Goal: Task Accomplishment & Management: Complete application form

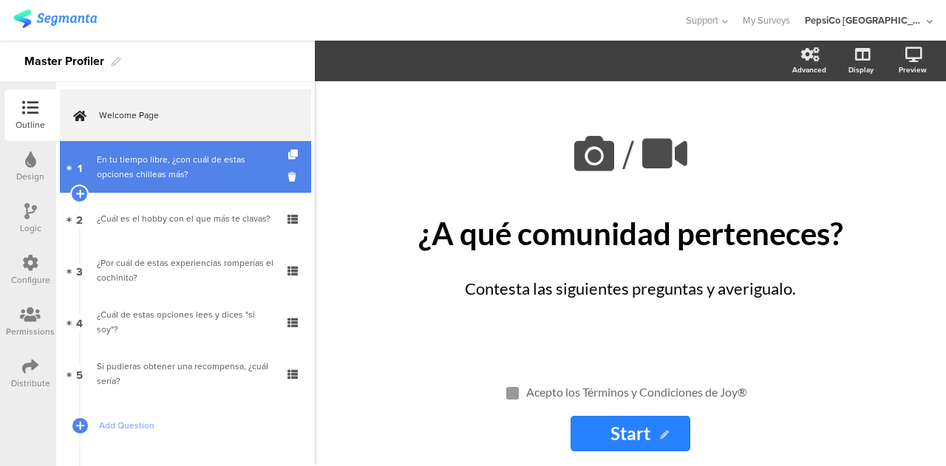
drag, startPoint x: 180, startPoint y: 165, endPoint x: 241, endPoint y: 177, distance: 61.9
click at [180, 165] on div "En tu tiempo libre, ¿con cuál de estas opciones chilleas más?" at bounding box center [185, 167] width 177 height 30
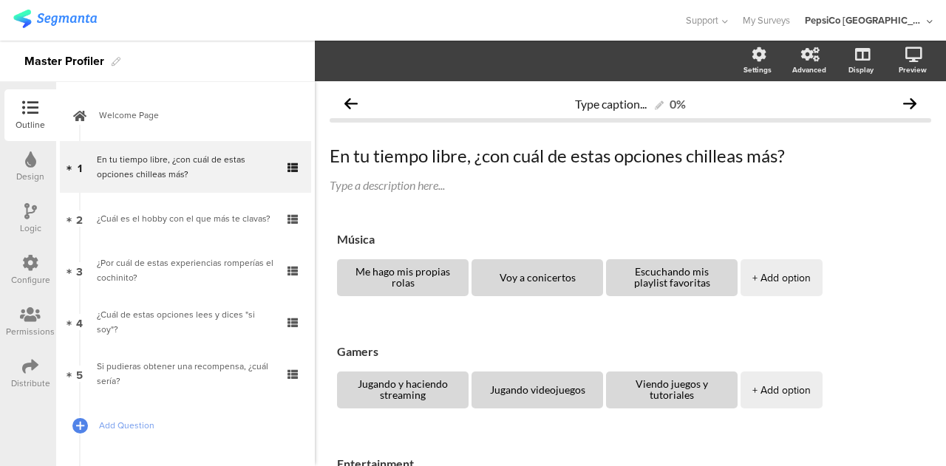
click at [21, 232] on div "Logic" at bounding box center [30, 228] width 21 height 13
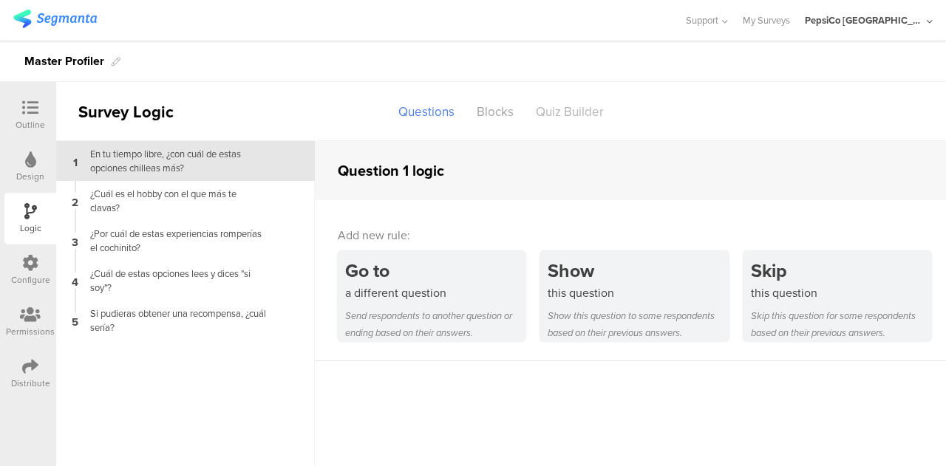
click at [554, 119] on div "Quiz Builder" at bounding box center [570, 112] width 90 height 26
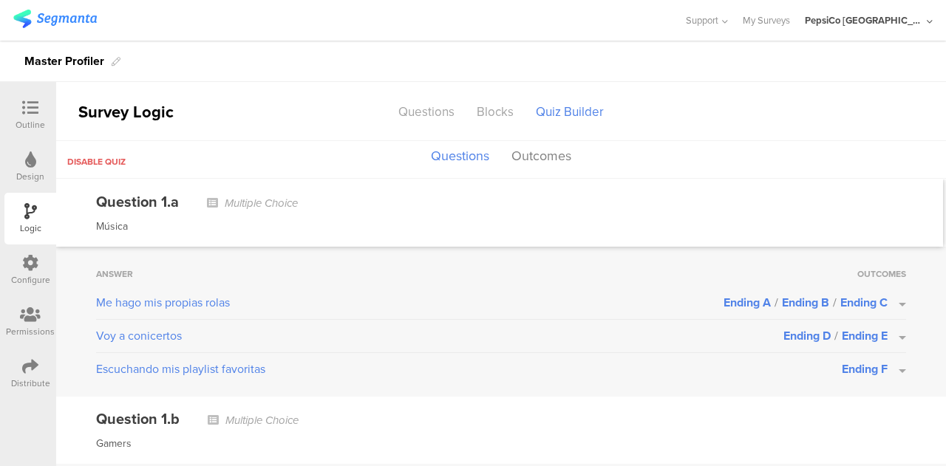
drag, startPoint x: 744, startPoint y: 305, endPoint x: 366, endPoint y: 201, distance: 391.7
click at [366, 201] on div "Question 1.a Multiple Choice" at bounding box center [499, 202] width 807 height 22
click at [541, 163] on button "Outcomes" at bounding box center [541, 157] width 67 height 28
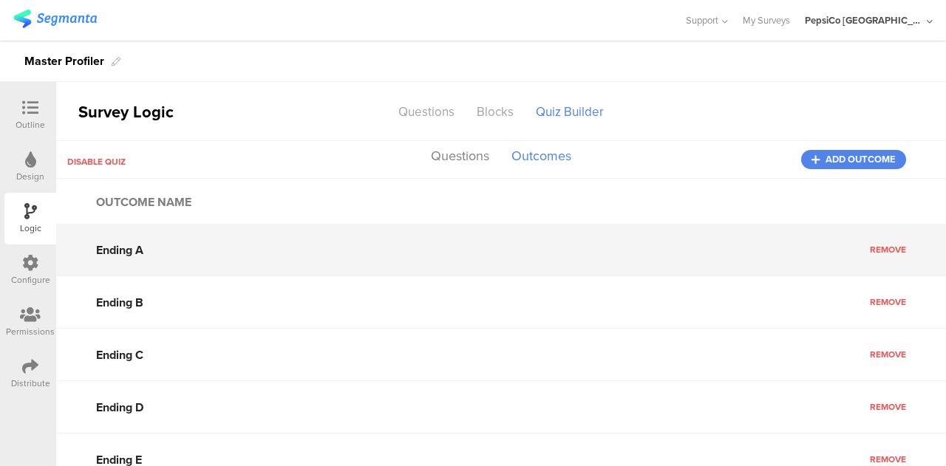
click at [123, 252] on input "Ending A" at bounding box center [501, 250] width 890 height 52
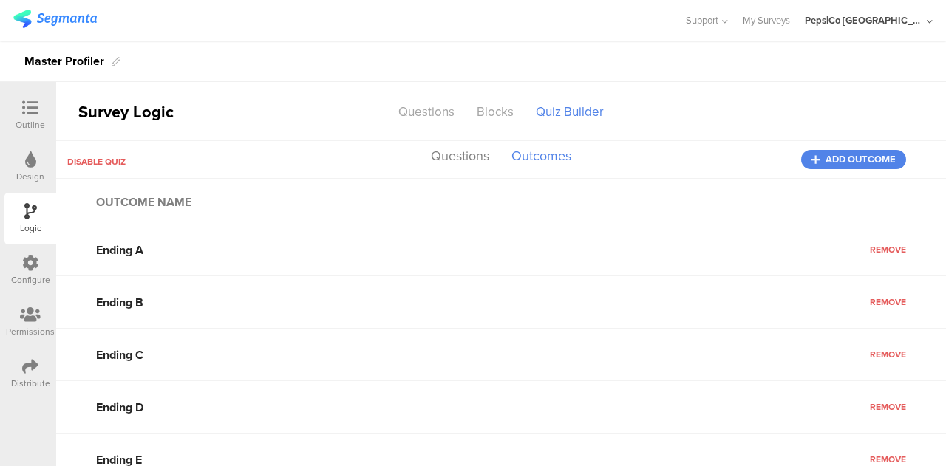
click at [628, 213] on div "Outcome name" at bounding box center [501, 202] width 890 height 44
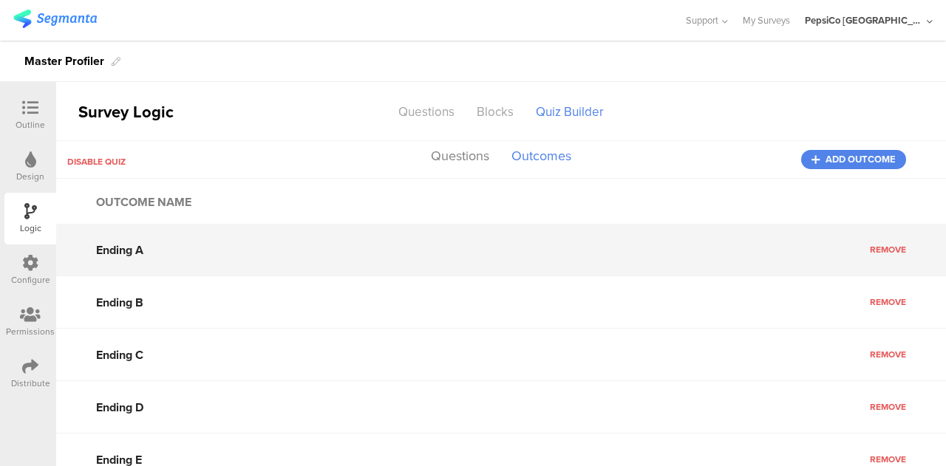
click at [149, 249] on input "Ending A" at bounding box center [501, 250] width 890 height 52
drag, startPoint x: 149, startPoint y: 249, endPoint x: 68, endPoint y: 238, distance: 82.1
click at [68, 238] on input "Ending A" at bounding box center [501, 250] width 890 height 52
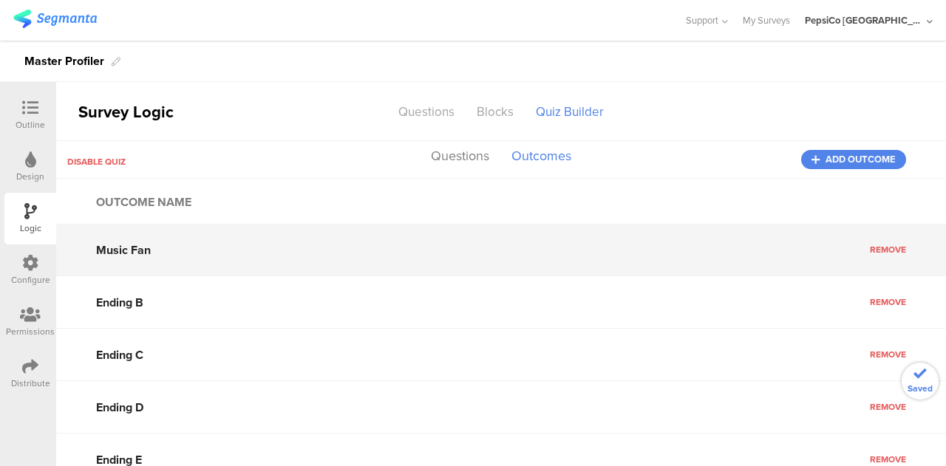
type input "Music Fan"
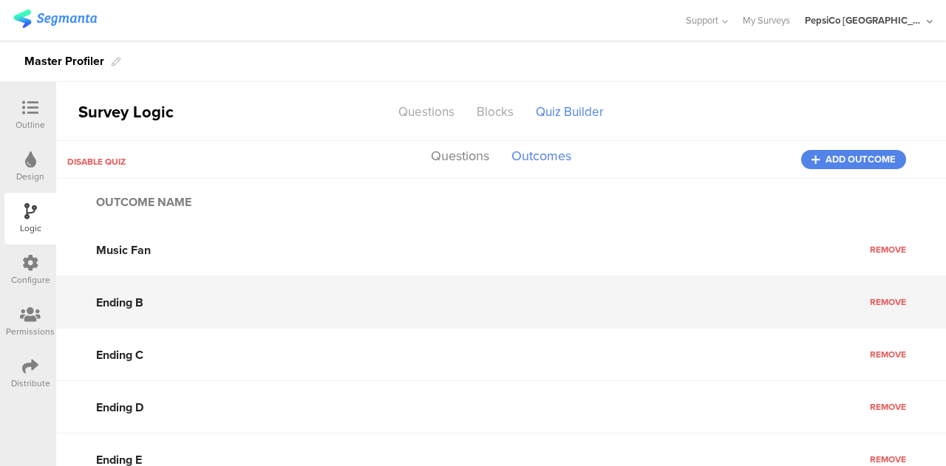
click at [124, 298] on input "Ending B" at bounding box center [501, 302] width 890 height 52
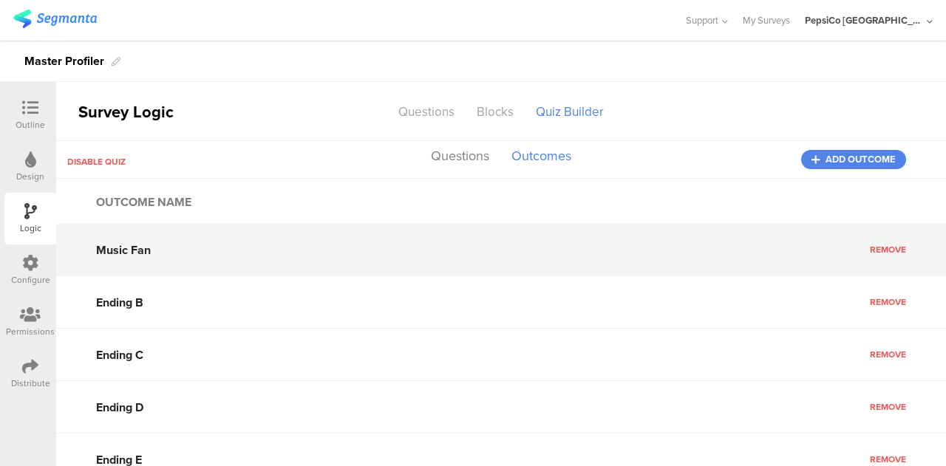
click at [574, 239] on input "Music Fan" at bounding box center [501, 250] width 890 height 52
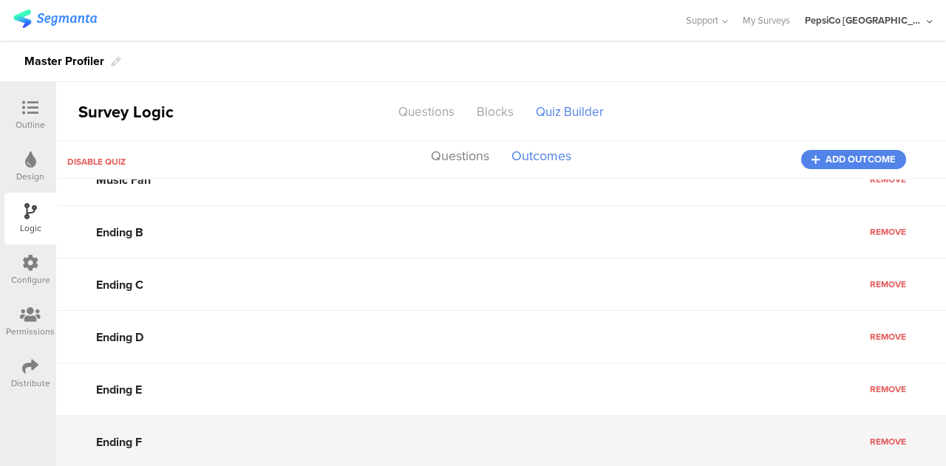
drag, startPoint x: 164, startPoint y: 441, endPoint x: 80, endPoint y: 441, distance: 84.3
click at [80, 441] on input "Ending F" at bounding box center [501, 442] width 890 height 52
type input "D"
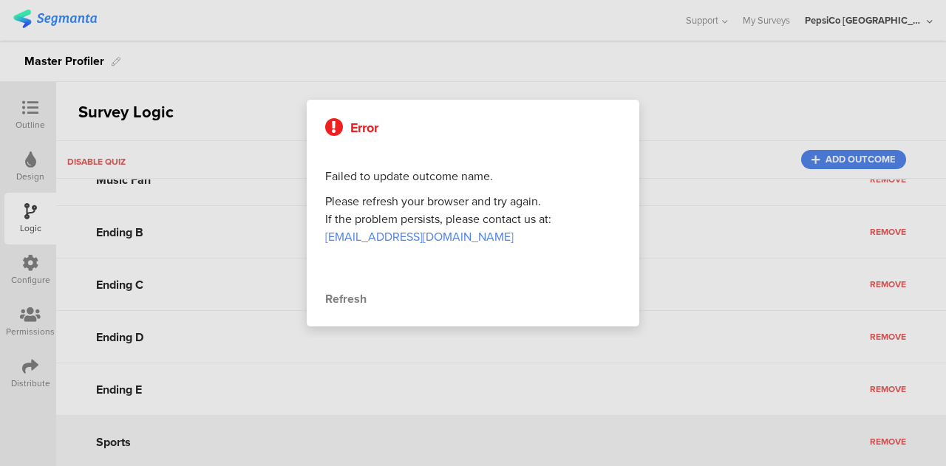
type input "Sports"
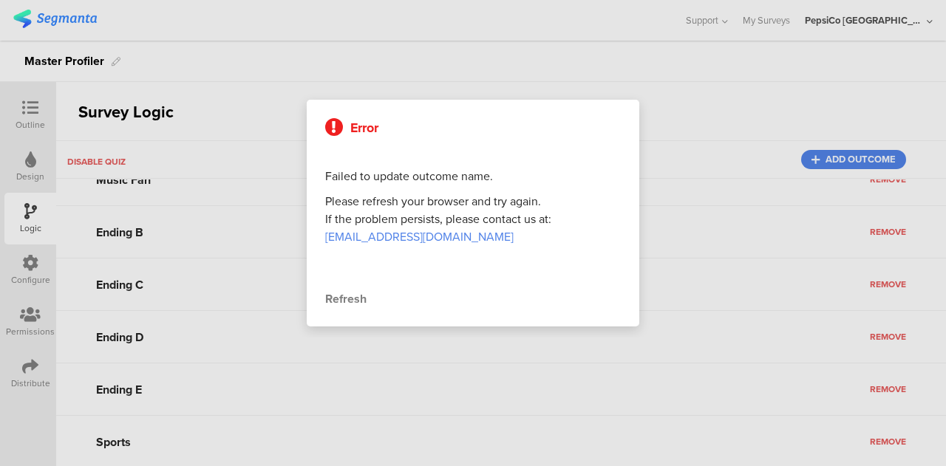
click at [363, 296] on div "Refresh" at bounding box center [473, 300] width 296 height 18
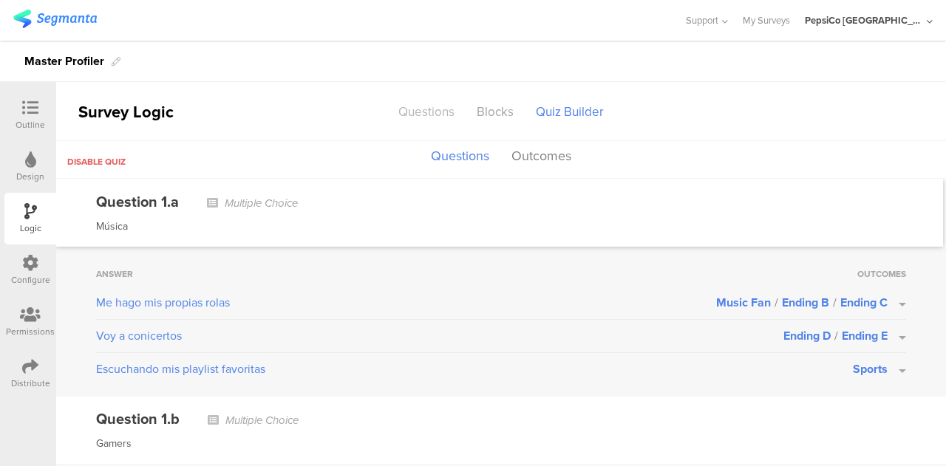
click at [431, 119] on div "Questions" at bounding box center [426, 112] width 78 height 26
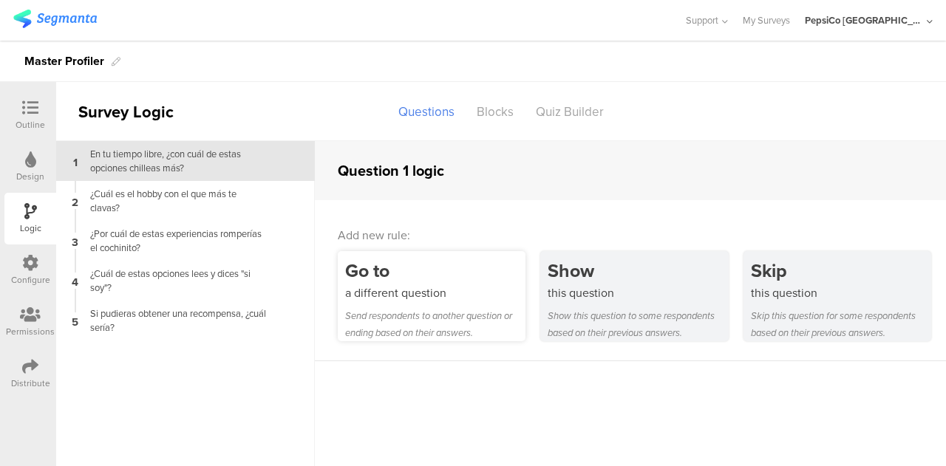
click at [443, 283] on div "Go to" at bounding box center [435, 270] width 180 height 27
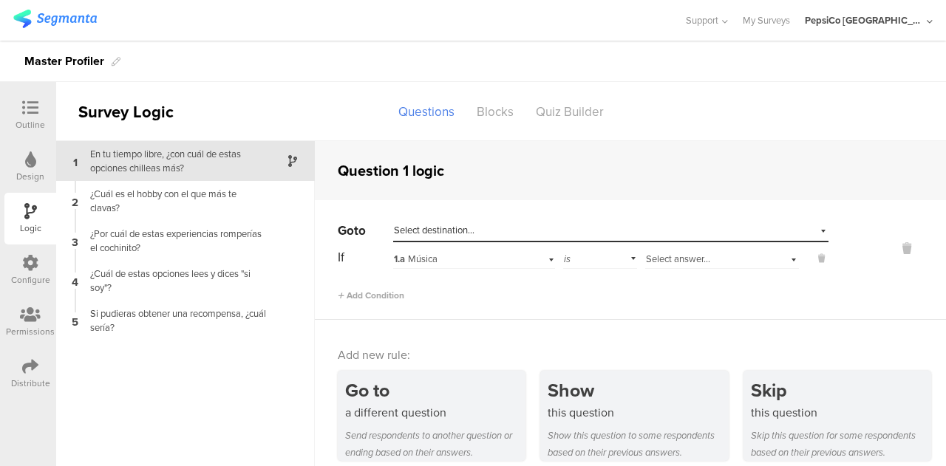
scroll to position [13, 0]
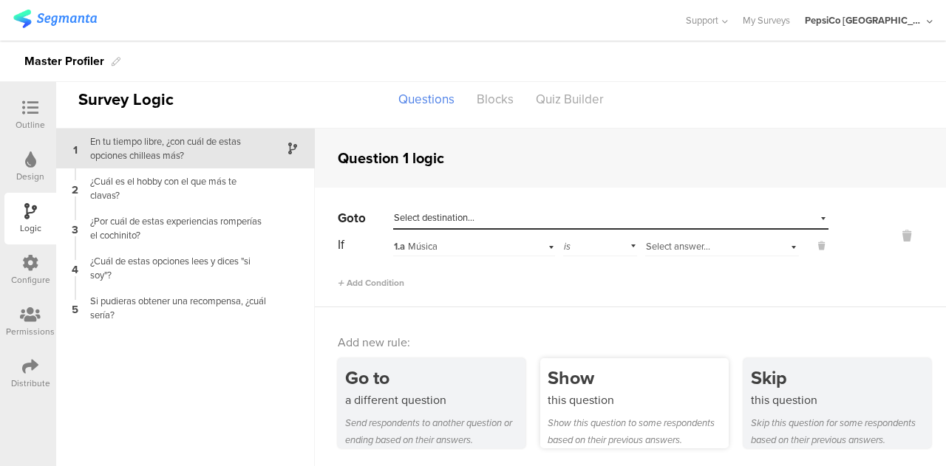
click at [600, 396] on div "this question" at bounding box center [638, 400] width 180 height 17
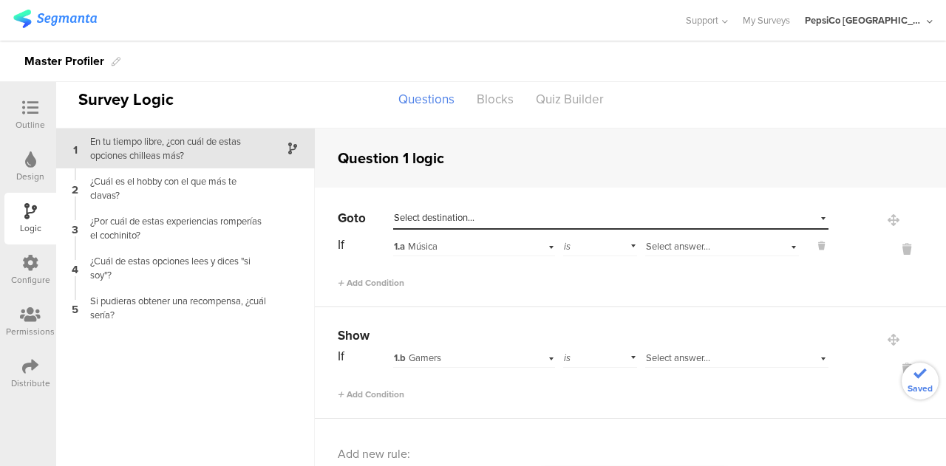
scroll to position [64, 0]
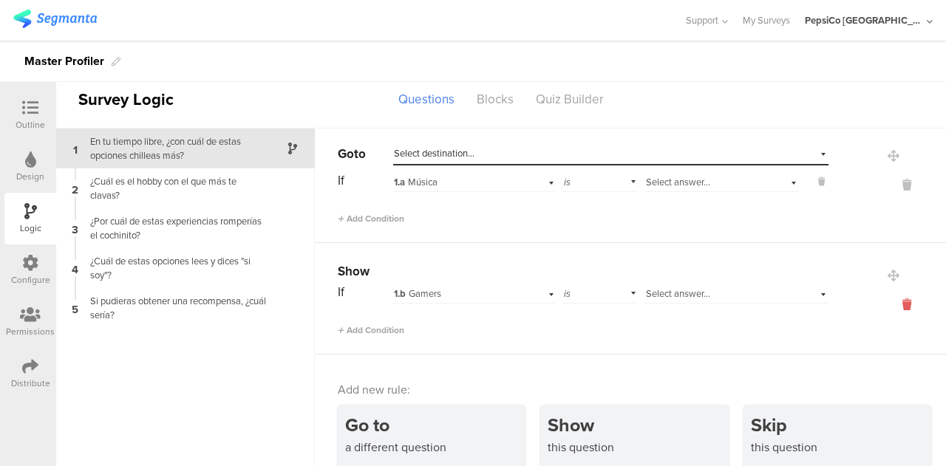
click at [889, 299] on icon at bounding box center [906, 304] width 35 height 17
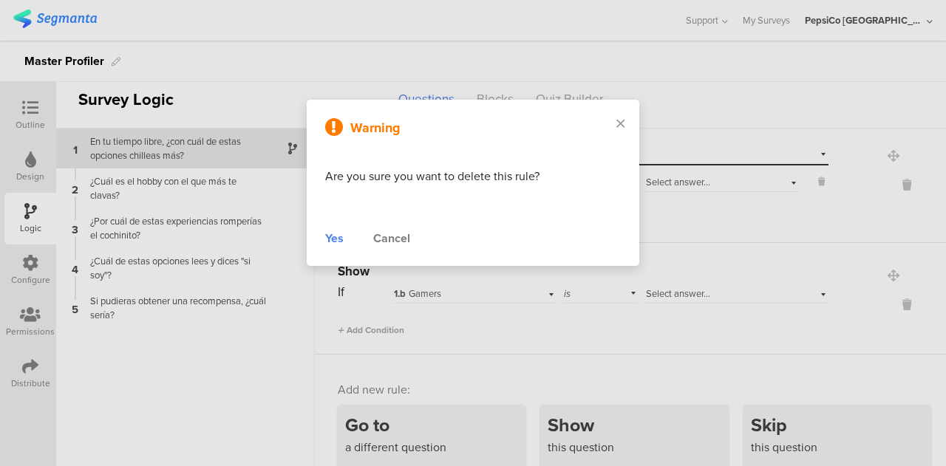
click at [331, 245] on div "Yes" at bounding box center [334, 239] width 18 height 18
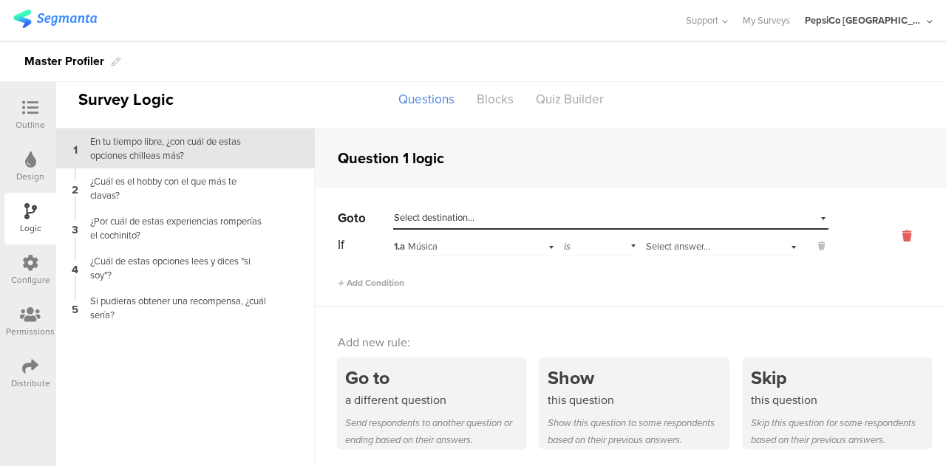
click at [895, 239] on icon at bounding box center [906, 236] width 35 height 17
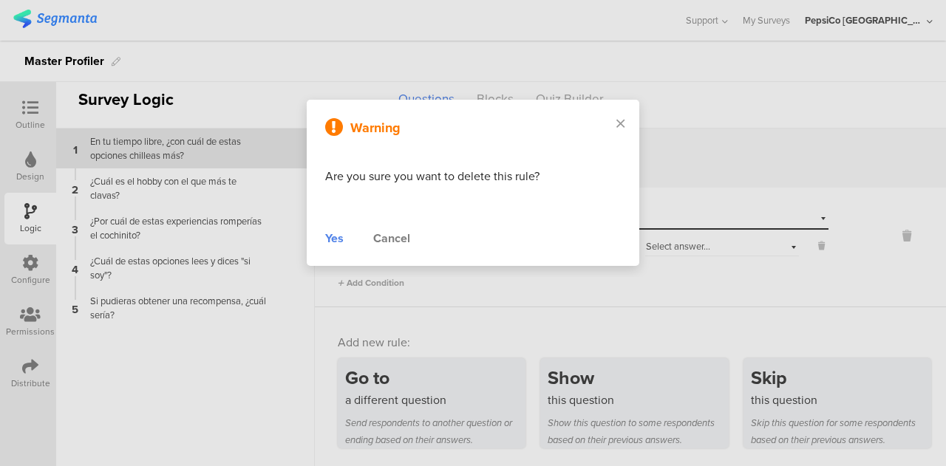
click at [337, 237] on div "Yes" at bounding box center [334, 239] width 18 height 18
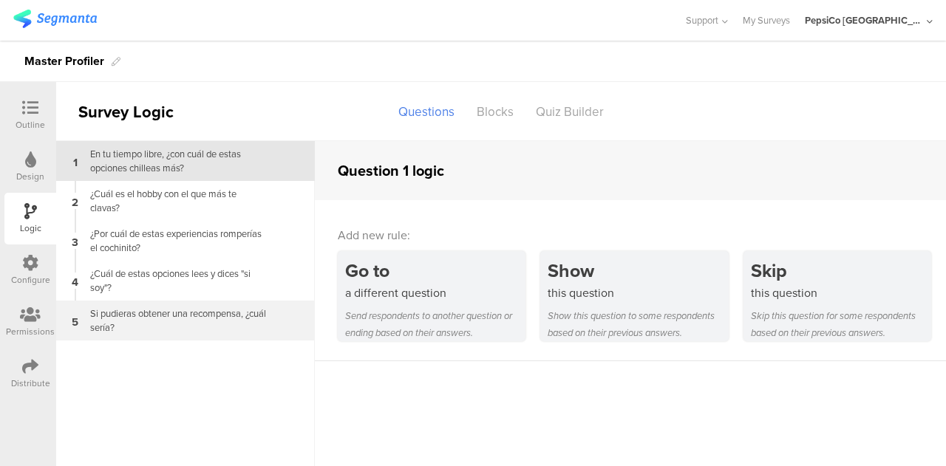
click at [200, 310] on div "Si pudieras obtener una recompensa, ¿cuál sería?" at bounding box center [173, 321] width 185 height 28
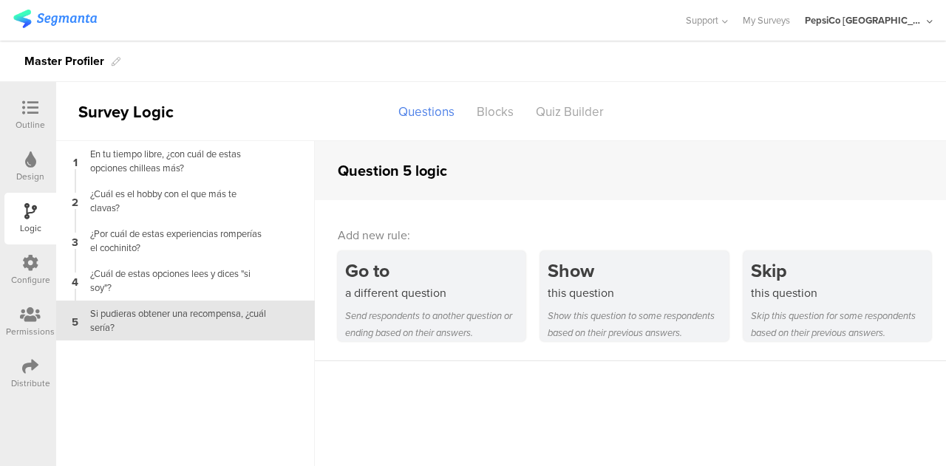
click at [208, 350] on div "1 En tu tiempo libre, ¿con cuál de estas opciones chilleas más? 2 ¿Cuál es el h…" at bounding box center [185, 303] width 259 height 325
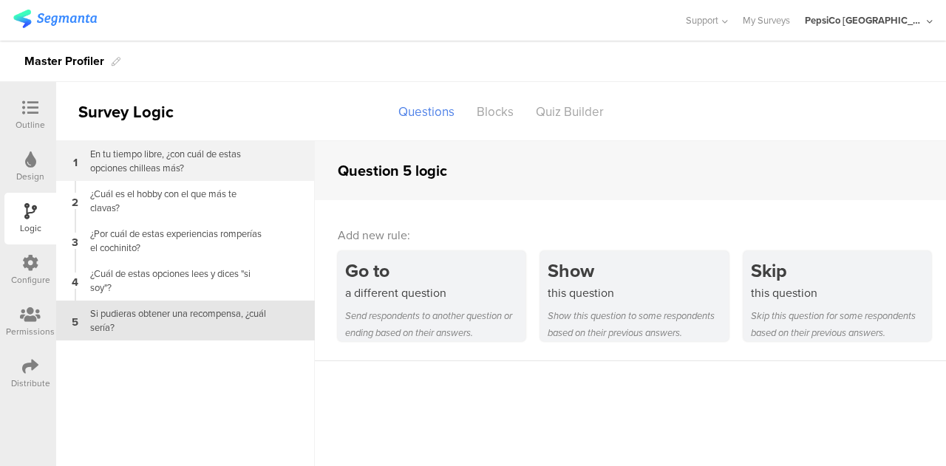
click at [160, 152] on div "En tu tiempo libre, ¿con cuál de estas opciones chilleas más?" at bounding box center [173, 161] width 185 height 28
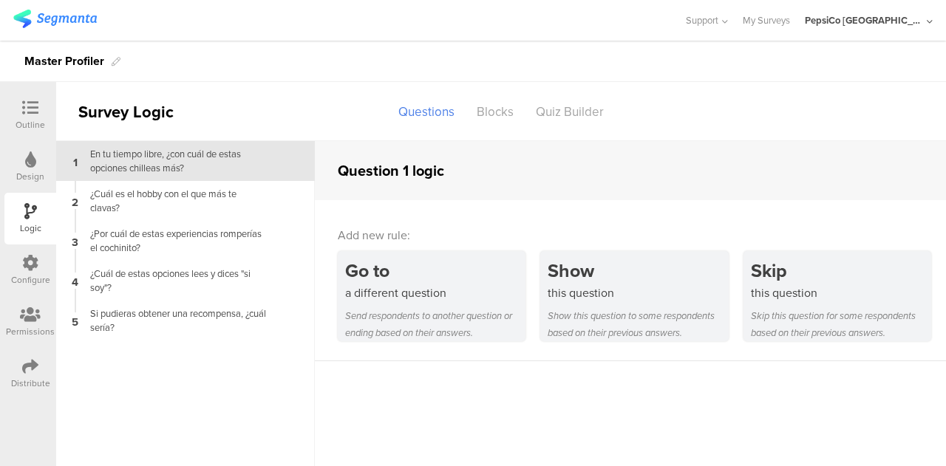
click at [30, 114] on icon at bounding box center [30, 108] width 16 height 16
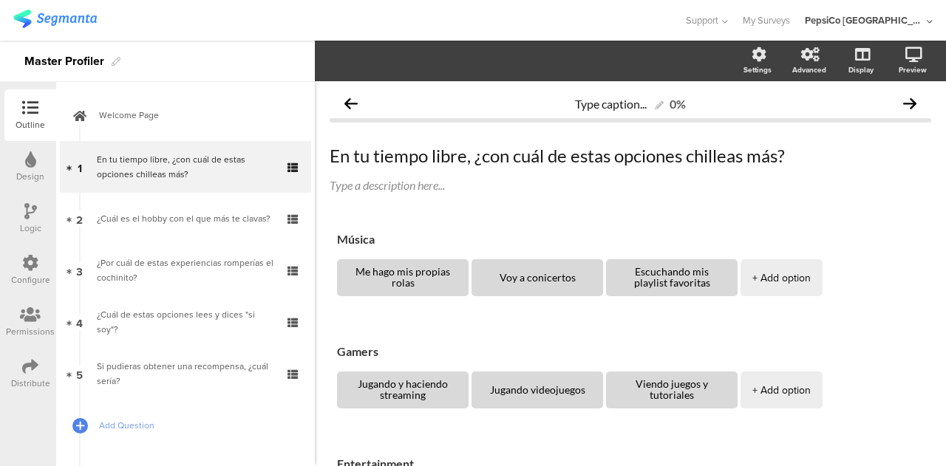
click at [30, 157] on icon at bounding box center [30, 160] width 11 height 16
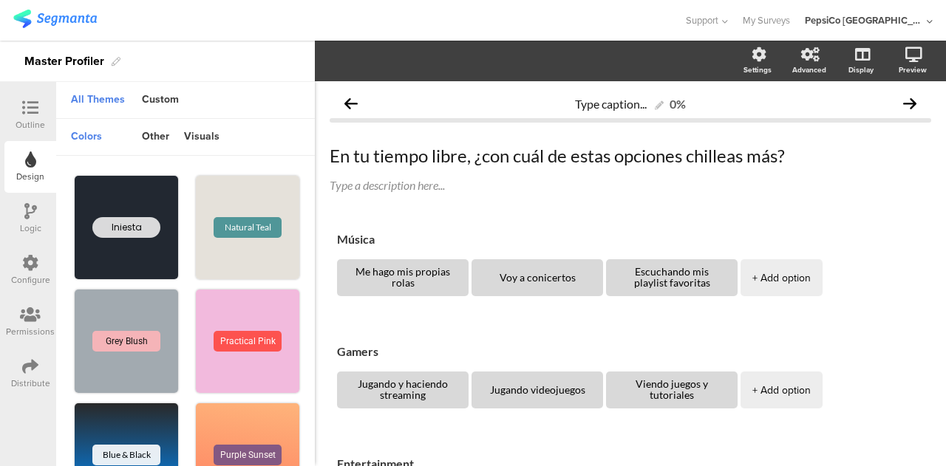
click at [25, 269] on icon at bounding box center [30, 263] width 16 height 16
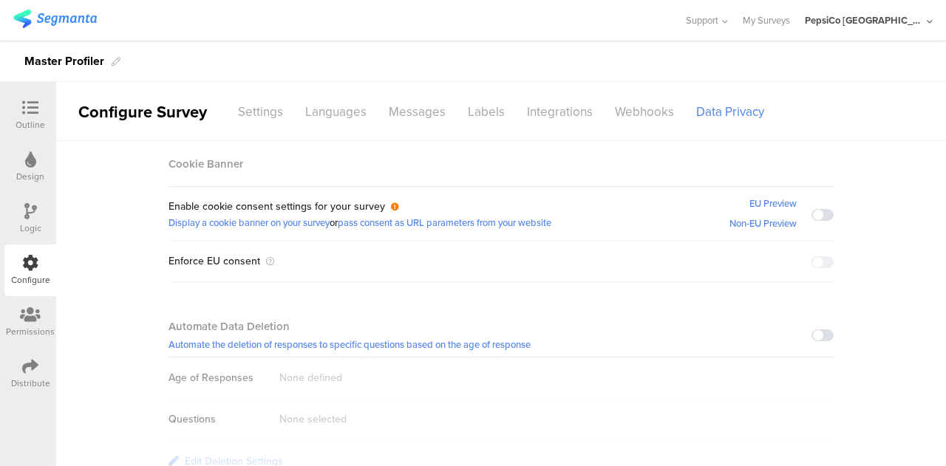
click at [33, 363] on icon at bounding box center [30, 367] width 16 height 16
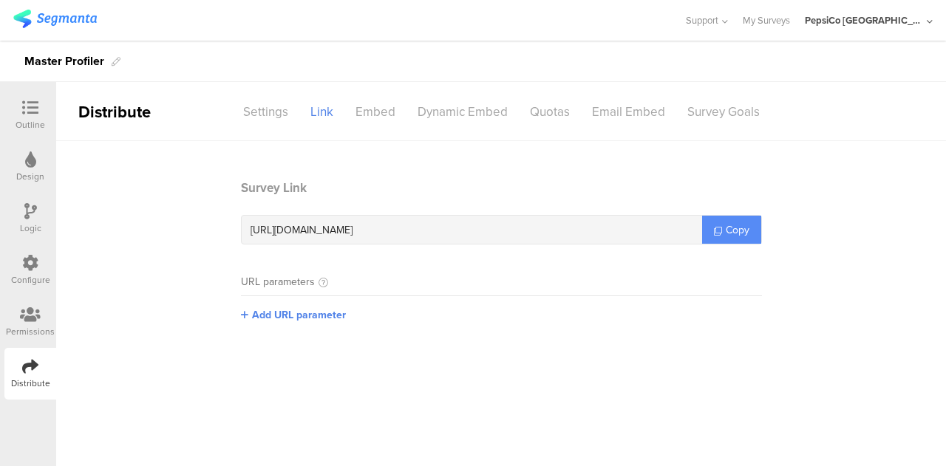
click at [739, 231] on span "Copy" at bounding box center [738, 231] width 24 height 16
click at [732, 230] on span "Copy" at bounding box center [738, 231] width 24 height 16
click at [37, 122] on div "Outline" at bounding box center [31, 124] width 30 height 13
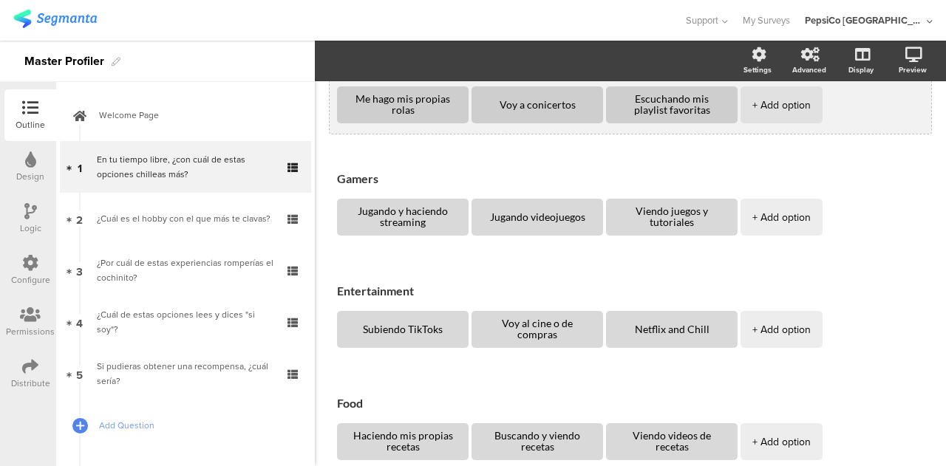
scroll to position [174, 0]
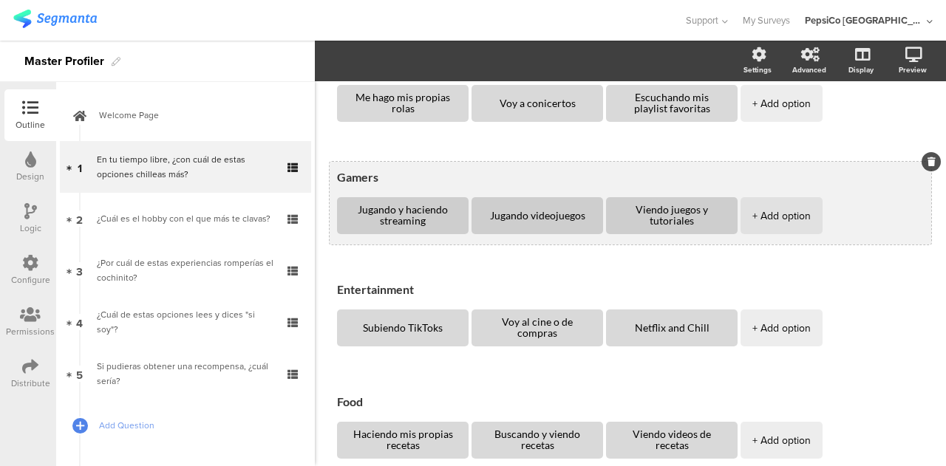
click at [379, 178] on textarea "Gamers" at bounding box center [630, 177] width 587 height 14
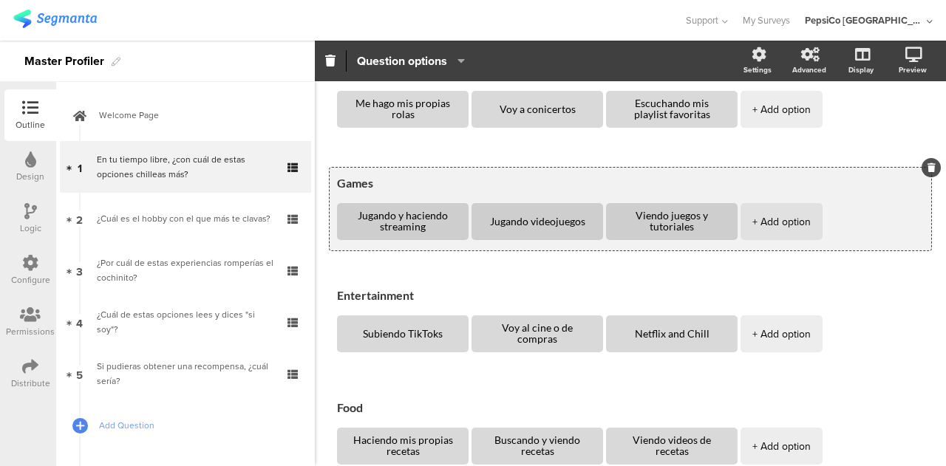
scroll to position [0, 0]
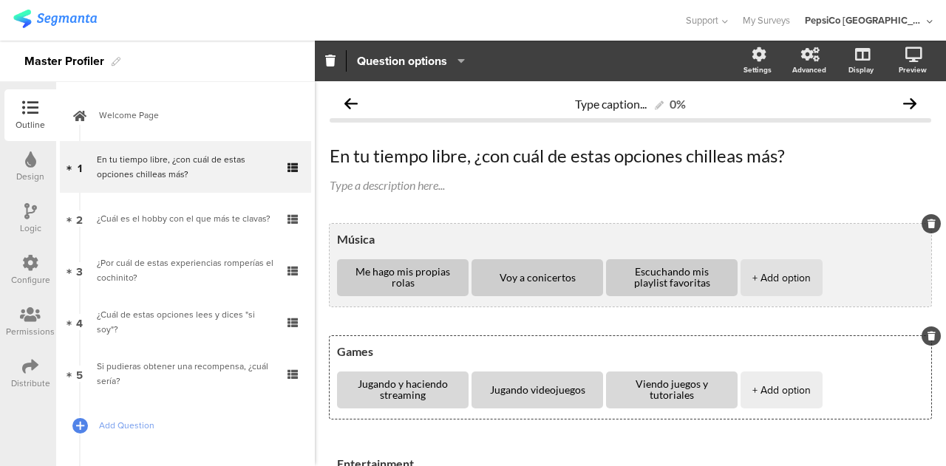
type textarea "Games"
drag, startPoint x: 383, startPoint y: 239, endPoint x: 350, endPoint y: 239, distance: 32.5
click at [350, 239] on textarea "Música" at bounding box center [630, 239] width 587 height 14
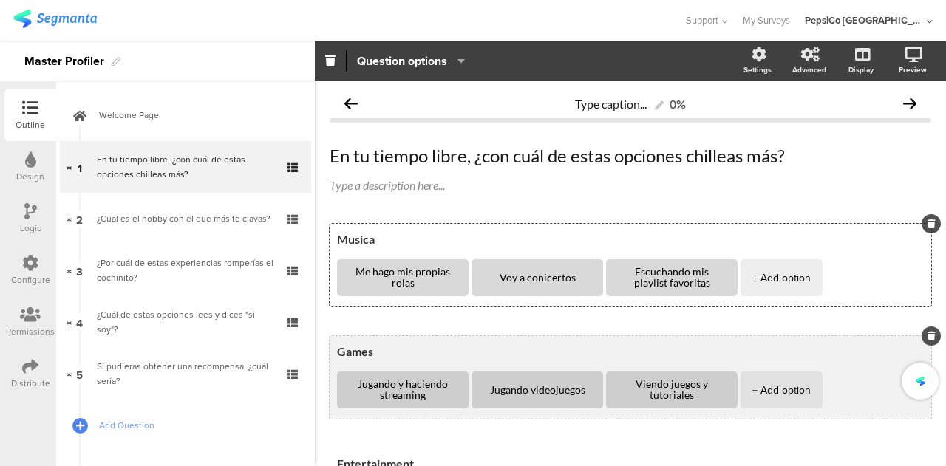
type textarea "Musica"
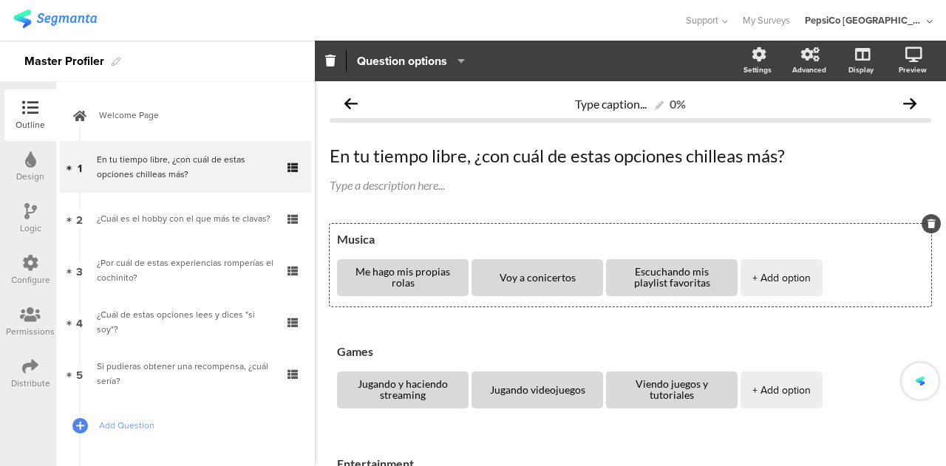
drag, startPoint x: 379, startPoint y: 353, endPoint x: 303, endPoint y: 357, distance: 76.3
click at [303, 357] on div "Outline Design Logic Configure Permissions Distribute New question Import quest…" at bounding box center [473, 254] width 946 height 426
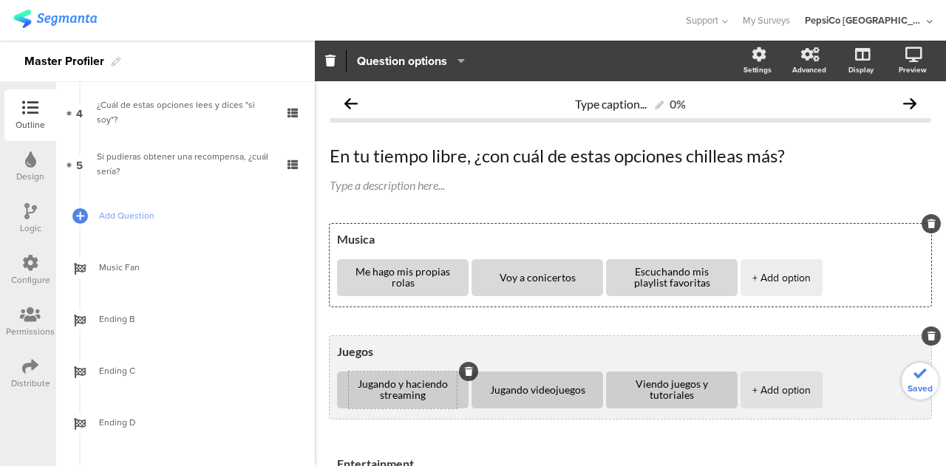
scroll to position [245, 0]
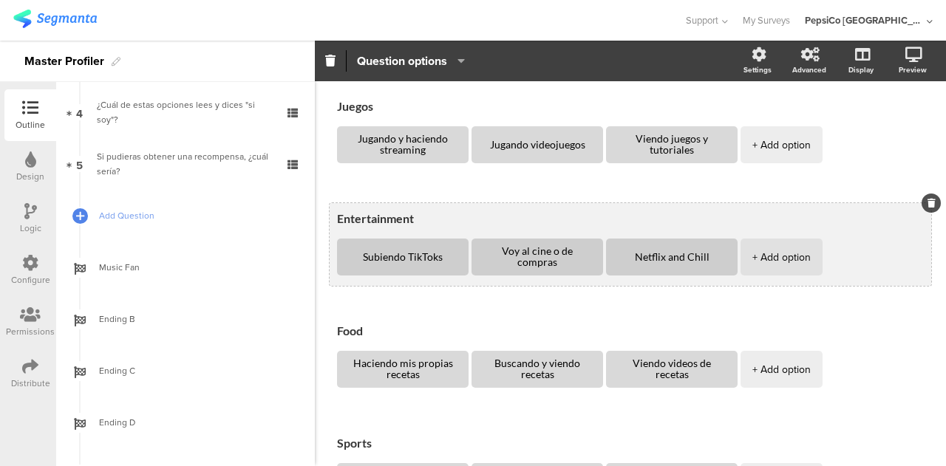
type textarea "Juegos"
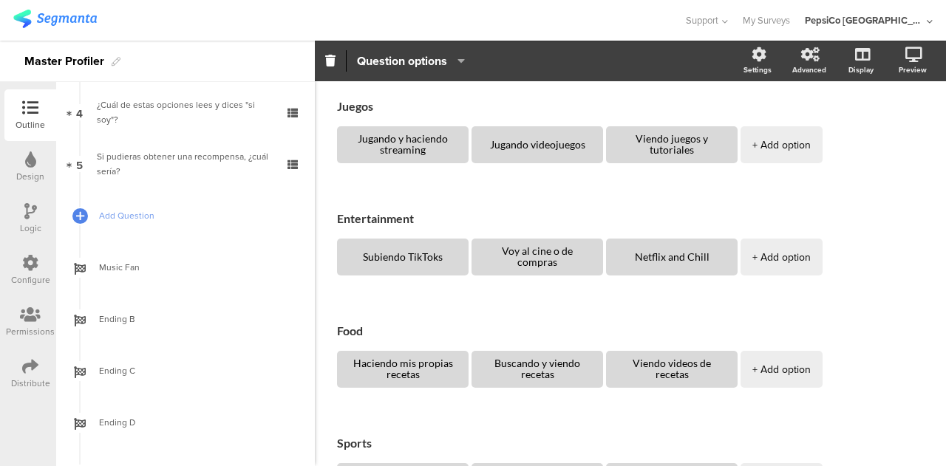
drag, startPoint x: 414, startPoint y: 217, endPoint x: 305, endPoint y: 224, distance: 108.9
click at [305, 224] on div "Outline Design Logic Configure Permissions Distribute New question Import quest…" at bounding box center [473, 254] width 946 height 426
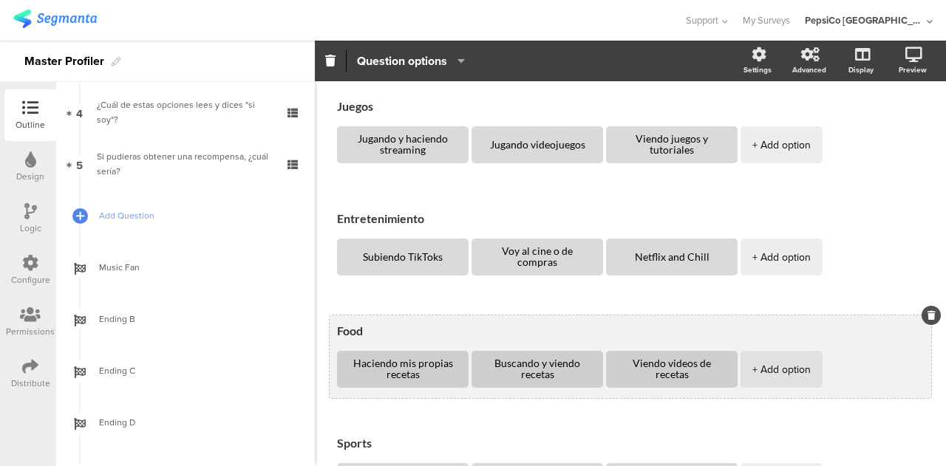
type textarea "Entretenimiento"
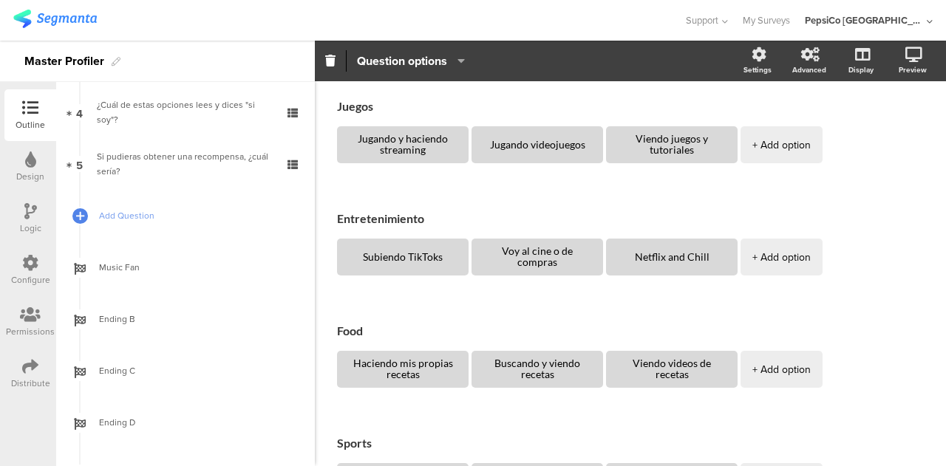
drag, startPoint x: 370, startPoint y: 330, endPoint x: 321, endPoint y: 328, distance: 48.8
click at [321, 328] on div "Type caption... 0% En tu tiempo libre, ¿con cuál de estas opciones chilleas más…" at bounding box center [630, 232] width 631 height 792
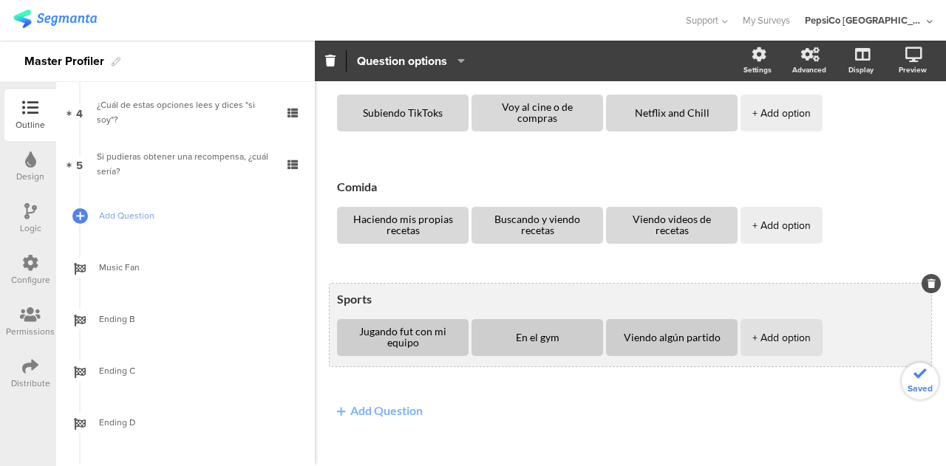
scroll to position [391, 0]
type textarea "Comida"
drag, startPoint x: 373, startPoint y: 298, endPoint x: 339, endPoint y: 299, distance: 34.0
click at [339, 299] on textarea "Sports" at bounding box center [630, 298] width 587 height 14
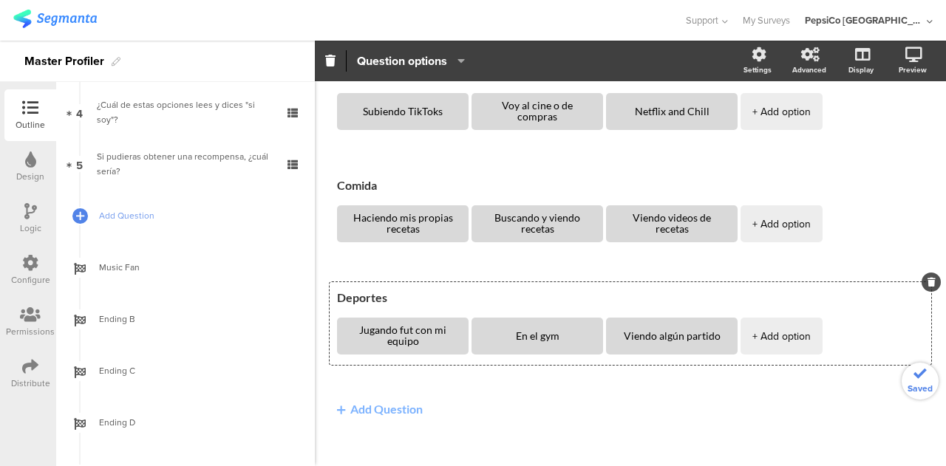
type textarea "Deportes"
click at [379, 152] on span "Musica Me hago mis propias rolas Voy a conicertos Escuchando mis playlist favor…" at bounding box center [631, 114] width 602 height 562
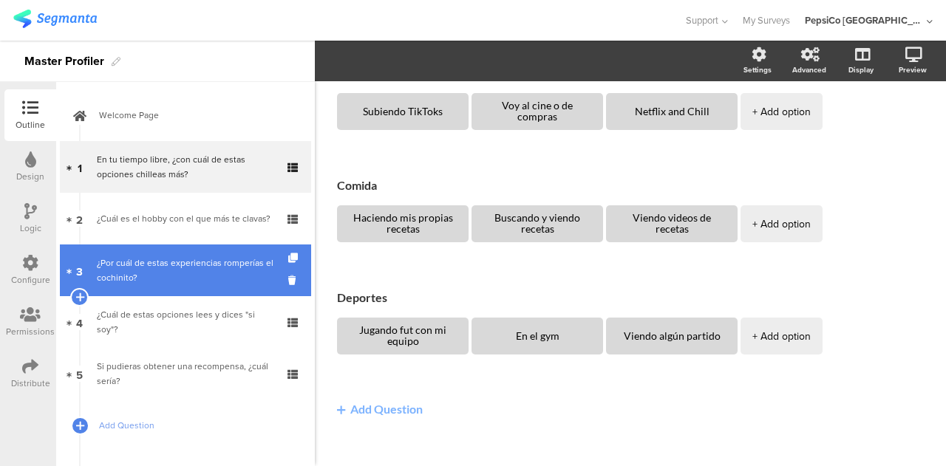
scroll to position [328, 0]
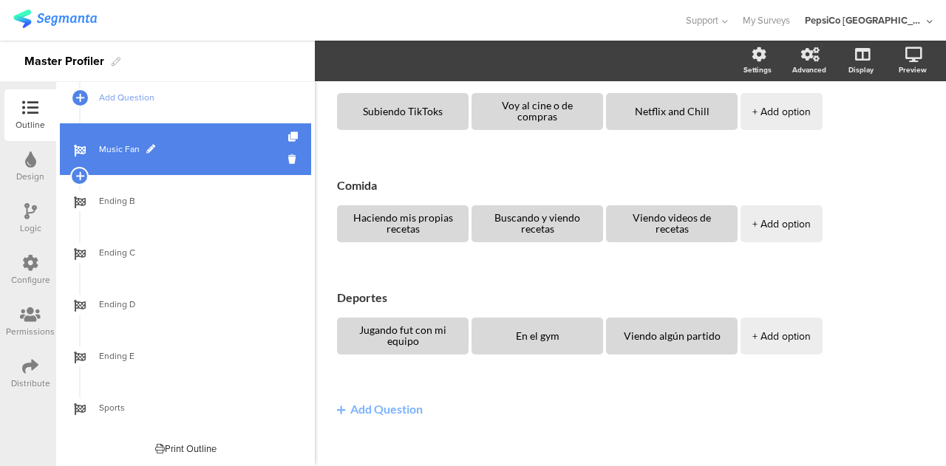
click at [161, 145] on span "Music Fan" at bounding box center [193, 149] width 189 height 15
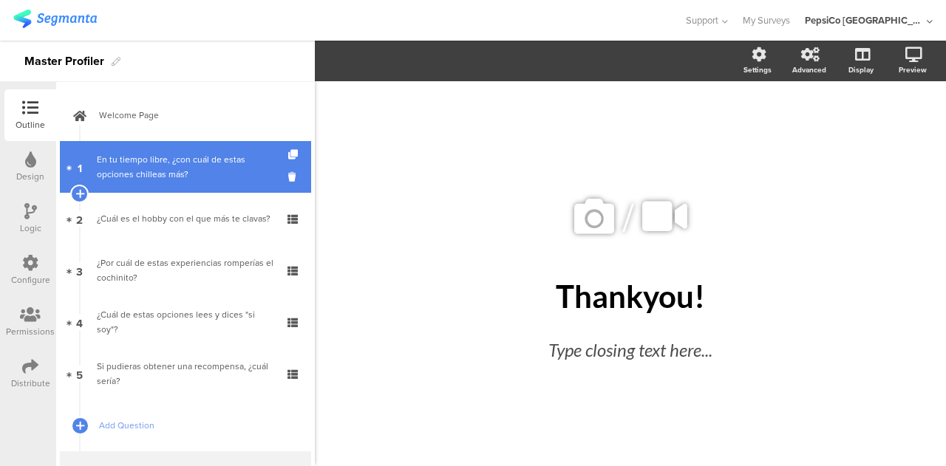
click at [186, 155] on div "En tu tiempo libre, ¿con cuál de estas opciones chilleas más?" at bounding box center [185, 167] width 177 height 30
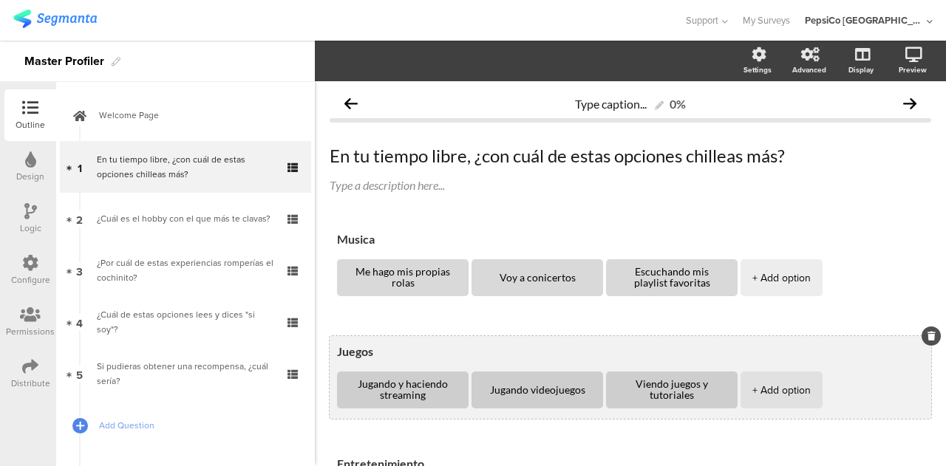
click at [390, 364] on div "Juegos Jugando y haciendo streaming Jugando videojuegos Viendo juegos y tutoria…" at bounding box center [631, 377] width 602 height 83
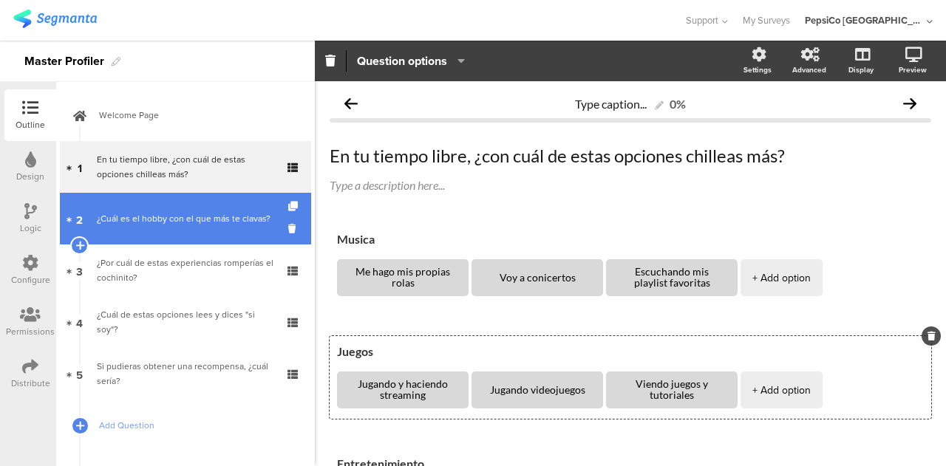
click at [188, 226] on div "¿Cuál es el hobby con el que más te clavas?" at bounding box center [185, 218] width 177 height 15
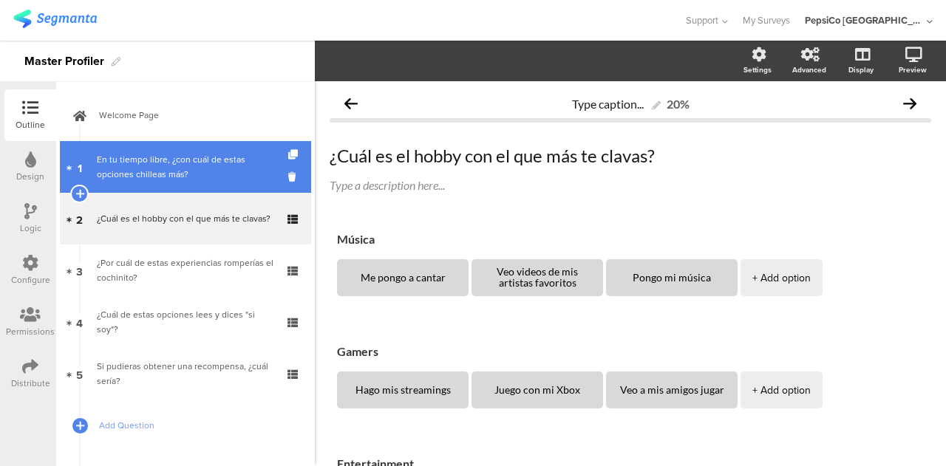
click at [122, 163] on div "En tu tiempo libre, ¿con cuál de estas opciones chilleas más?" at bounding box center [185, 167] width 177 height 30
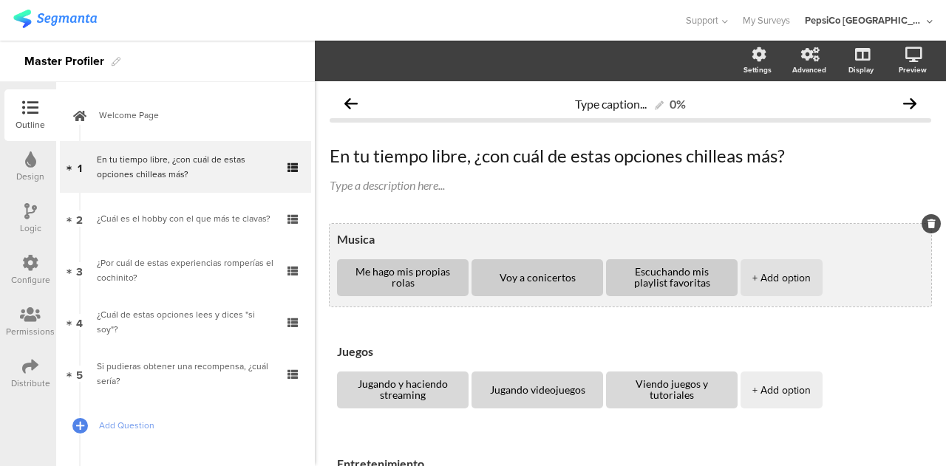
click at [356, 242] on textarea "Musica" at bounding box center [630, 239] width 587 height 14
type textarea "Música"
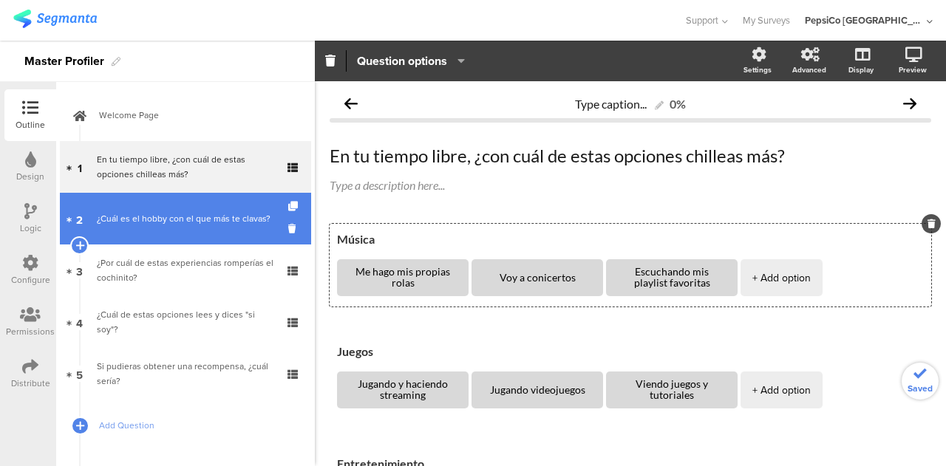
click at [160, 203] on link "2 ¿Cuál es el hobby con el que más te clavas?" at bounding box center [185, 219] width 251 height 52
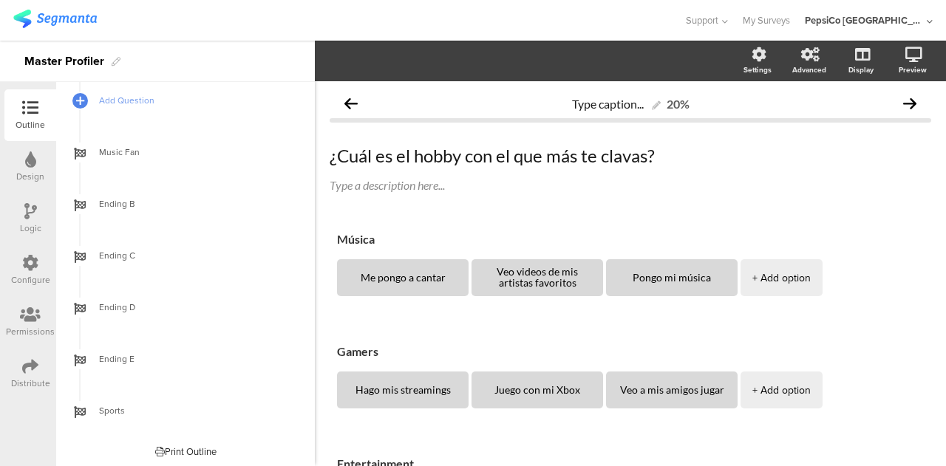
scroll to position [324, 0]
drag, startPoint x: 380, startPoint y: 350, endPoint x: 328, endPoint y: 354, distance: 51.9
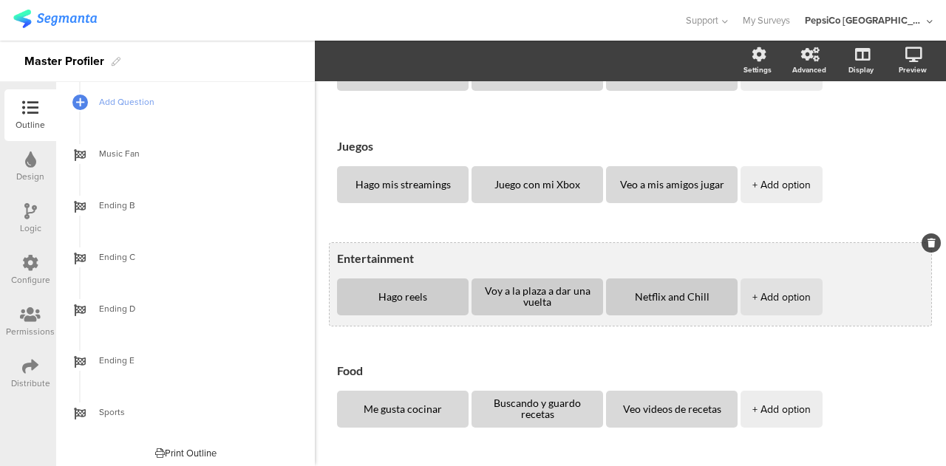
type textarea "Juegos"
drag, startPoint x: 415, startPoint y: 257, endPoint x: 349, endPoint y: 259, distance: 65.8
click at [349, 259] on textarea "Entertainment" at bounding box center [630, 258] width 587 height 14
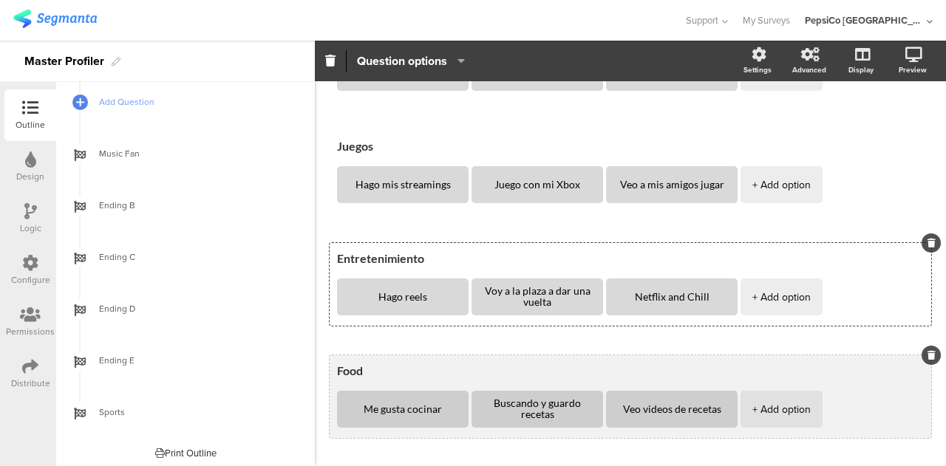
type textarea "Entretenimiento"
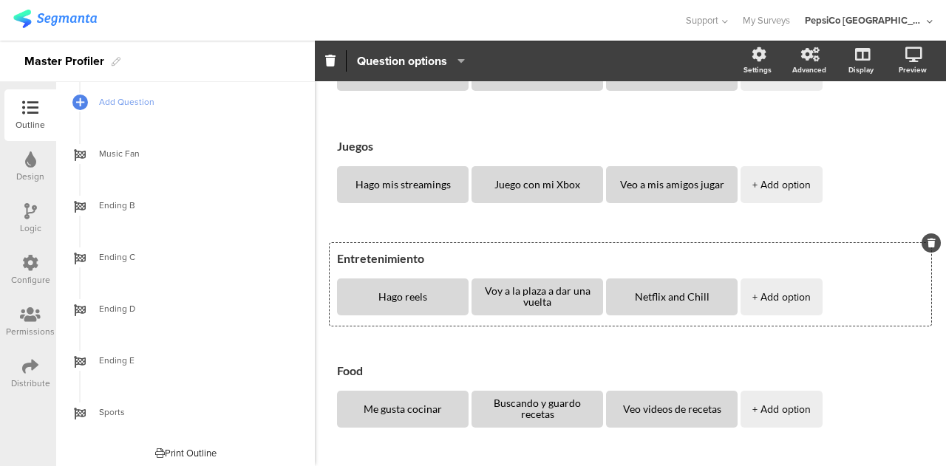
drag, startPoint x: 366, startPoint y: 367, endPoint x: 312, endPoint y: 374, distance: 54.5
click at [312, 374] on div "Outline Design Logic Configure Permissions Distribute New question Import quest…" at bounding box center [473, 254] width 946 height 426
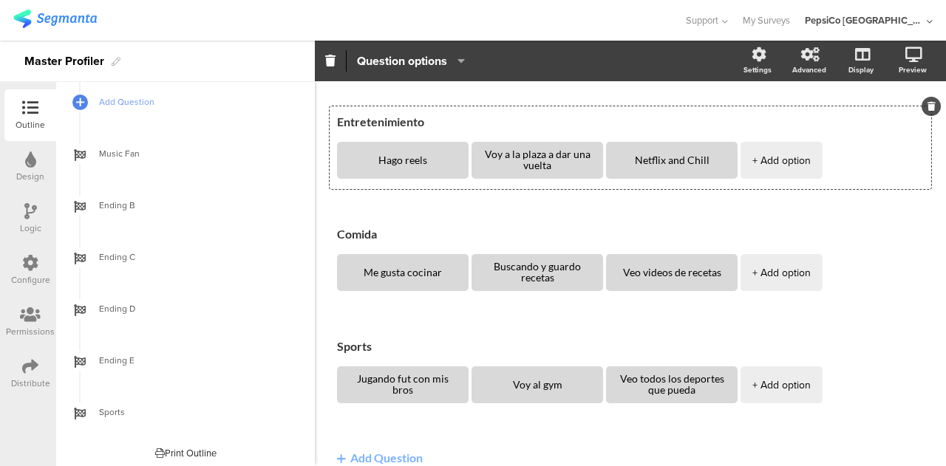
scroll to position [407, 0]
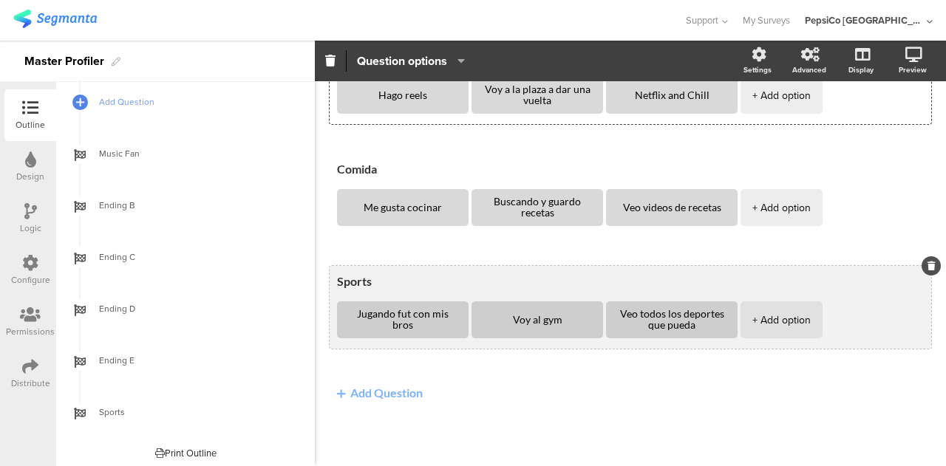
type textarea "Comida"
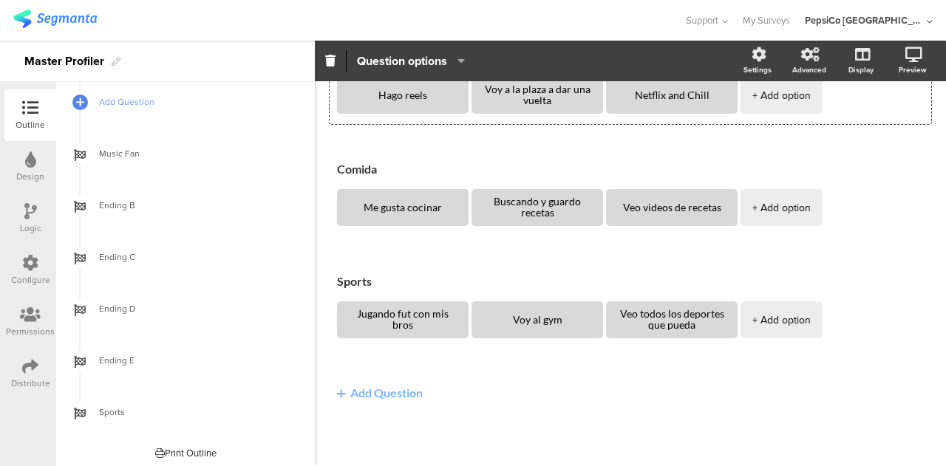
drag, startPoint x: 374, startPoint y: 280, endPoint x: 323, endPoint y: 279, distance: 51.0
click at [323, 279] on div "Type caption... 20% ¿Cuál es el hobby con el que más te clavas? ¿Cuál es el hob…" at bounding box center [630, 70] width 631 height 792
type textarea "Deportes"
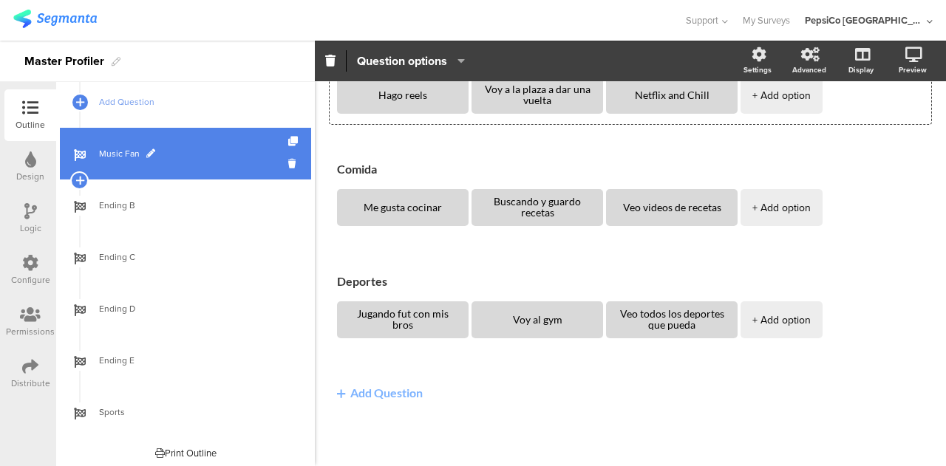
scroll to position [0, 0]
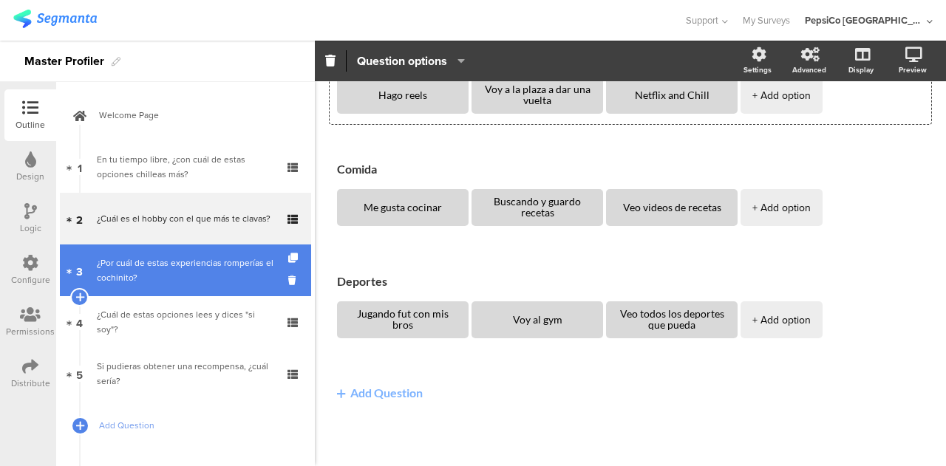
click at [150, 272] on div "¿Por cuál de estas experiencias romperías el cochinito?" at bounding box center [185, 271] width 177 height 30
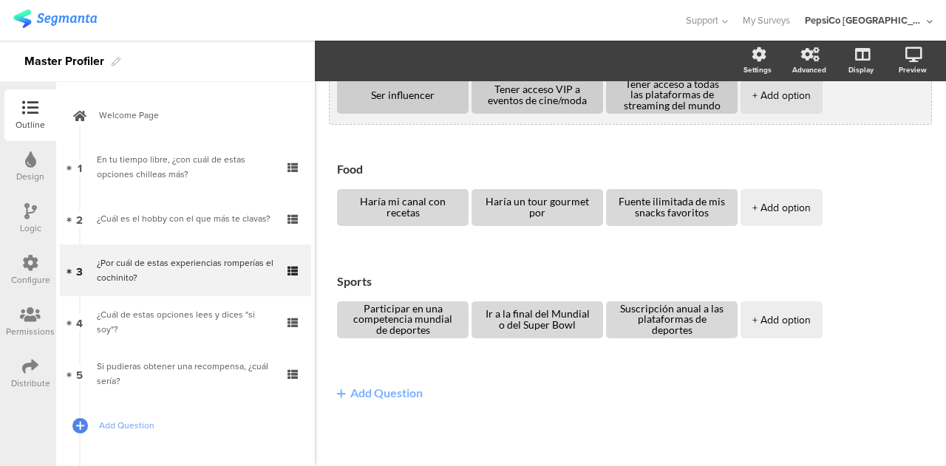
scroll to position [323, 0]
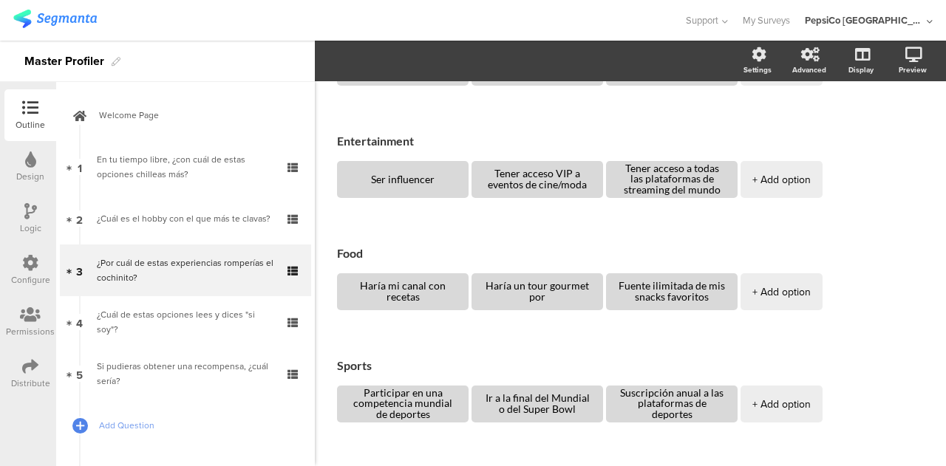
drag, startPoint x: 355, startPoint y: 255, endPoint x: 310, endPoint y: 259, distance: 44.6
click at [310, 259] on div "Outline Design Logic Configure Permissions Distribute New question Import quest…" at bounding box center [473, 254] width 946 height 426
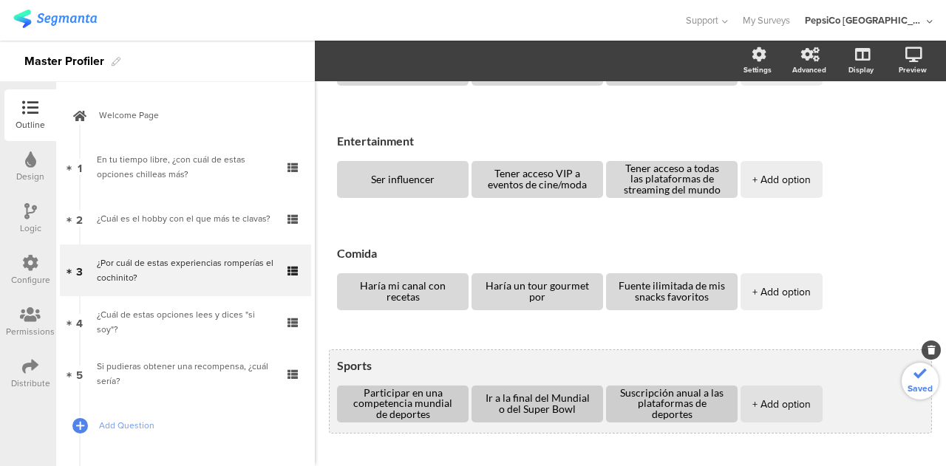
type textarea "Comida"
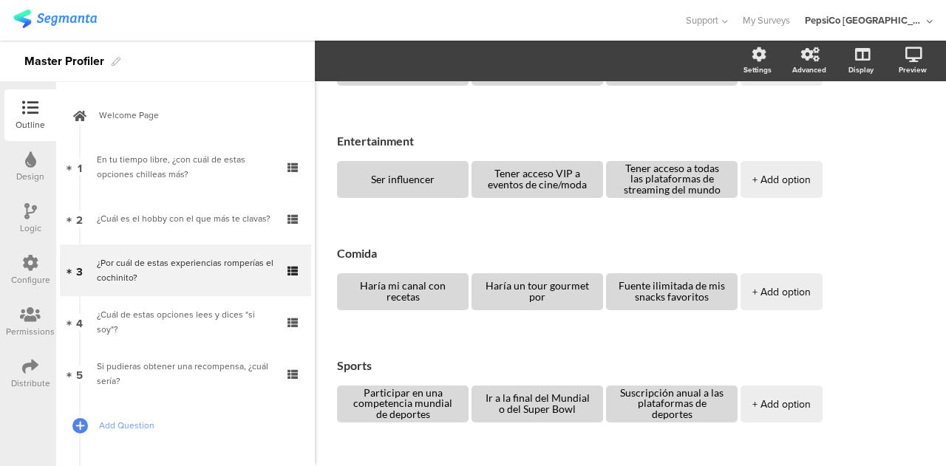
drag, startPoint x: 386, startPoint y: 364, endPoint x: 311, endPoint y: 370, distance: 74.8
click at [311, 370] on div "Outline Design Logic Configure Permissions Distribute New question Import quest…" at bounding box center [473, 254] width 946 height 426
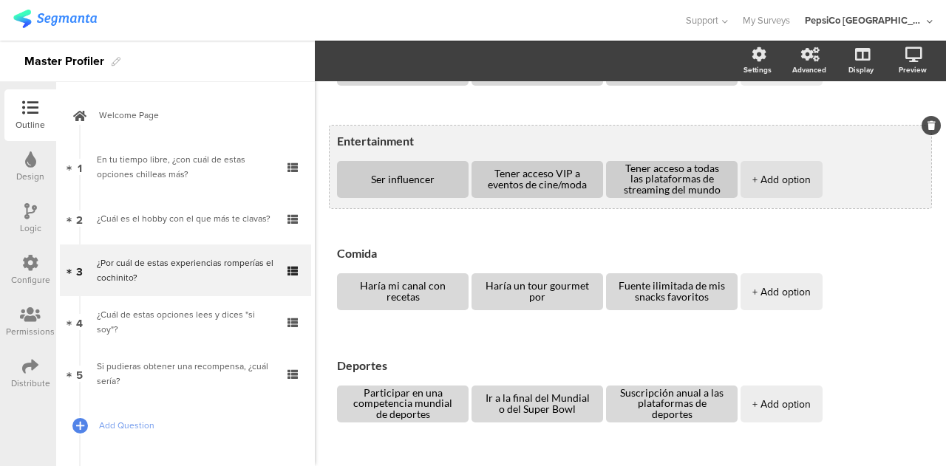
type textarea "Deportes"
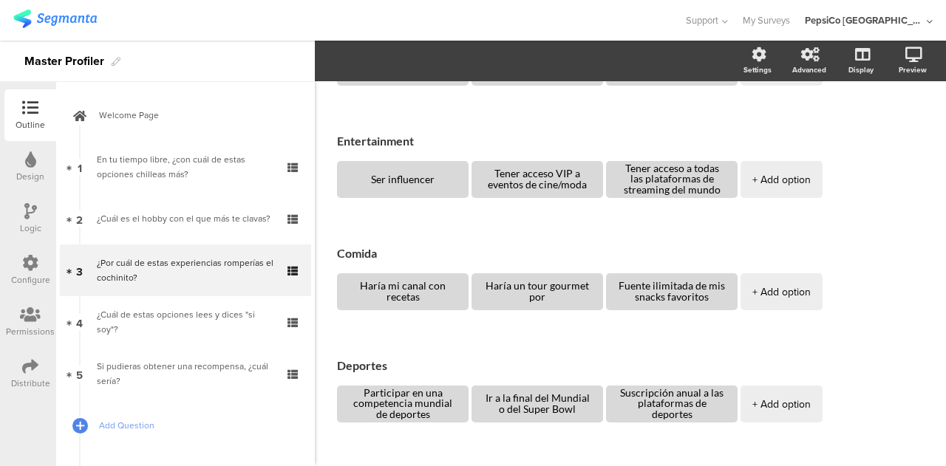
drag, startPoint x: 418, startPoint y: 141, endPoint x: 313, endPoint y: 147, distance: 105.1
click at [313, 147] on div "Outline Design Logic Configure Permissions Distribute New question Import quest…" at bounding box center [473, 254] width 946 height 426
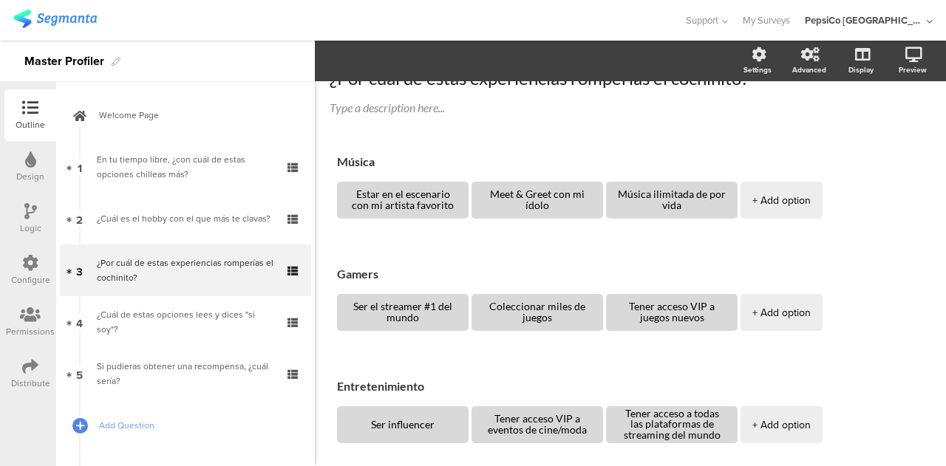
scroll to position [76, 0]
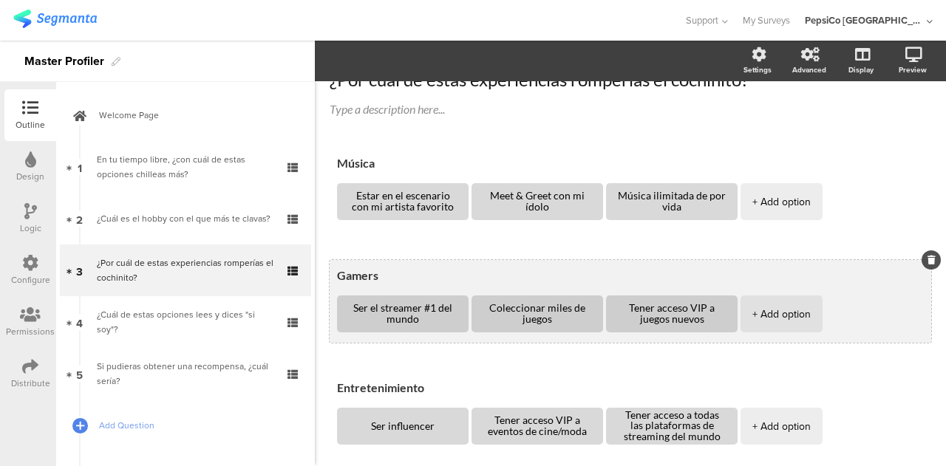
type textarea "Entretenimiento"
drag, startPoint x: 378, startPoint y: 279, endPoint x: 333, endPoint y: 278, distance: 44.4
click at [333, 278] on div "Gamers Ser el streamer #1 del mundo Coleccionar miles de juegos Tener acceso VI…" at bounding box center [631, 301] width 602 height 83
type textarea "Juegos"
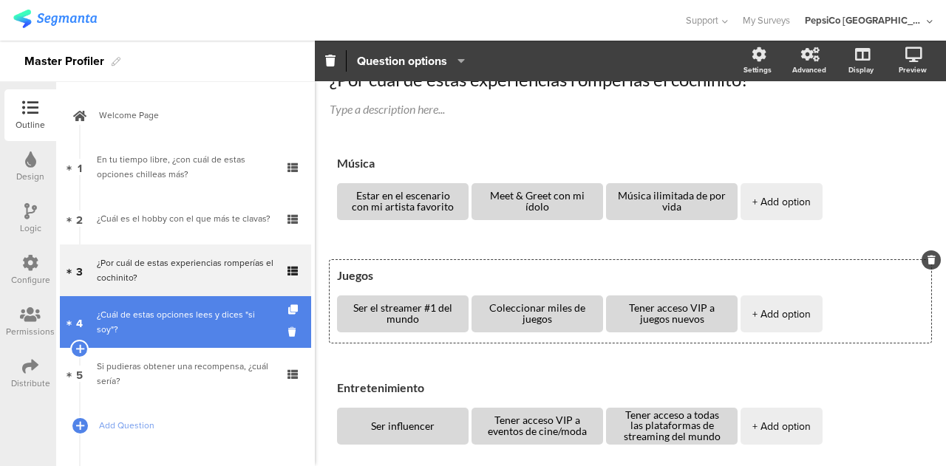
click at [177, 330] on div "¿Cuál de estas opciones lees y dices "si soy"?" at bounding box center [185, 323] width 177 height 30
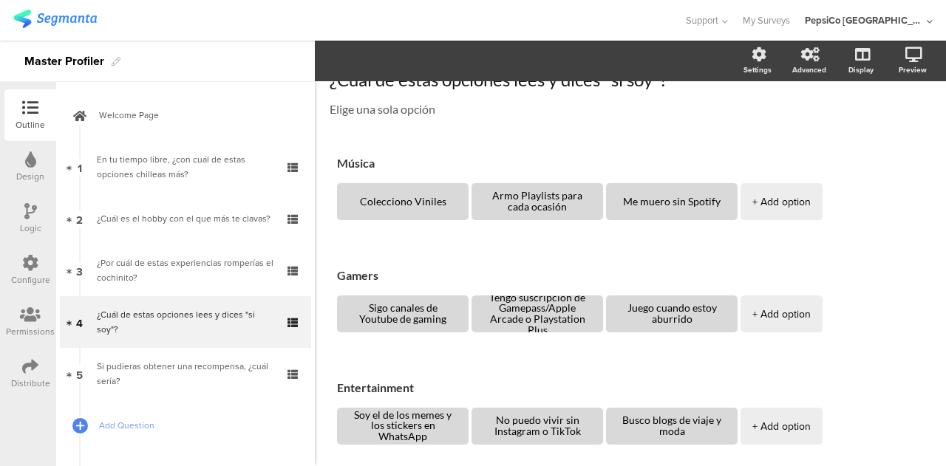
drag, startPoint x: 383, startPoint y: 271, endPoint x: 306, endPoint y: 274, distance: 76.9
click at [306, 274] on div "Outline Design Logic Configure Permissions Distribute New question Import quest…" at bounding box center [473, 254] width 946 height 426
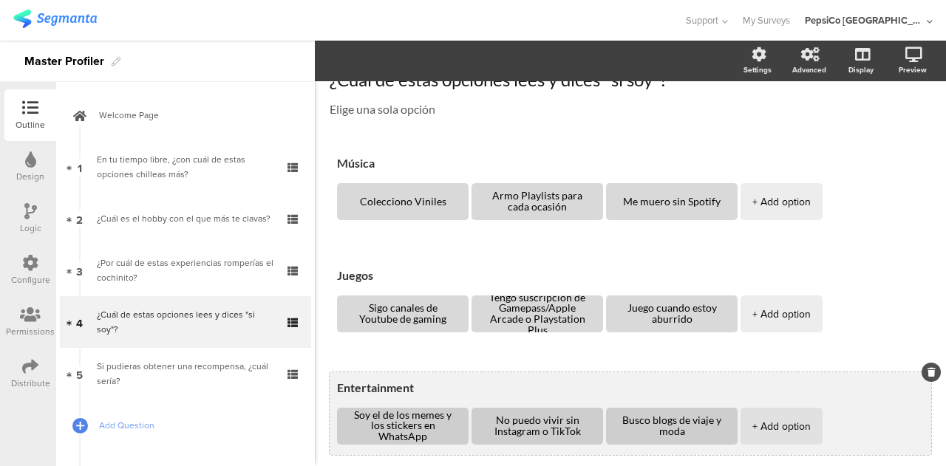
type textarea "Juegos"
drag, startPoint x: 427, startPoint y: 390, endPoint x: 367, endPoint y: 386, distance: 60.7
click at [367, 386] on textarea "Entertainment" at bounding box center [630, 388] width 587 height 14
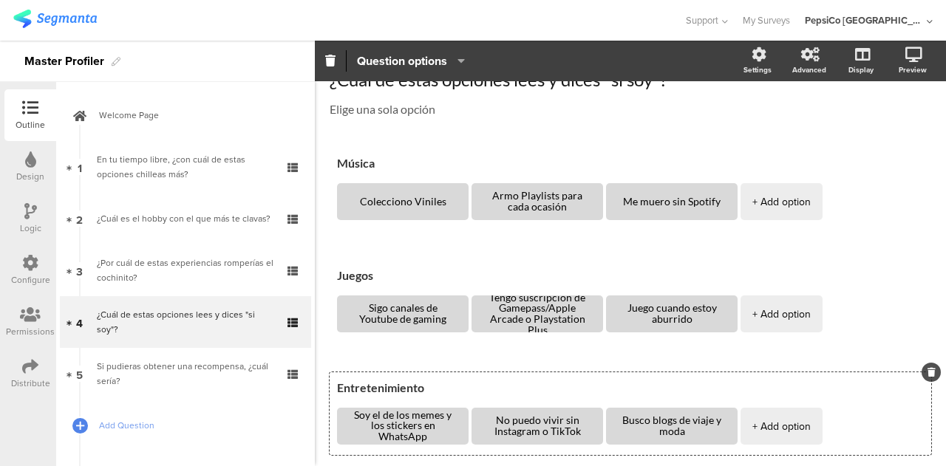
scroll to position [313, 0]
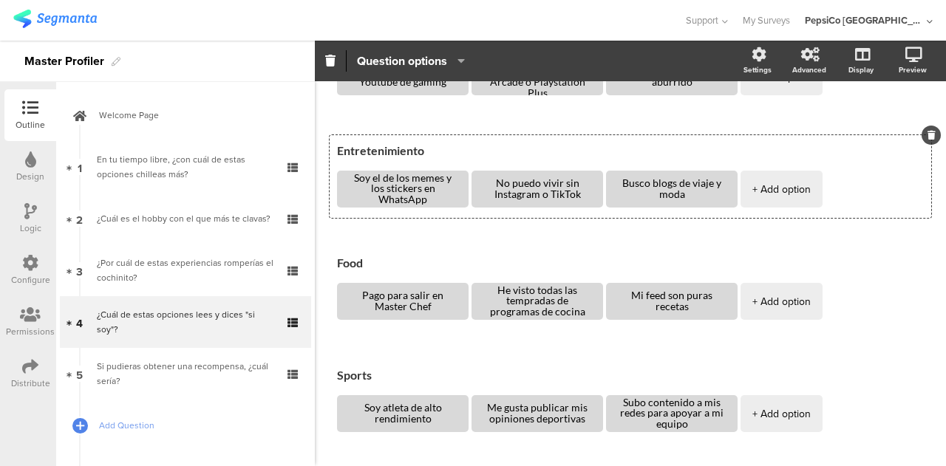
type textarea "Entretenimiento"
drag, startPoint x: 381, startPoint y: 266, endPoint x: 317, endPoint y: 263, distance: 64.4
click at [317, 263] on div "Type caption... 60% ¿Cuál de estas opciones lees y dices "si soy"? ¿Cuál de est…" at bounding box center [630, 164] width 631 height 792
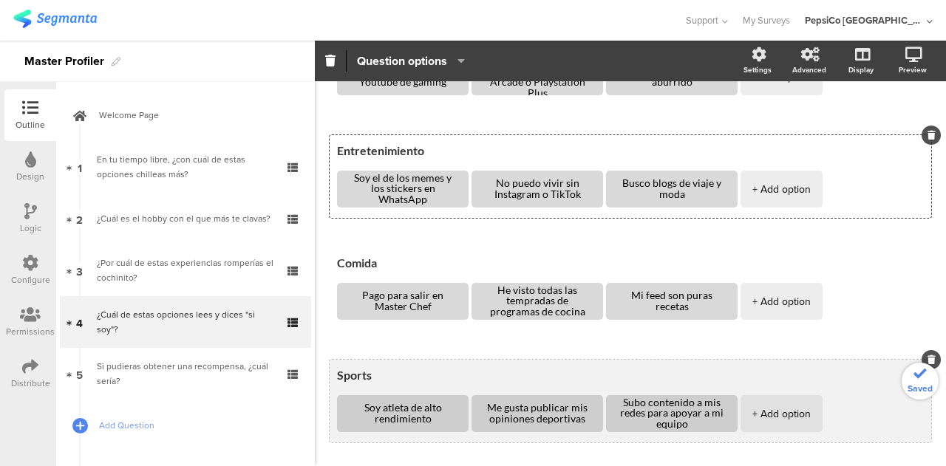
type textarea "Comida"
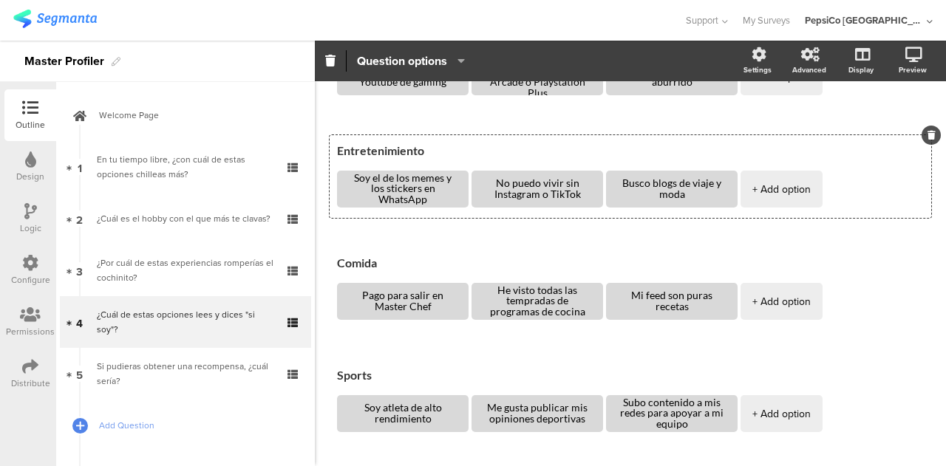
drag, startPoint x: 384, startPoint y: 381, endPoint x: 323, endPoint y: 376, distance: 61.5
click at [323, 376] on div "Type caption... 60% ¿Cuál de estas opciones lees y dices "si soy"? ¿Cuál de est…" at bounding box center [630, 164] width 631 height 792
type textarea "Deportes"
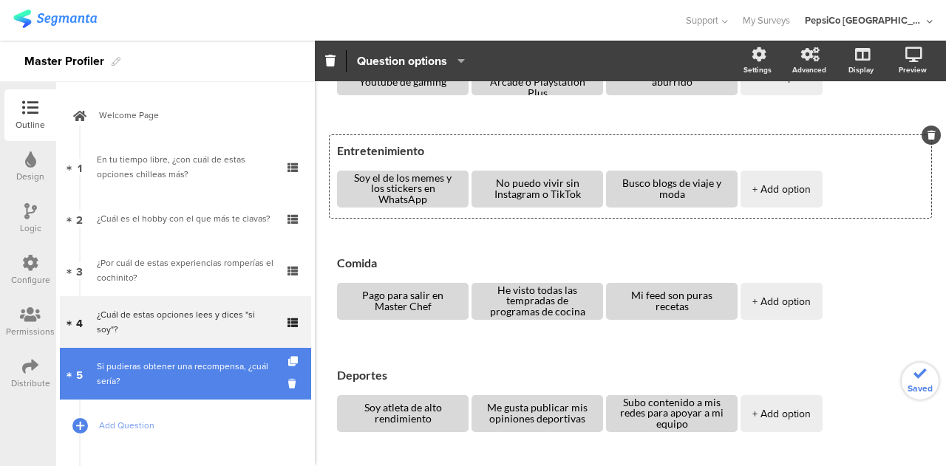
click at [193, 373] on div "Si pudieras obtener una recompensa, ¿cuál sería?" at bounding box center [185, 374] width 177 height 30
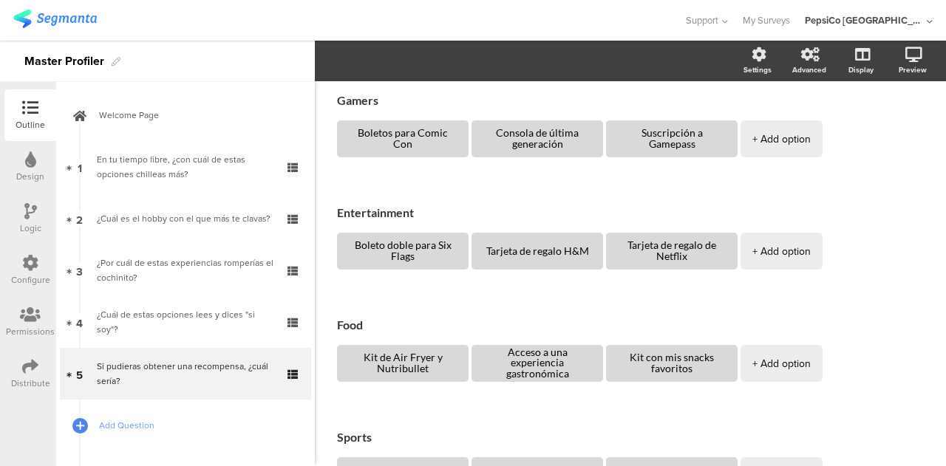
scroll to position [10, 0]
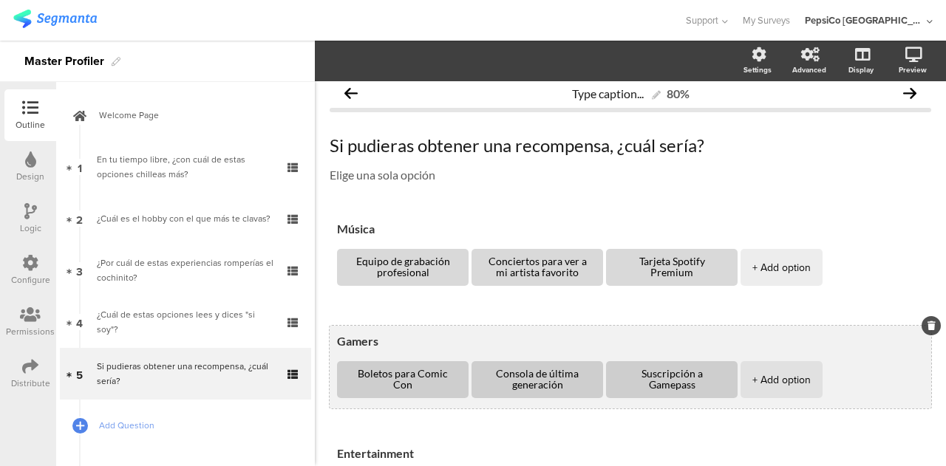
click at [383, 348] on div "Gamers Boletos para Comic Con Consola de última generación Suscripción a Gamepa…" at bounding box center [631, 367] width 602 height 83
drag, startPoint x: 383, startPoint y: 339, endPoint x: 330, endPoint y: 345, distance: 52.9
click at [330, 345] on div "Gamers Boletos para Comic Con Consola de última generación Suscripción a Gamepa…" at bounding box center [631, 367] width 602 height 83
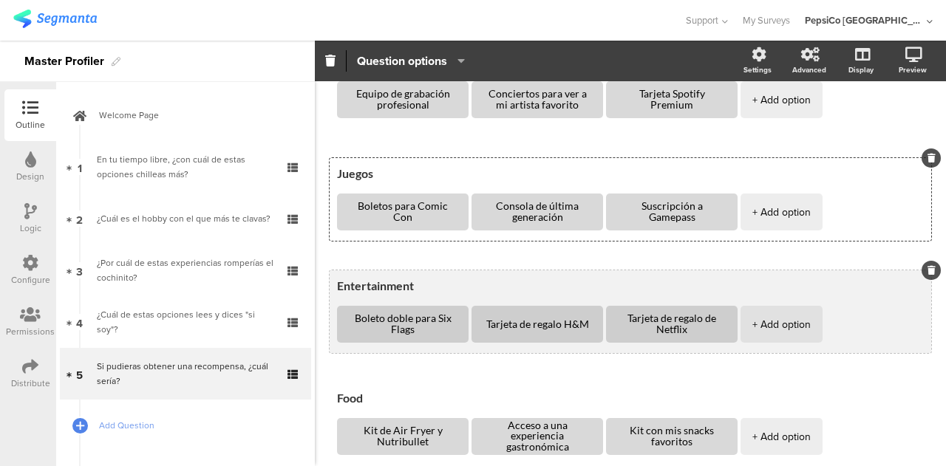
scroll to position [180, 0]
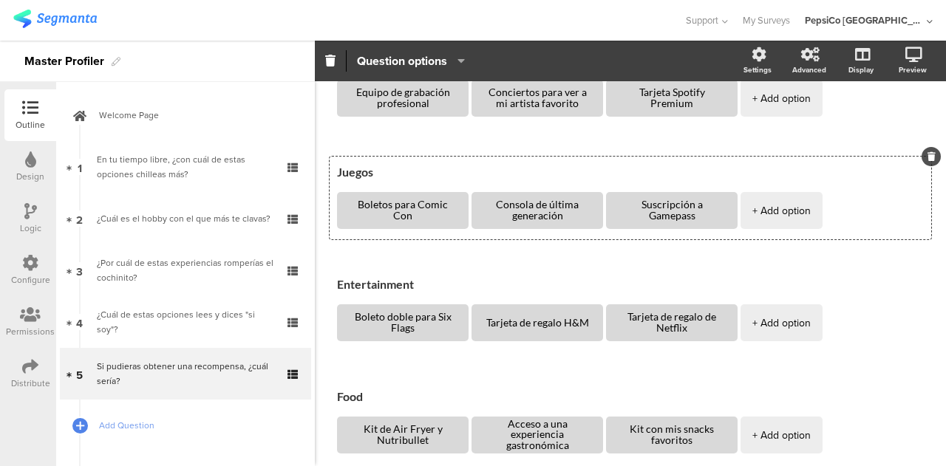
type textarea "Juegos"
click at [482, 258] on span "Música Equipo de grabación profesional Conciertos para ver a mi artista favorit…" at bounding box center [631, 325] width 602 height 562
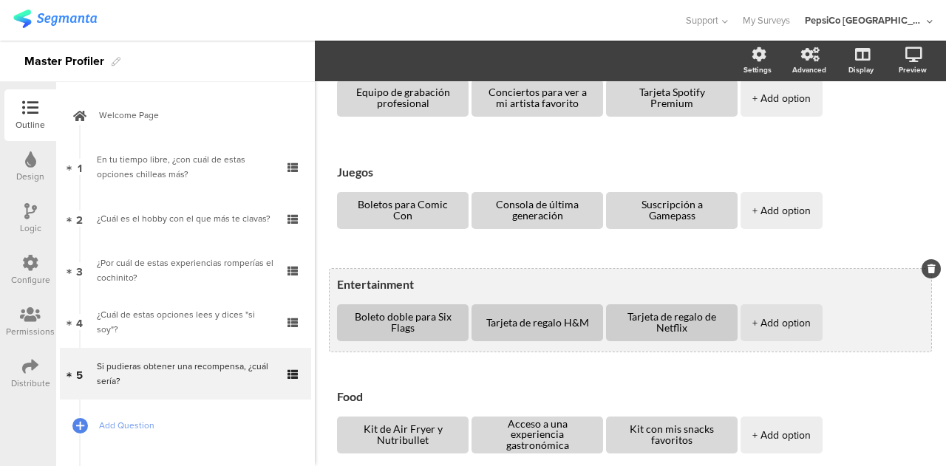
drag, startPoint x: 420, startPoint y: 288, endPoint x: 358, endPoint y: 289, distance: 62.1
click at [358, 289] on textarea "Entertainment" at bounding box center [630, 284] width 587 height 14
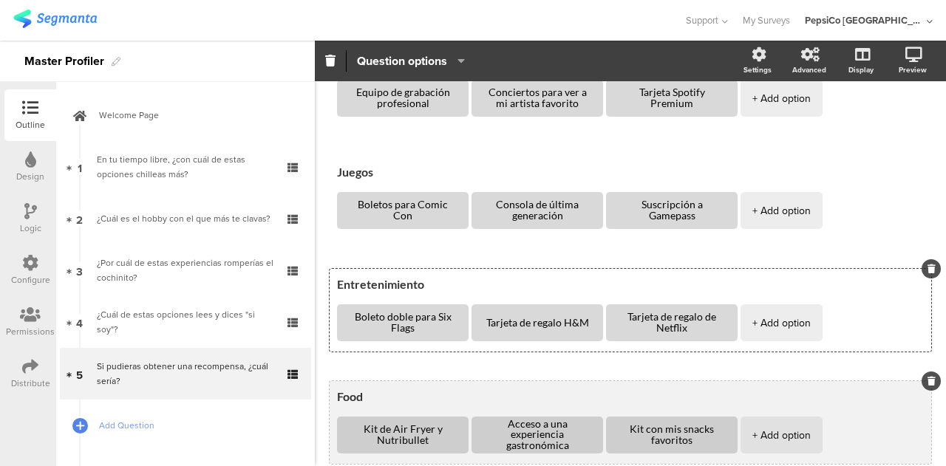
type textarea "Entretenimiento"
drag, startPoint x: 369, startPoint y: 395, endPoint x: 330, endPoint y: 396, distance: 38.5
click at [330, 396] on div "Food Kit de Air [PERSON_NAME] y Nutribullet Acceso a una experiencia gastronómi…" at bounding box center [631, 422] width 602 height 83
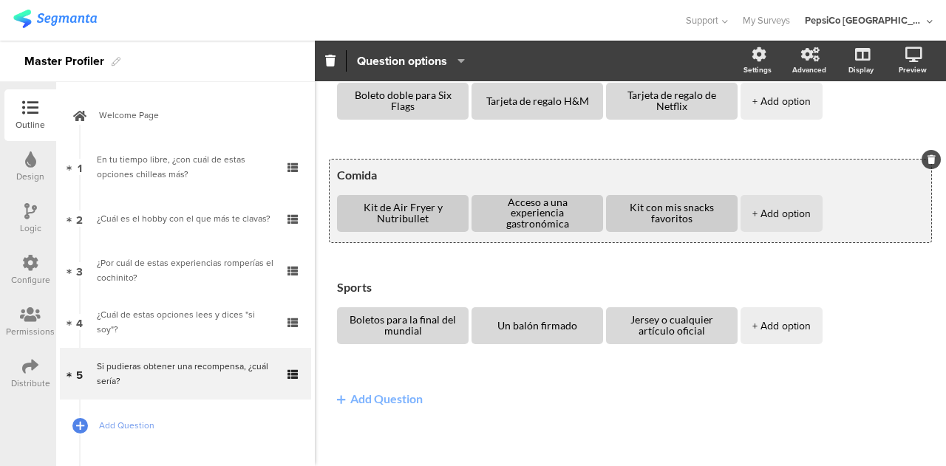
scroll to position [403, 0]
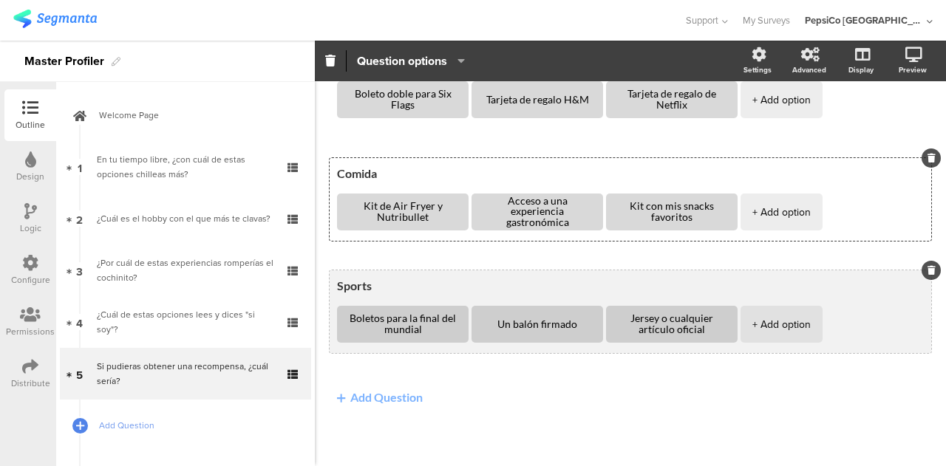
type textarea "Comida"
drag, startPoint x: 371, startPoint y: 282, endPoint x: 334, endPoint y: 285, distance: 37.1
click at [334, 285] on div "Sports Boletos para la final del mundial Un balón firmado Jersey o cualquier ar…" at bounding box center [631, 312] width 602 height 83
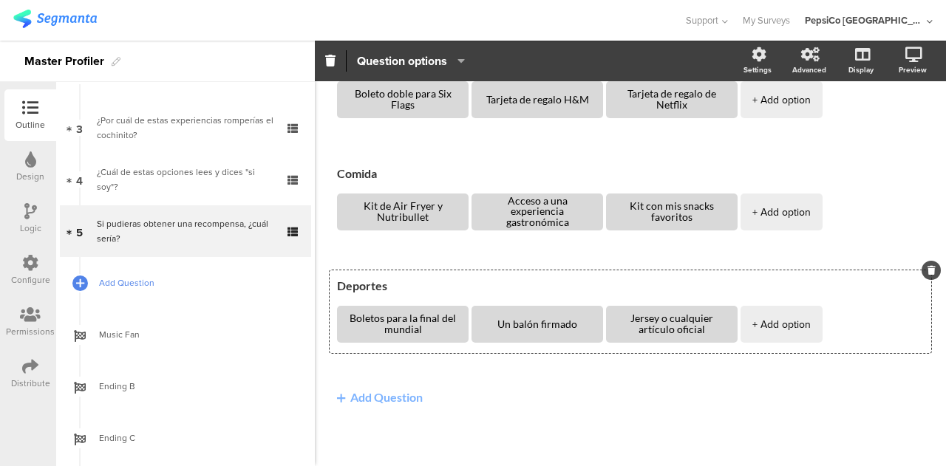
scroll to position [178, 0]
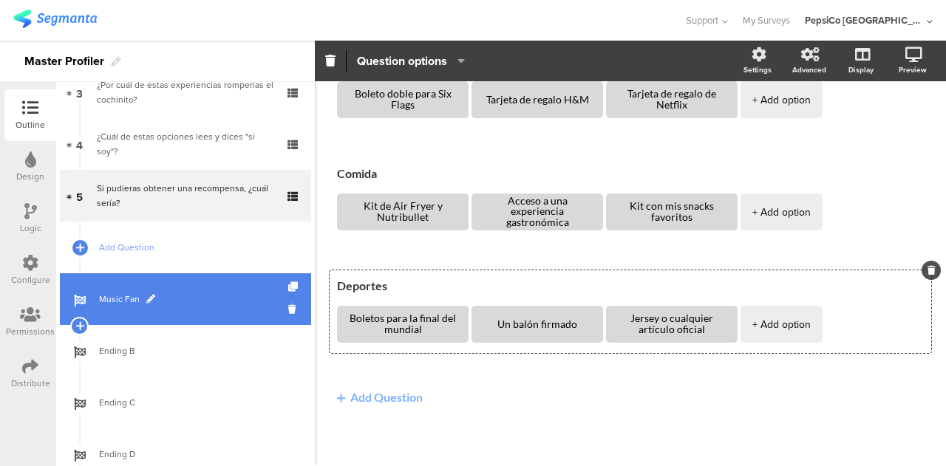
type textarea "Deportes"
click at [145, 305] on span "Music Fan" at bounding box center [193, 299] width 189 height 15
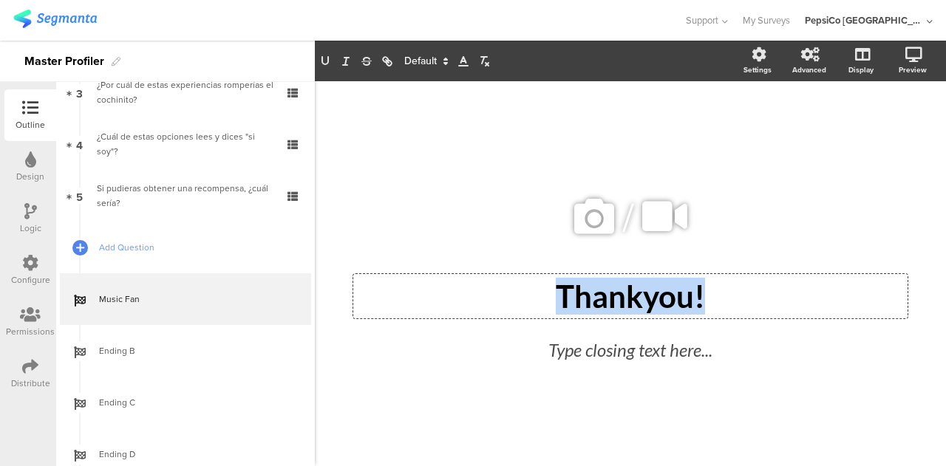
drag, startPoint x: 705, startPoint y: 288, endPoint x: 523, endPoint y: 308, distance: 182.9
click at [523, 308] on div "Thankyou! Thankyou! Thankyou!" at bounding box center [630, 296] width 554 height 44
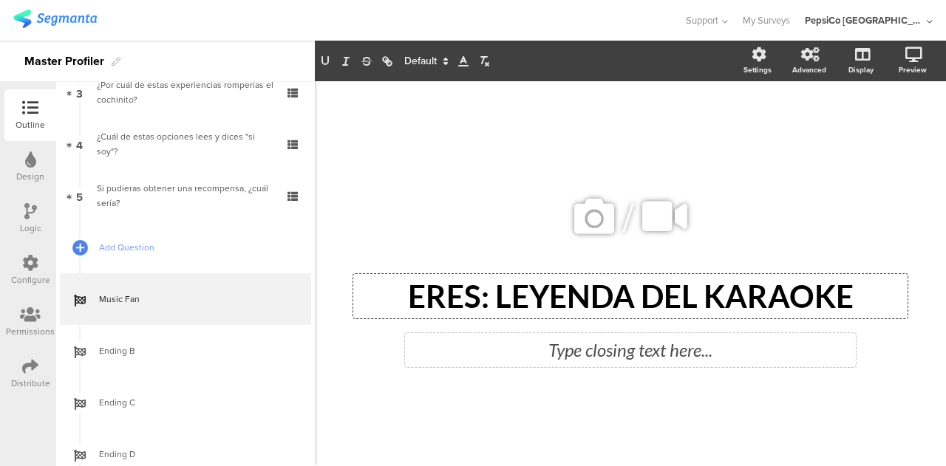
click at [607, 356] on div "Type closing text here..." at bounding box center [630, 350] width 451 height 34
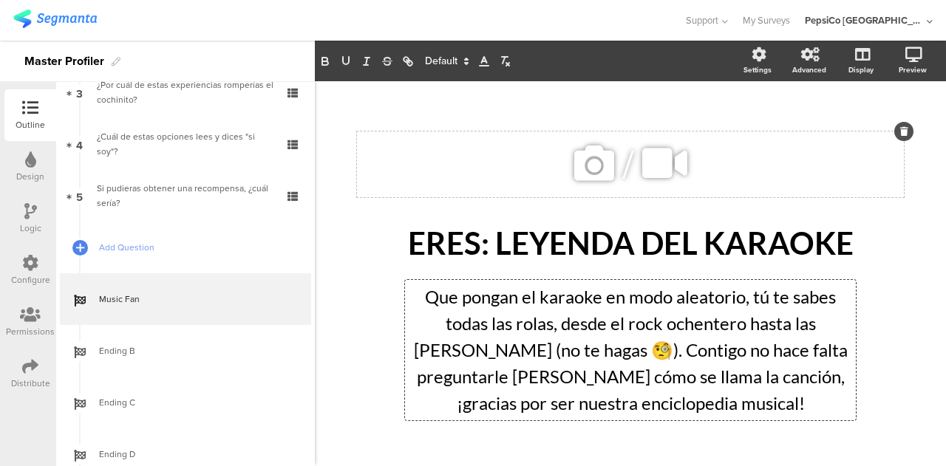
click at [530, 157] on div "/" at bounding box center [630, 165] width 547 height 66
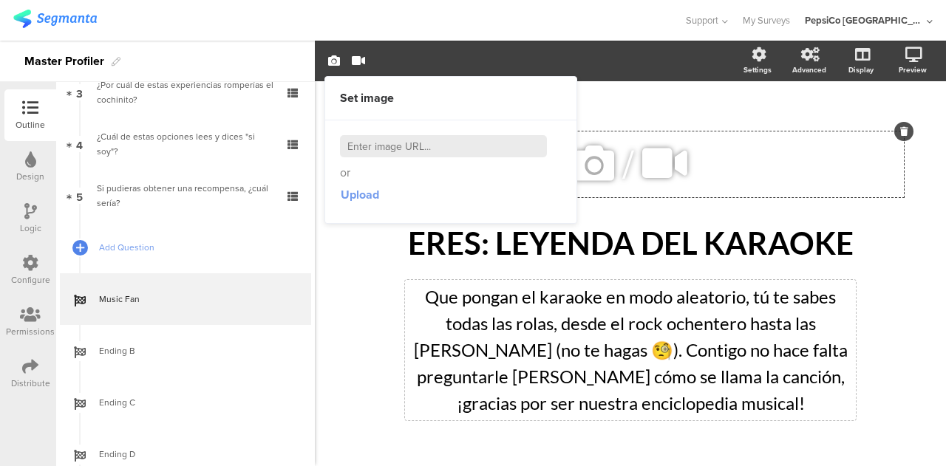
click at [363, 189] on span "Upload" at bounding box center [360, 194] width 38 height 17
click at [722, 102] on div "/ ERES: LEYENDA DEL KARAOKE ERES: LEYENDA DEL KARAOKE Que pongan el karaoke en …" at bounding box center [630, 266] width 621 height 370
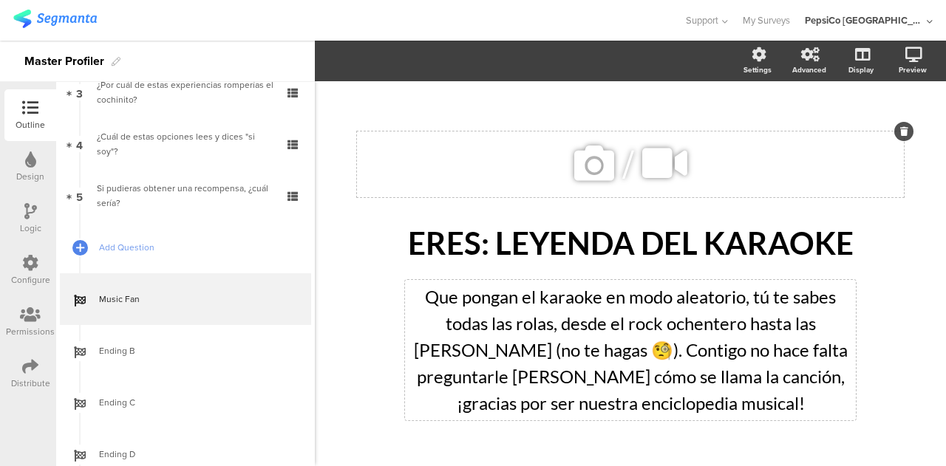
click at [577, 163] on icon at bounding box center [594, 163] width 50 height 50
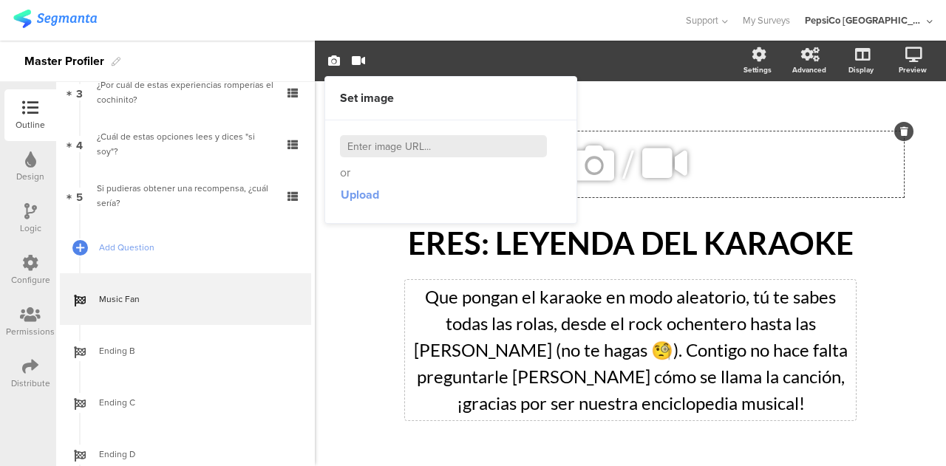
click at [360, 193] on span "Upload" at bounding box center [360, 194] width 38 height 17
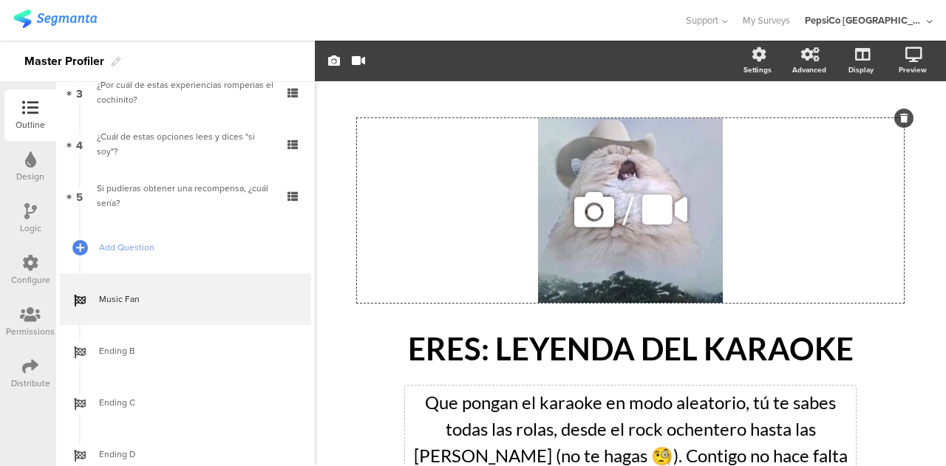
click at [806, 206] on div "/" at bounding box center [630, 210] width 547 height 185
click at [912, 362] on div "/ ERES: LEYENDA DEL KARAOKE ERES: LEYENDA DEL KARAOKE Que pongan el karaoke en …" at bounding box center [630, 320] width 591 height 449
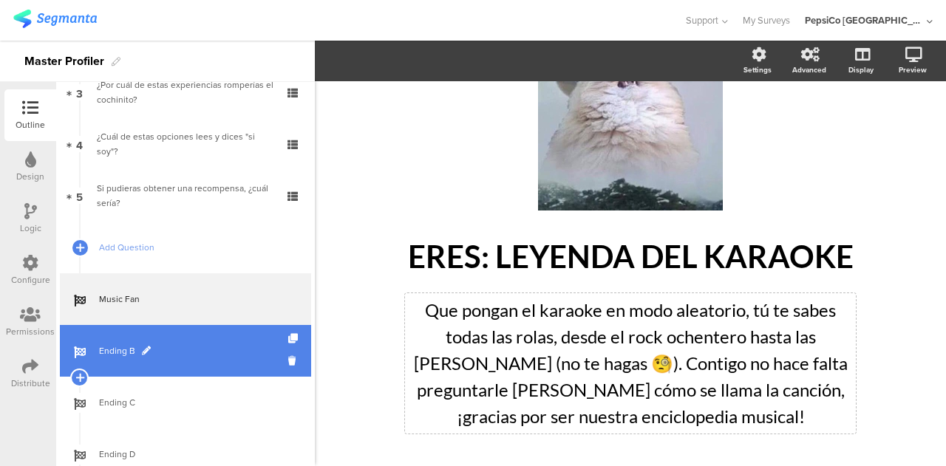
click at [214, 361] on link "Ending B" at bounding box center [185, 351] width 251 height 52
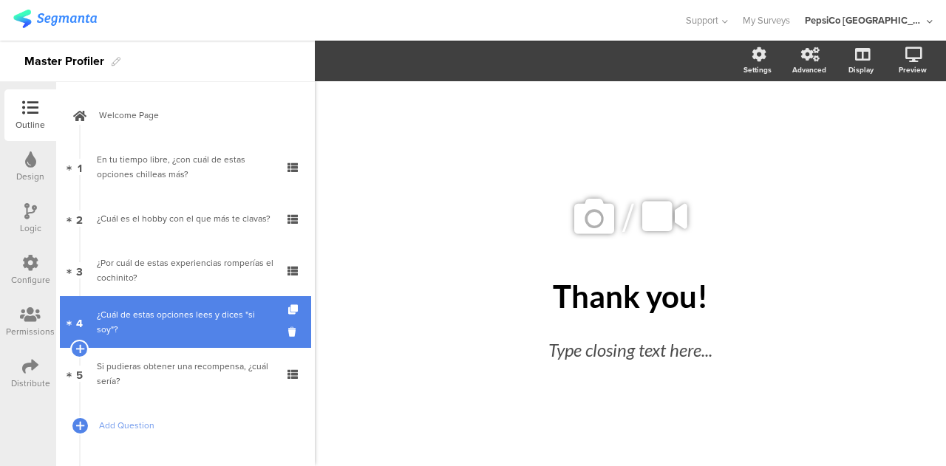
scroll to position [328, 0]
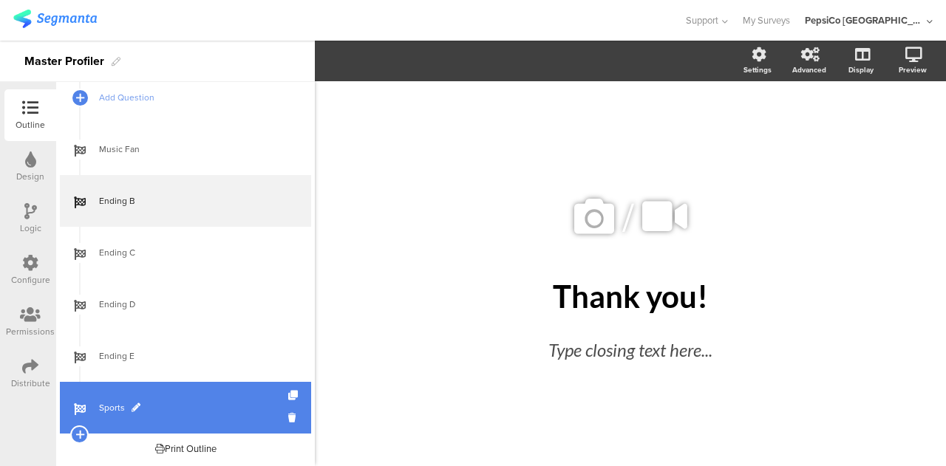
click at [155, 396] on link "Sports" at bounding box center [185, 408] width 251 height 52
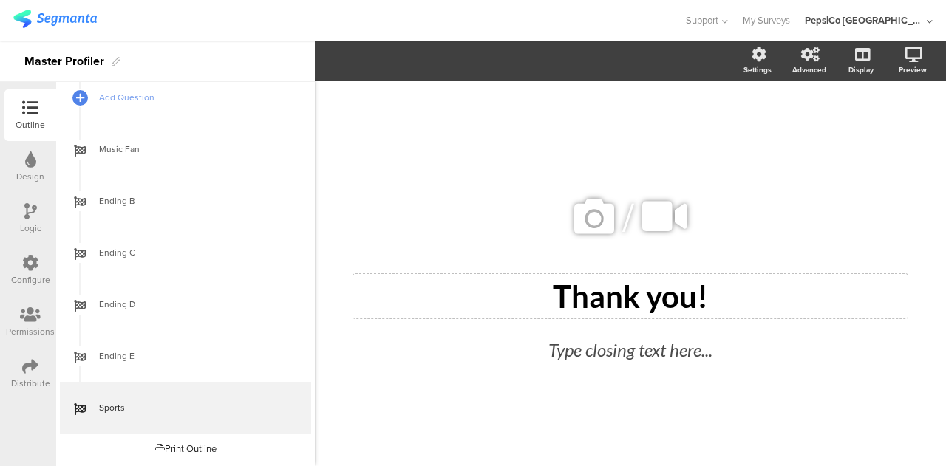
click at [642, 289] on div "Thank you! Thank you!" at bounding box center [630, 296] width 554 height 44
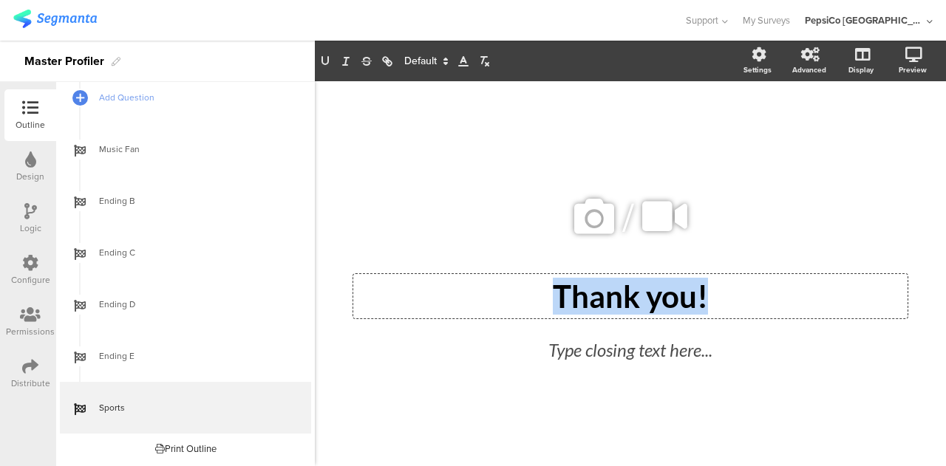
drag, startPoint x: 733, startPoint y: 288, endPoint x: 517, endPoint y: 294, distance: 216.0
click at [517, 294] on p "Thank you!" at bounding box center [630, 296] width 547 height 37
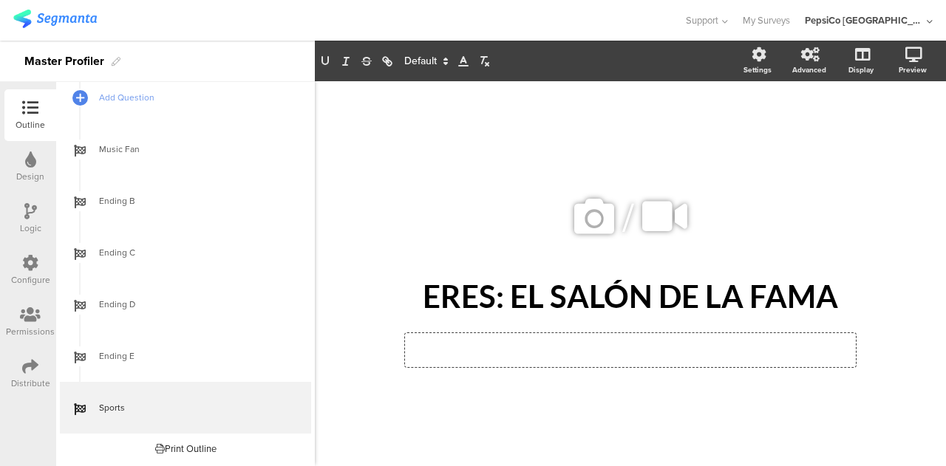
click at [598, 344] on div "Type closing text here..." at bounding box center [630, 350] width 451 height 34
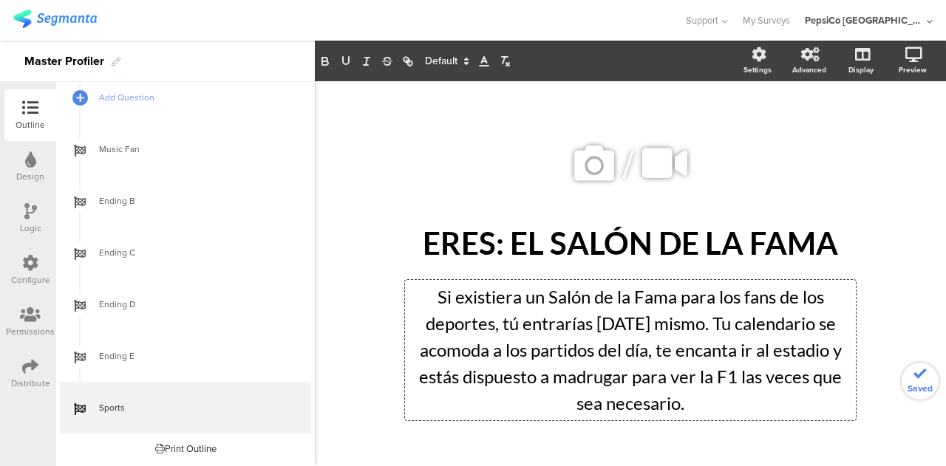
click at [384, 290] on div "/ ERES: EL SALÓN DE LA FAMA ERES: EL SALÓN DE LA FAMA Si existiera un Salón de …" at bounding box center [630, 274] width 591 height 330
click at [600, 166] on icon at bounding box center [594, 163] width 50 height 50
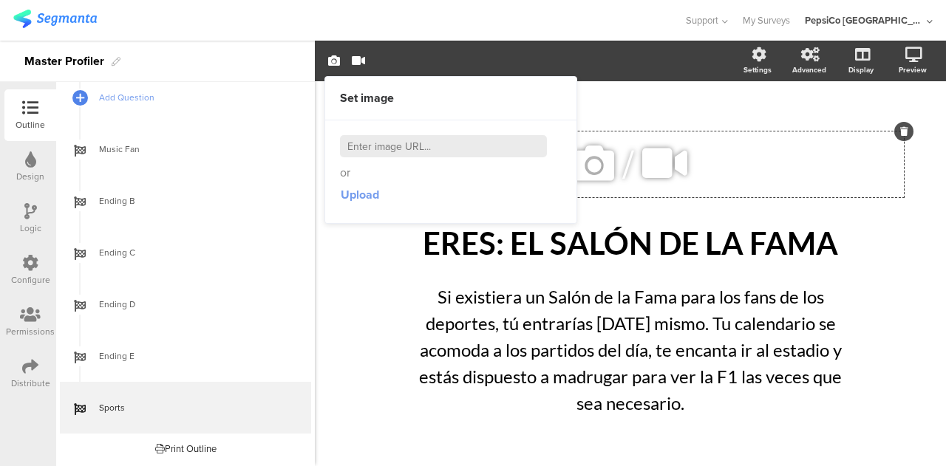
click at [356, 195] on span "Upload" at bounding box center [360, 194] width 38 height 17
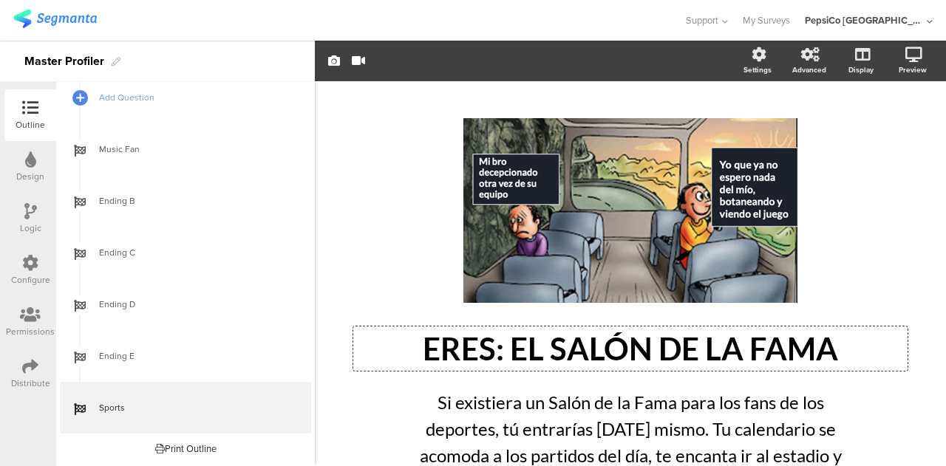
click at [900, 348] on div "ERES: EL SALÓN DE LA FAMA ERES: EL SALÓN DE LA FAMA ERES: EL SALÓN DE LA FAMA" at bounding box center [630, 349] width 554 height 44
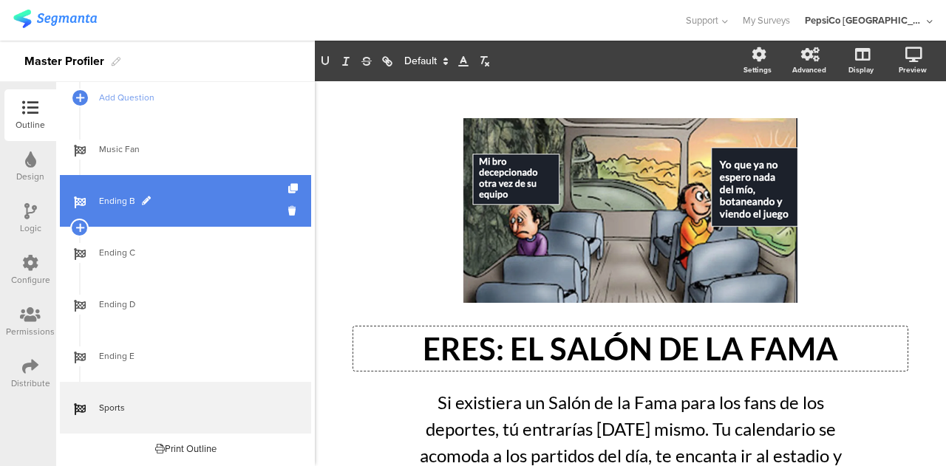
click at [172, 209] on link "Ending B" at bounding box center [185, 201] width 251 height 52
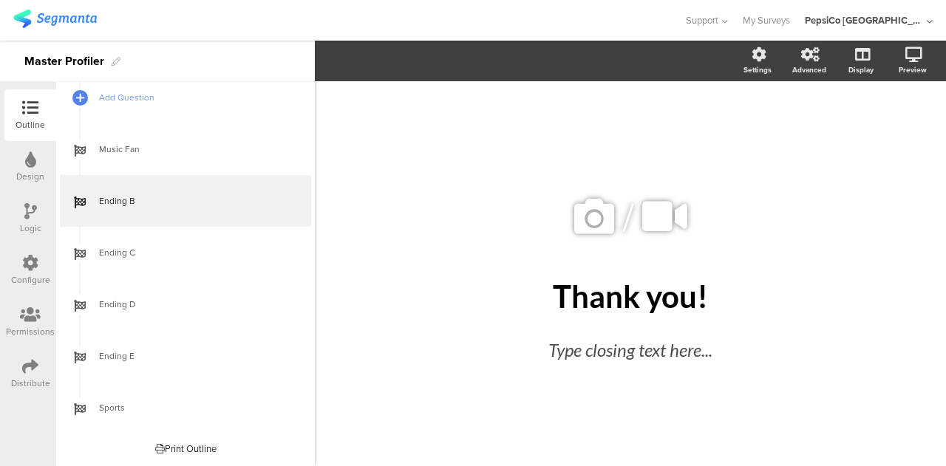
click at [17, 232] on div "Logic" at bounding box center [30, 219] width 52 height 52
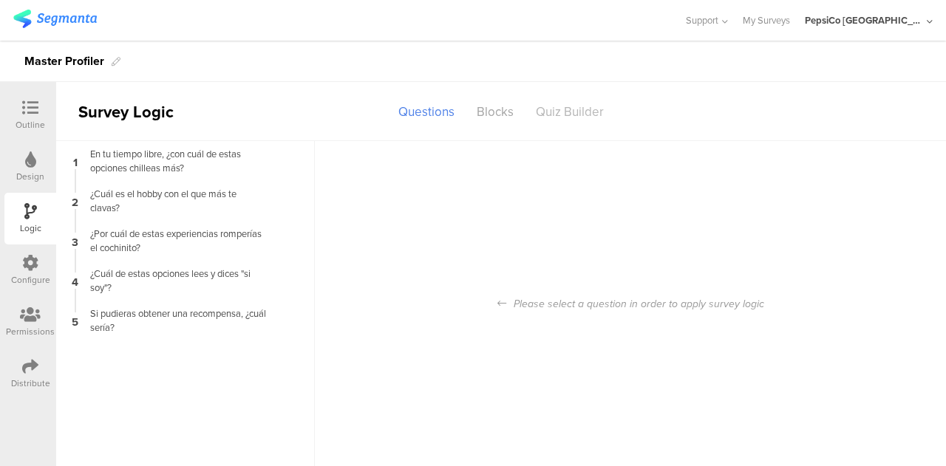
click at [568, 106] on div "Quiz Builder" at bounding box center [570, 112] width 90 height 26
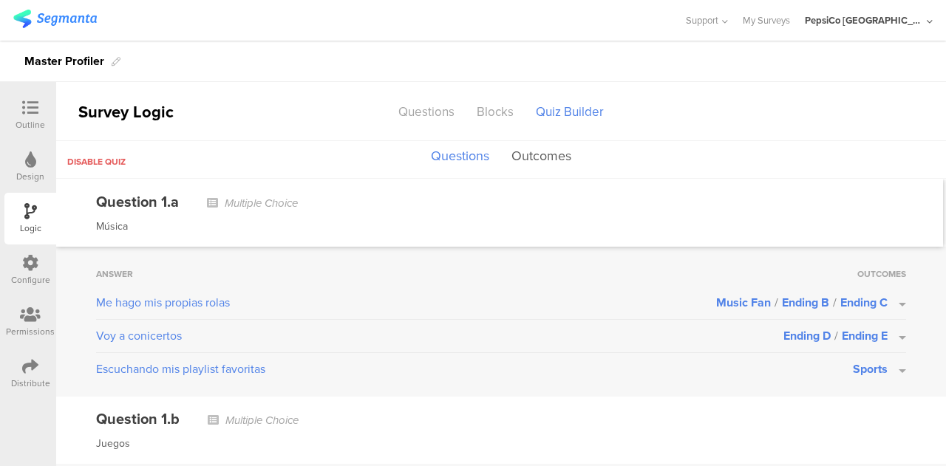
click at [543, 154] on button "Outcomes" at bounding box center [541, 157] width 67 height 28
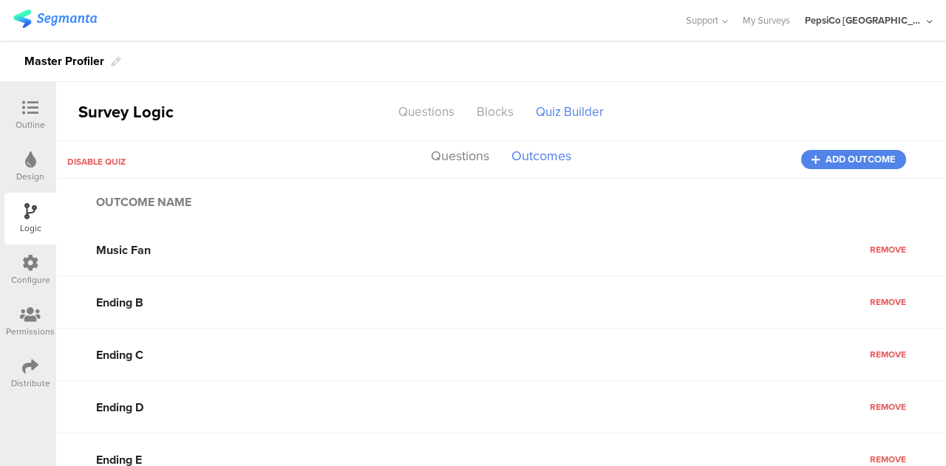
click at [34, 267] on icon at bounding box center [30, 263] width 16 height 16
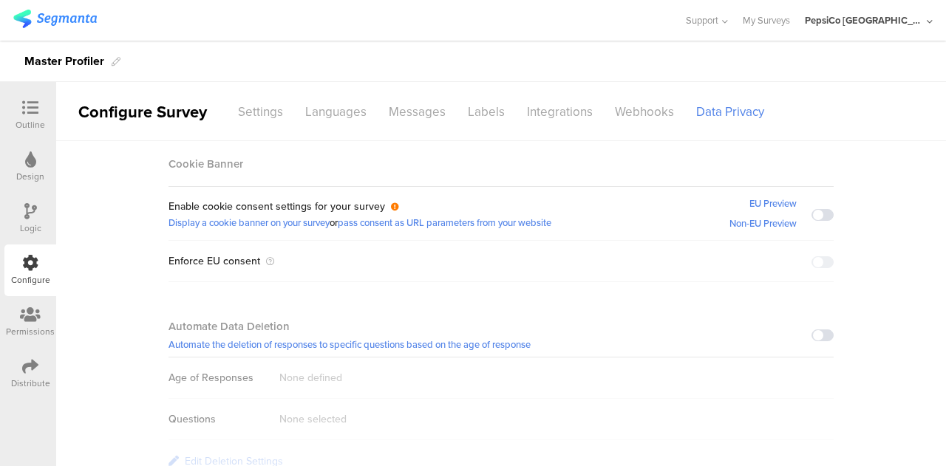
click at [33, 370] on icon at bounding box center [30, 367] width 16 height 16
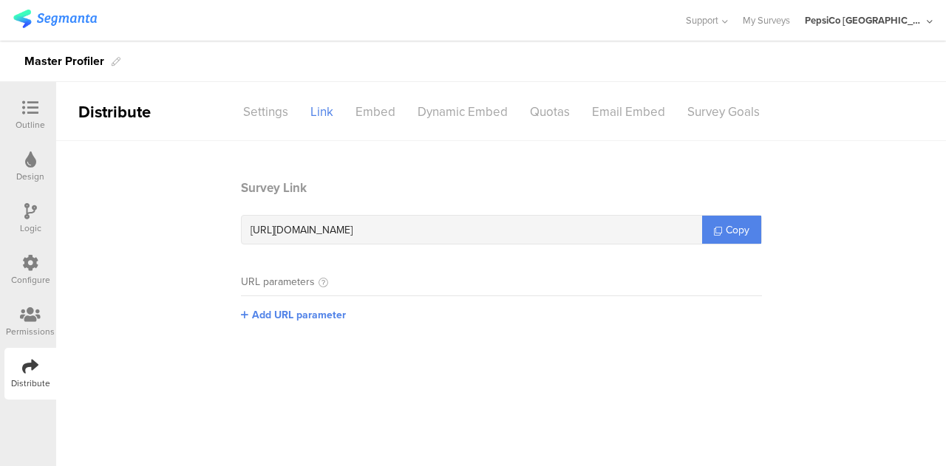
click at [38, 112] on div at bounding box center [31, 109] width 30 height 18
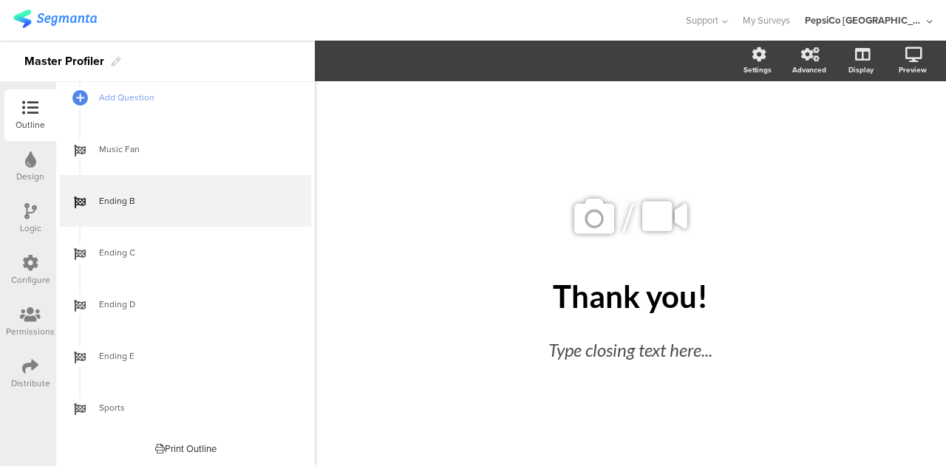
scroll to position [328, 0]
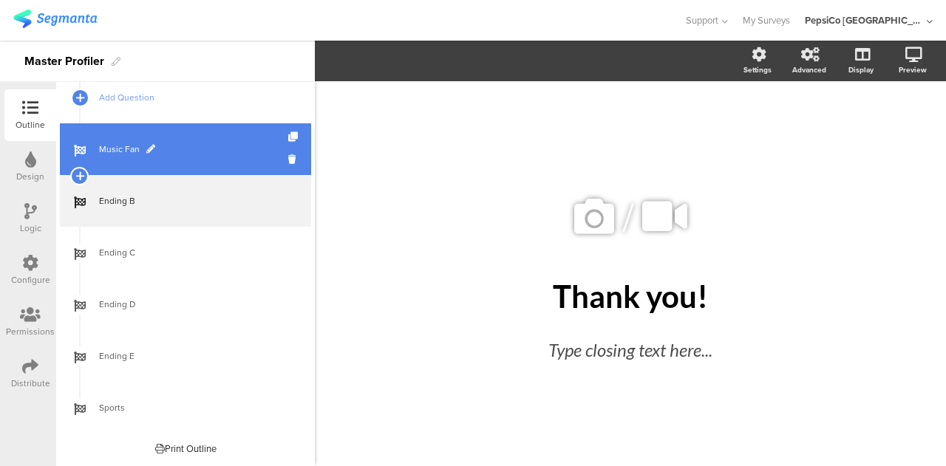
click at [177, 150] on span "Music Fan" at bounding box center [193, 149] width 189 height 15
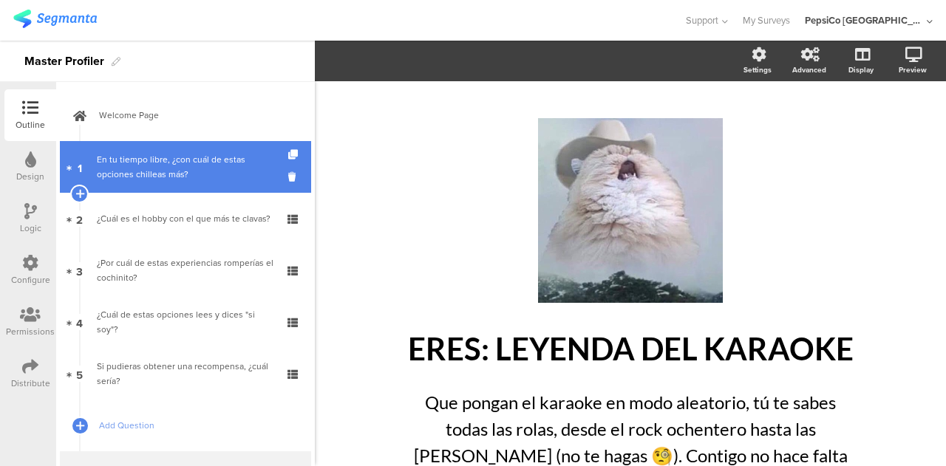
click at [183, 181] on div "En tu tiempo libre, ¿con cuál de estas opciones chilleas más?" at bounding box center [185, 167] width 177 height 30
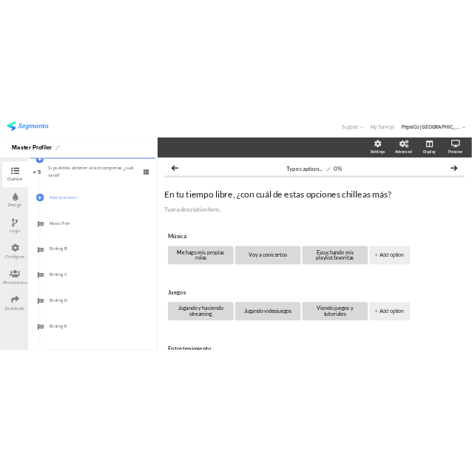
scroll to position [265, 0]
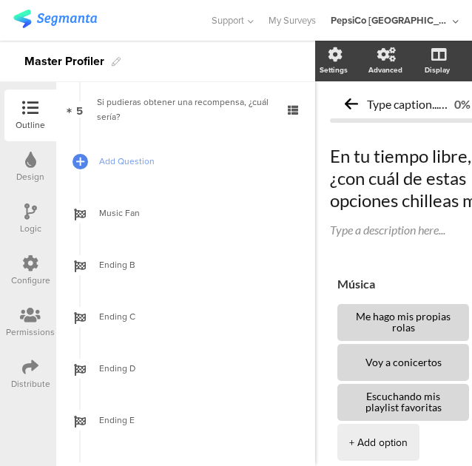
click at [30, 221] on div at bounding box center [30, 212] width 13 height 18
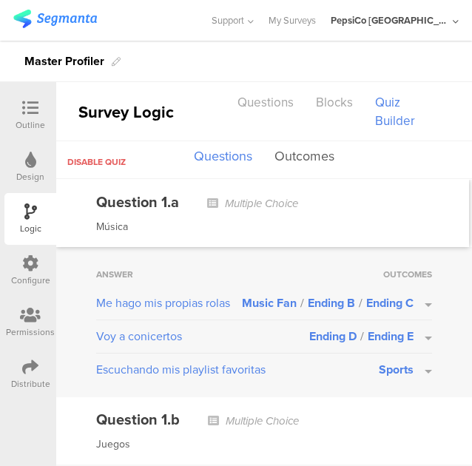
click at [301, 161] on button "Outcomes" at bounding box center [304, 157] width 67 height 28
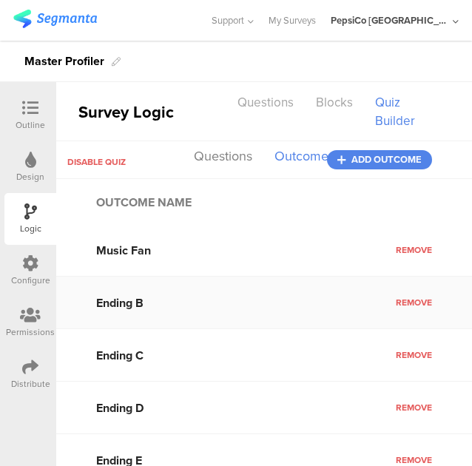
scroll to position [19, 0]
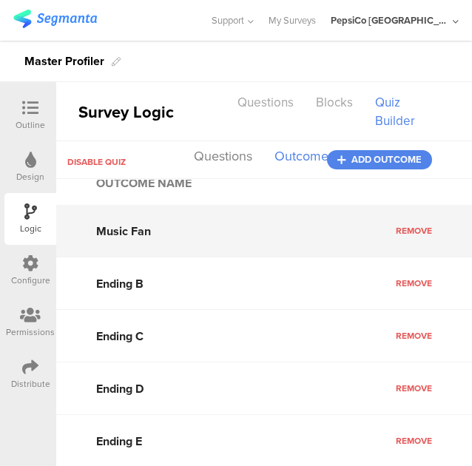
drag, startPoint x: 150, startPoint y: 234, endPoint x: 82, endPoint y: 237, distance: 68.0
click at [82, 237] on input "Music Fan" at bounding box center [263, 231] width 415 height 52
type input "[PERSON_NAME]"
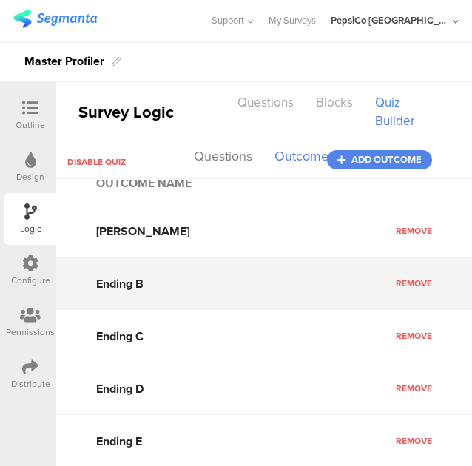
drag, startPoint x: 142, startPoint y: 279, endPoint x: 69, endPoint y: 281, distance: 72.5
click at [69, 281] on input "Ending B" at bounding box center [263, 283] width 415 height 52
type input "Lord Playlist Motivadoras"
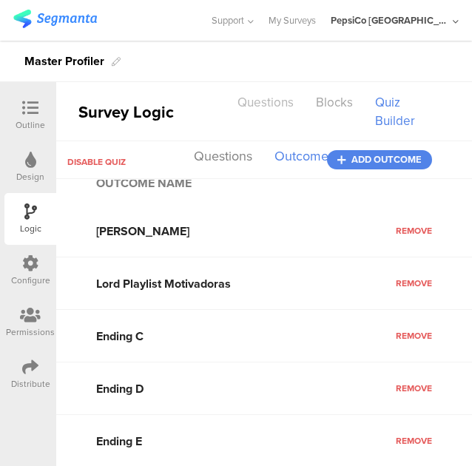
click at [272, 106] on div "Questions" at bounding box center [265, 102] width 78 height 26
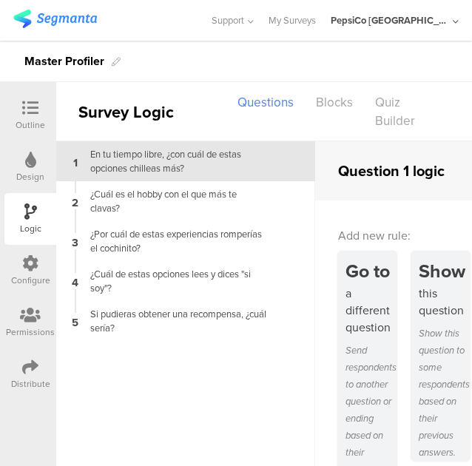
click at [29, 172] on div "Design" at bounding box center [30, 176] width 28 height 13
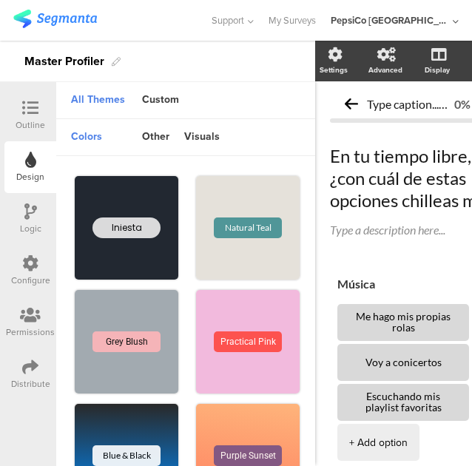
click at [35, 109] on icon at bounding box center [30, 108] width 16 height 16
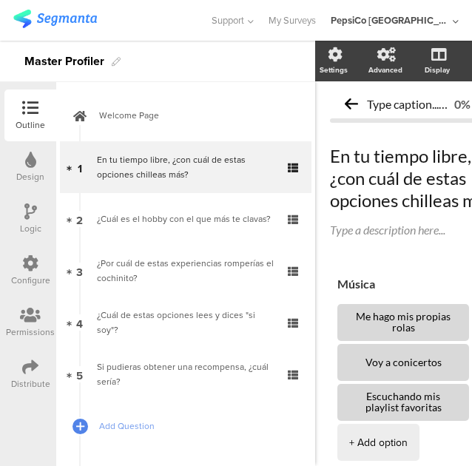
click at [34, 216] on icon at bounding box center [30, 211] width 13 height 16
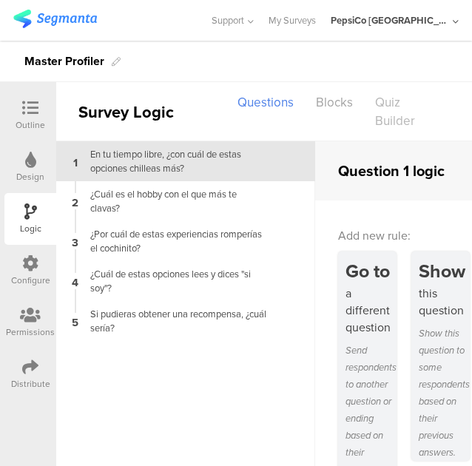
click at [382, 112] on div "Quiz Builder" at bounding box center [395, 111] width 62 height 44
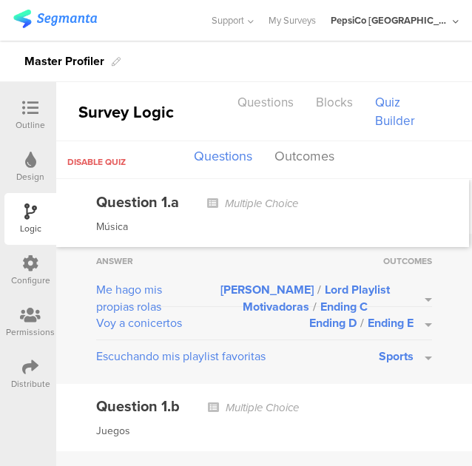
scroll to position [10, 0]
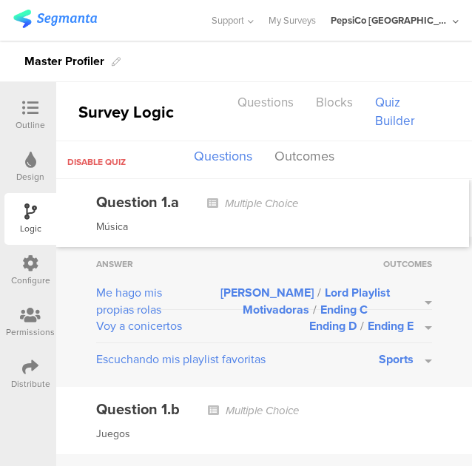
click at [420, 302] on button "[PERSON_NAME] / Lord Playlist Motivadoras / Ending C" at bounding box center [314, 301] width 236 height 34
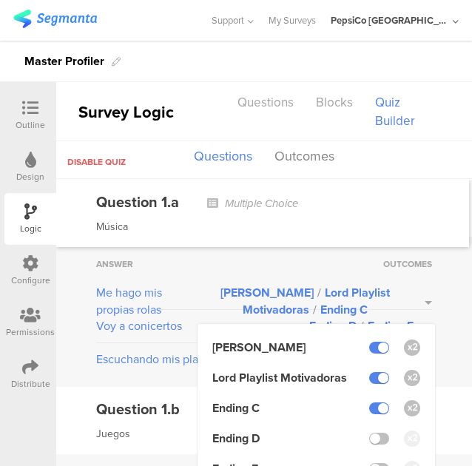
click at [369, 378] on label at bounding box center [379, 378] width 20 height 12
click at [0, 0] on input "checkbox" at bounding box center [0, 0] width 0 height 0
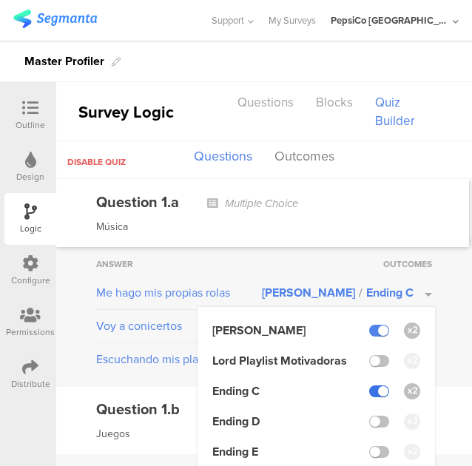
click at [369, 387] on label at bounding box center [379, 391] width 20 height 12
click at [0, 0] on input "checkbox" at bounding box center [0, 0] width 0 height 0
click at [322, 244] on div "Question 1.a Multiple Choice Música" at bounding box center [262, 213] width 413 height 67
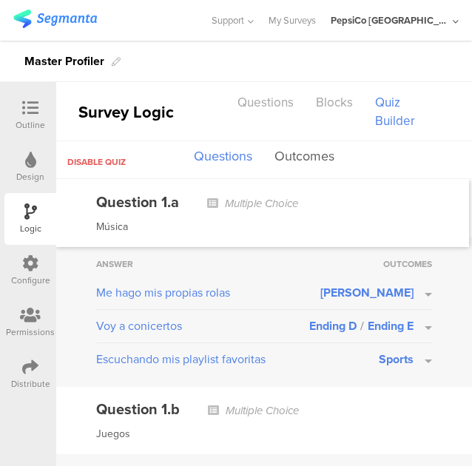
click at [316, 158] on button "Outcomes" at bounding box center [304, 157] width 67 height 28
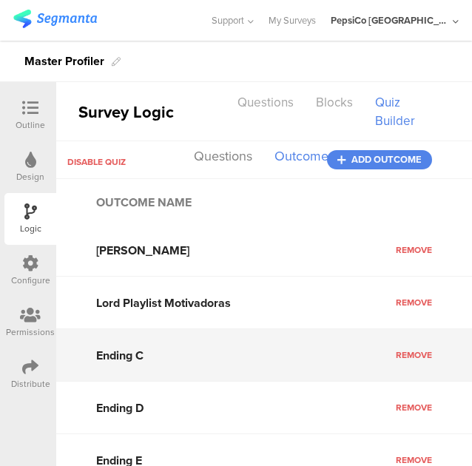
click at [132, 357] on input "Ending C" at bounding box center [263, 355] width 415 height 52
type input "El Siempre Trendy"
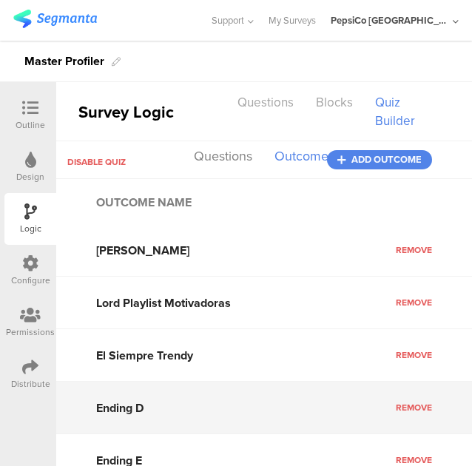
drag, startPoint x: 145, startPoint y: 406, endPoint x: 89, endPoint y: 408, distance: 56.2
click at [89, 408] on input "Ending D" at bounding box center [263, 407] width 415 height 52
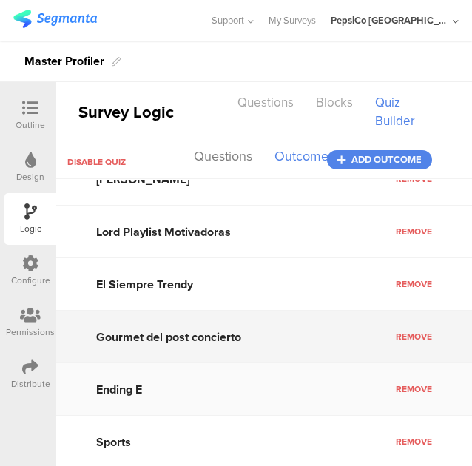
type input "Gourmet del post concierto"
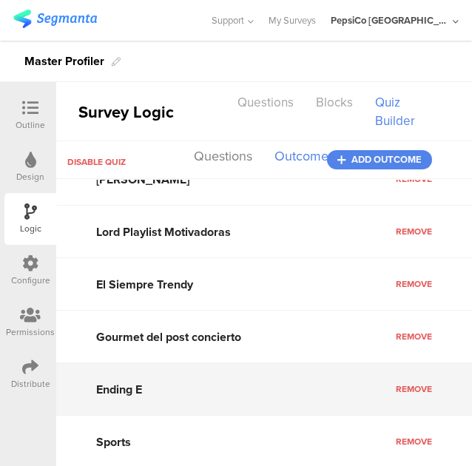
drag, startPoint x: 144, startPoint y: 384, endPoint x: 77, endPoint y: 390, distance: 67.5
click at [77, 390] on input "Ending E" at bounding box center [263, 389] width 415 height 52
click at [220, 366] on input "OST Master" at bounding box center [263, 389] width 415 height 52
type input "OST Master"
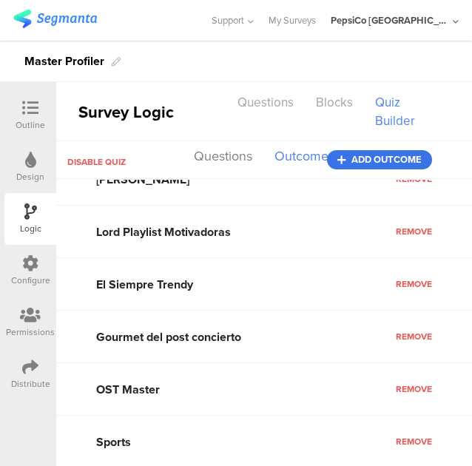
click at [370, 160] on span "Add outcome" at bounding box center [386, 160] width 70 height 0
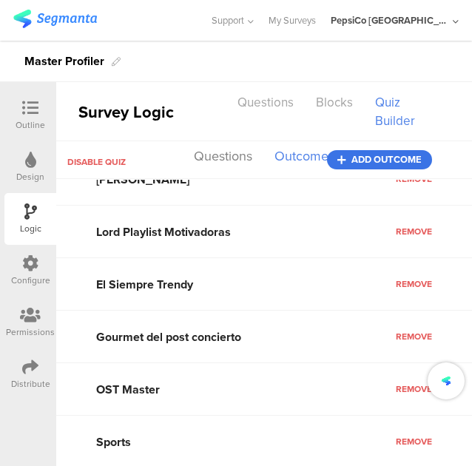
click at [370, 160] on span "Add outcome" at bounding box center [386, 160] width 70 height 0
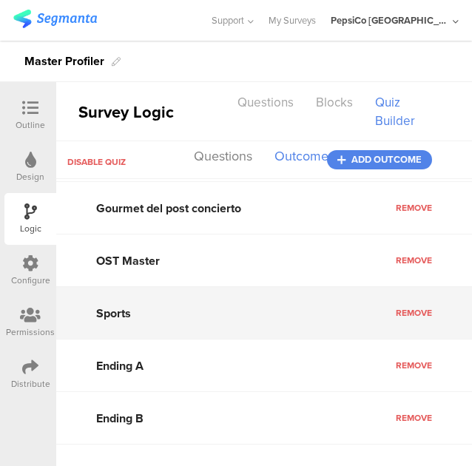
drag, startPoint x: 130, startPoint y: 312, endPoint x: 94, endPoint y: 312, distance: 36.2
click at [94, 312] on input "Sports" at bounding box center [263, 313] width 415 height 52
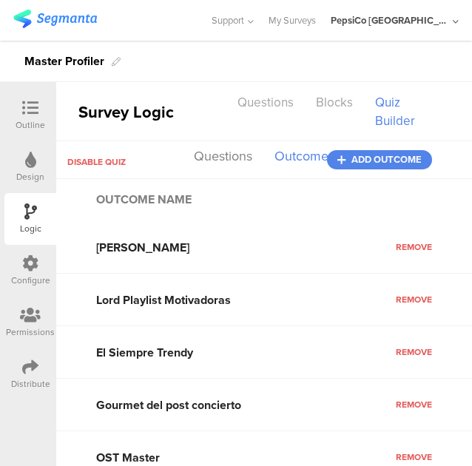
scroll to position [0, 0]
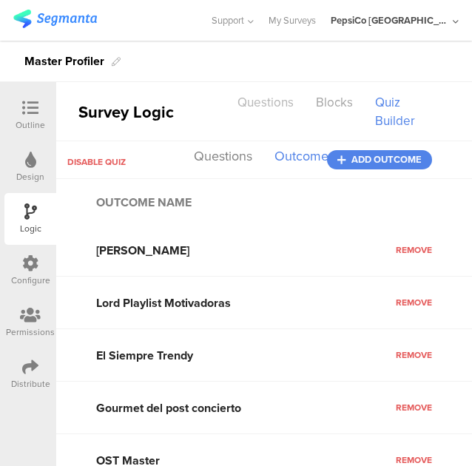
type input "Ganador del Maratón"
click at [272, 104] on div "Questions" at bounding box center [265, 102] width 78 height 26
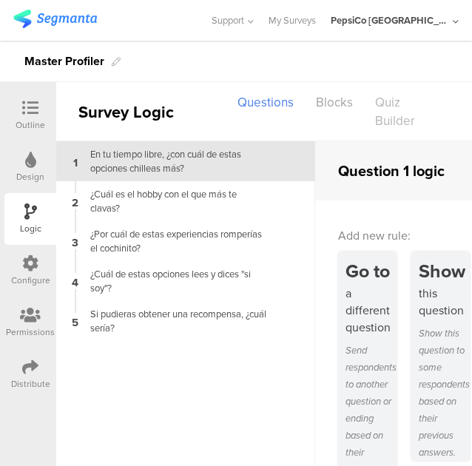
click at [390, 103] on div "Quiz Builder" at bounding box center [395, 111] width 62 height 44
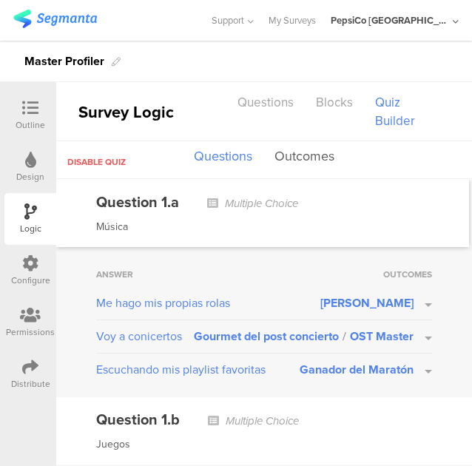
click at [299, 163] on button "Outcomes" at bounding box center [304, 157] width 67 height 28
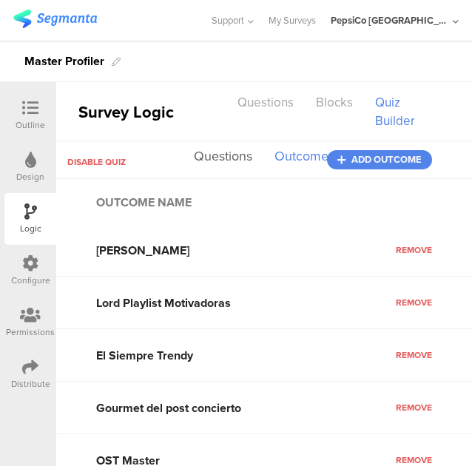
click at [216, 159] on button "Questions" at bounding box center [223, 157] width 66 height 28
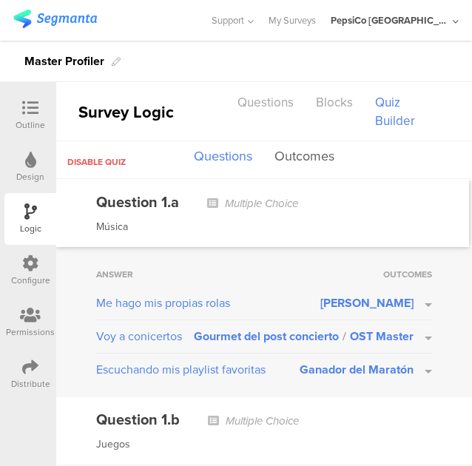
click at [310, 152] on button "Outcomes" at bounding box center [304, 157] width 67 height 28
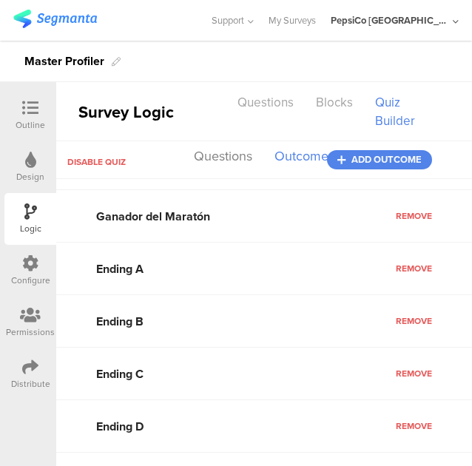
scroll to position [256, 0]
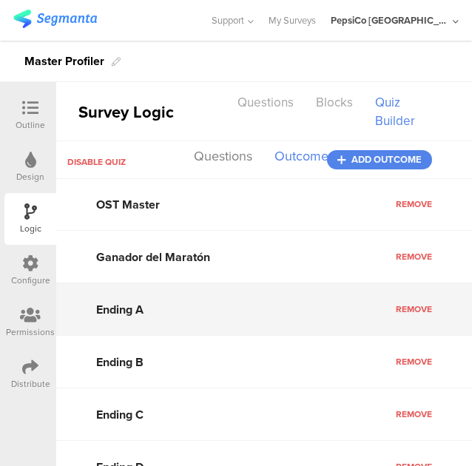
click at [135, 308] on input "Ending A" at bounding box center [263, 309] width 415 height 52
type input "GOAT del Streaming"
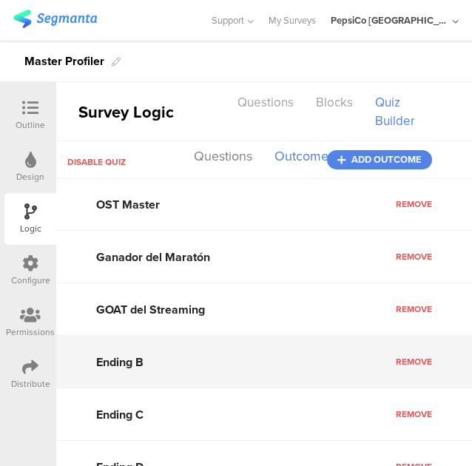
drag, startPoint x: 147, startPoint y: 360, endPoint x: 90, endPoint y: 363, distance: 57.0
click at [90, 363] on input "Ending B" at bounding box center [263, 362] width 415 height 52
type input "Curador [PERSON_NAME] palomeras"
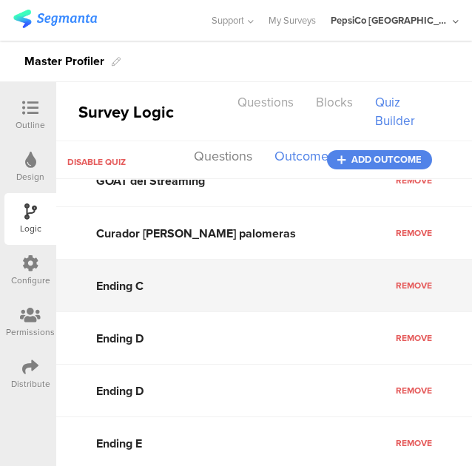
drag, startPoint x: 143, startPoint y: 282, endPoint x: 70, endPoint y: 275, distance: 72.8
click at [70, 275] on input "Ending C" at bounding box center [263, 285] width 415 height 52
click at [186, 287] on input "Guardian de los spoilers" at bounding box center [263, 285] width 415 height 52
type input "Guardian de los Spoilers"
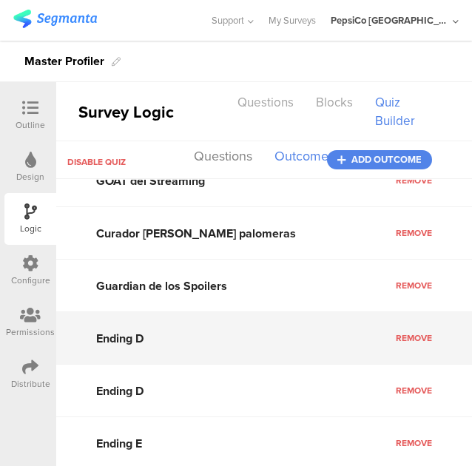
drag, startPoint x: 152, startPoint y: 336, endPoint x: 52, endPoint y: 338, distance: 99.8
click at [52, 338] on div "Outline Design Logic Configure Permissions Distribute Survey Logic Questions Bl…" at bounding box center [236, 253] width 472 height 425
type input "El Salón de la Fama"
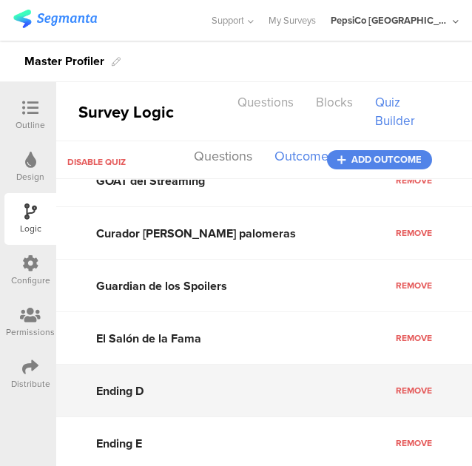
drag, startPoint x: 148, startPoint y: 379, endPoint x: 69, endPoint y: 387, distance: 78.8
click at [69, 387] on input "Ending D" at bounding box center [263, 390] width 415 height 52
type input "El Botanero"
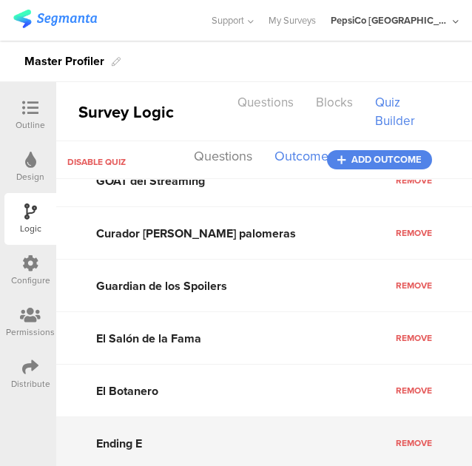
drag, startPoint x: 149, startPoint y: 436, endPoint x: 74, endPoint y: 441, distance: 74.8
click at [74, 441] on input "Ending E" at bounding box center [263, 443] width 415 height 52
type input "Gurú del FIFA"
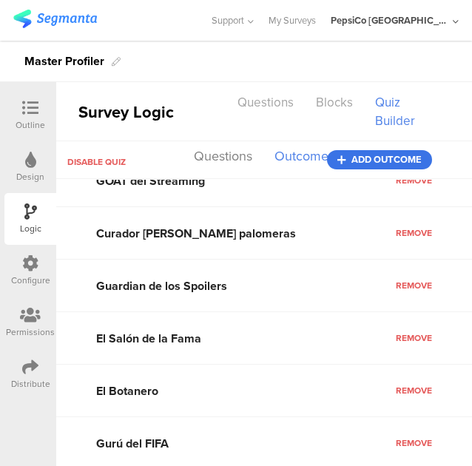
click at [376, 160] on span "Add outcome" at bounding box center [386, 160] width 70 height 0
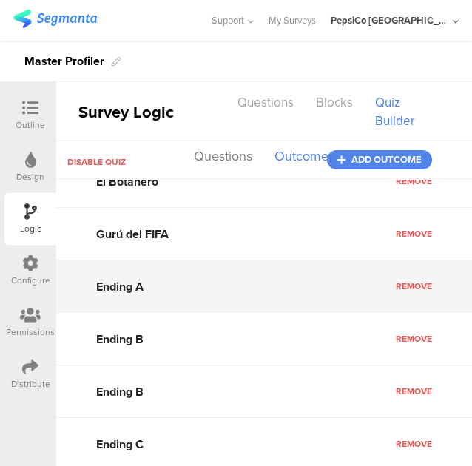
drag, startPoint x: 149, startPoint y: 286, endPoint x: 74, endPoint y: 289, distance: 75.5
click at [74, 289] on input "Ending A" at bounding box center [263, 286] width 415 height 52
type input "Looter Botanero"
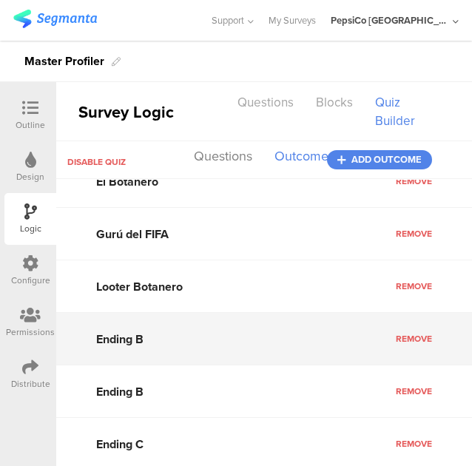
drag, startPoint x: 149, startPoint y: 335, endPoint x: 92, endPoint y: 337, distance: 57.7
click at [92, 337] on input "Ending B" at bounding box center [263, 339] width 415 height 52
type input "Foodie Explorador"
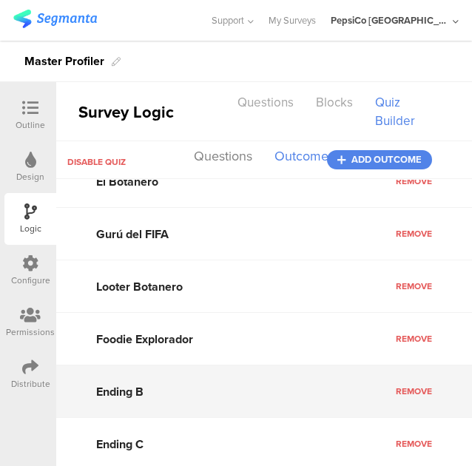
drag, startPoint x: 160, startPoint y: 385, endPoint x: 38, endPoint y: 381, distance: 122.0
click at [38, 381] on div "Outline Design Logic Configure Permissions Distribute Survey Logic Questions Bl…" at bounding box center [236, 253] width 472 height 425
type input "Game Master"
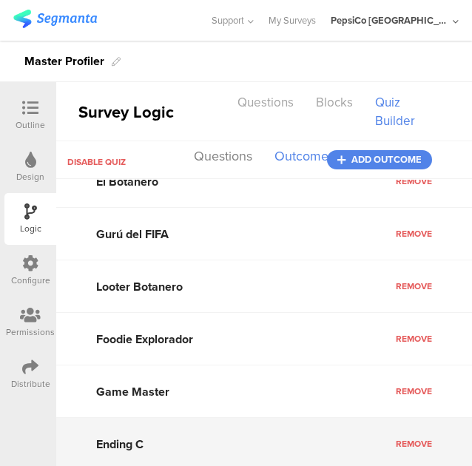
drag, startPoint x: 155, startPoint y: 438, endPoint x: 75, endPoint y: 435, distance: 79.9
click at [75, 435] on input "Ending C" at bounding box center [263, 444] width 415 height 52
type input "Divergente"
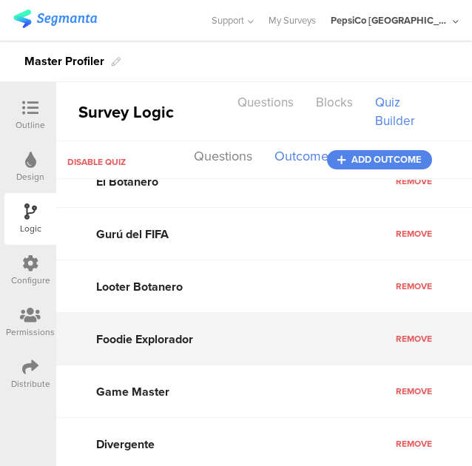
click at [293, 330] on input "Foodie Explorador" at bounding box center [263, 339] width 415 height 52
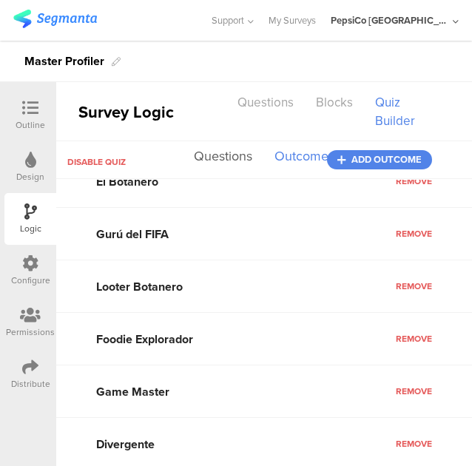
click at [237, 155] on button "Questions" at bounding box center [223, 157] width 66 height 28
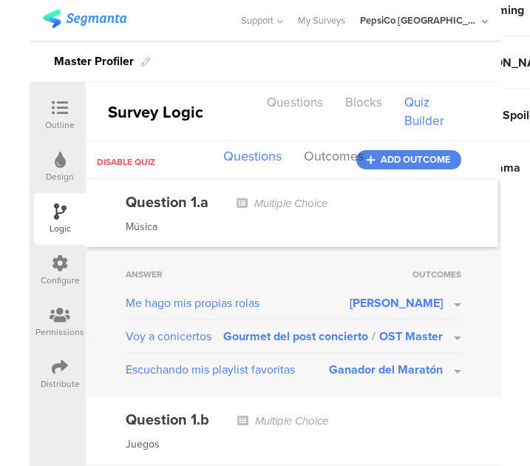
scroll to position [0, 0]
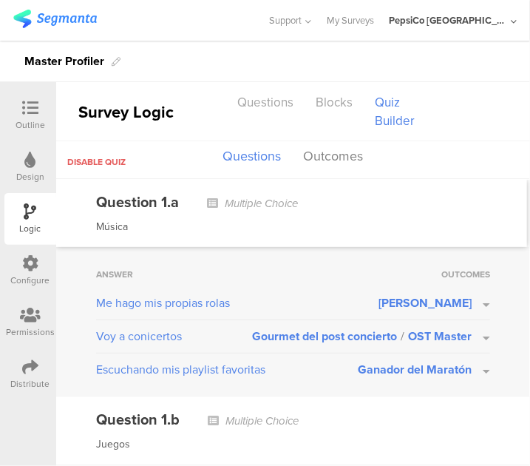
click at [35, 101] on icon at bounding box center [30, 108] width 16 height 16
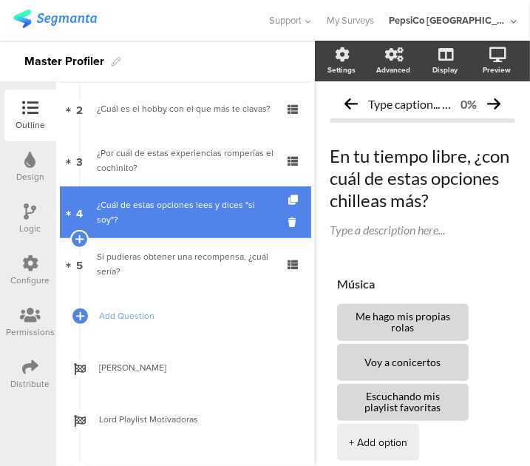
scroll to position [98, 0]
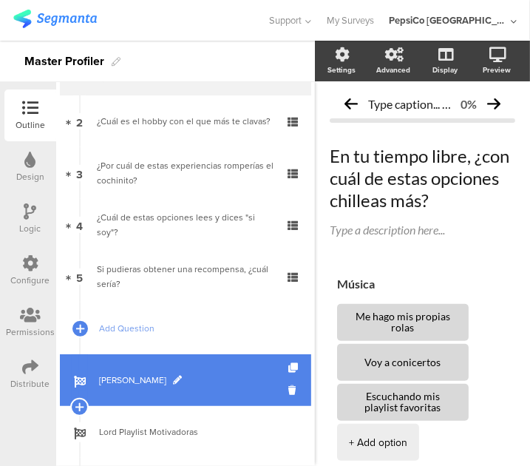
click at [172, 390] on link "[PERSON_NAME]" at bounding box center [185, 380] width 251 height 52
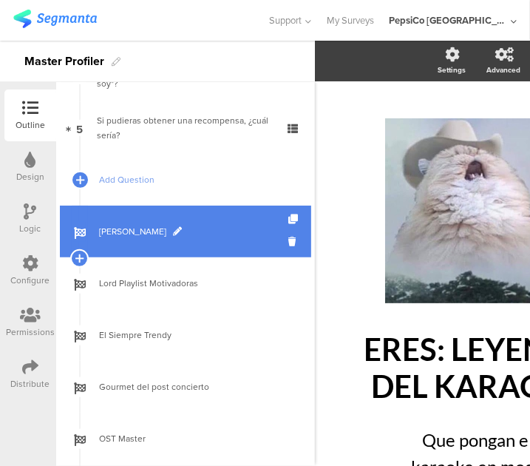
scroll to position [247, 0]
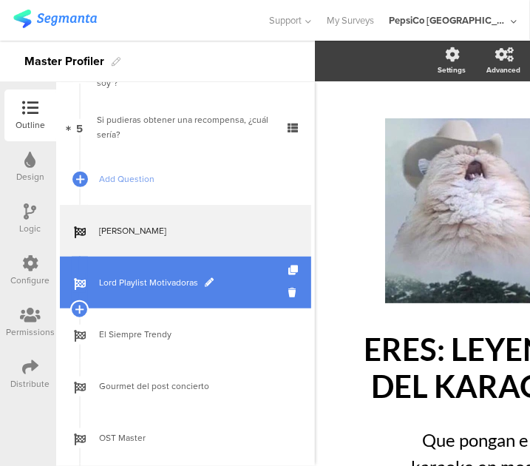
click at [203, 296] on link "Lord Playlist Motivadoras" at bounding box center [185, 283] width 251 height 52
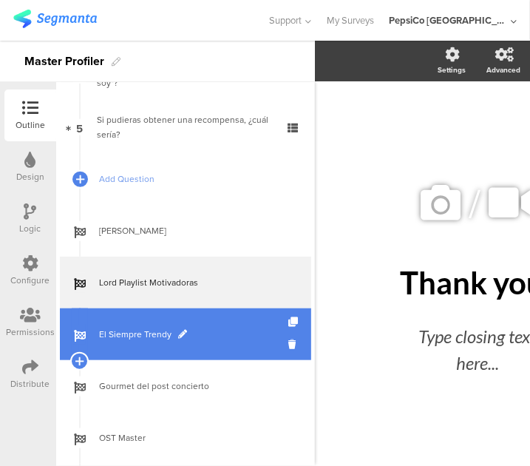
click at [201, 335] on span "El Siempre Trendy" at bounding box center [193, 334] width 189 height 15
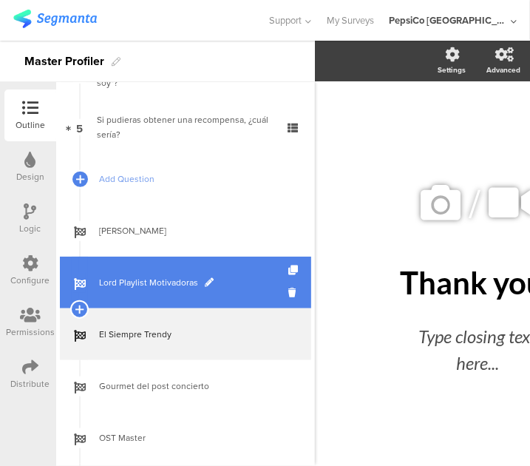
click at [218, 276] on span "Lord Playlist Motivadoras" at bounding box center [193, 282] width 189 height 15
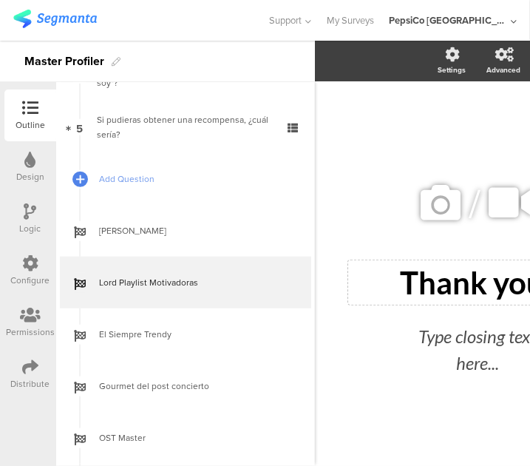
click at [442, 280] on div "Thank you! Thank you!" at bounding box center [477, 282] width 259 height 44
click at [442, 280] on p "Thank you!" at bounding box center [477, 282] width 251 height 37
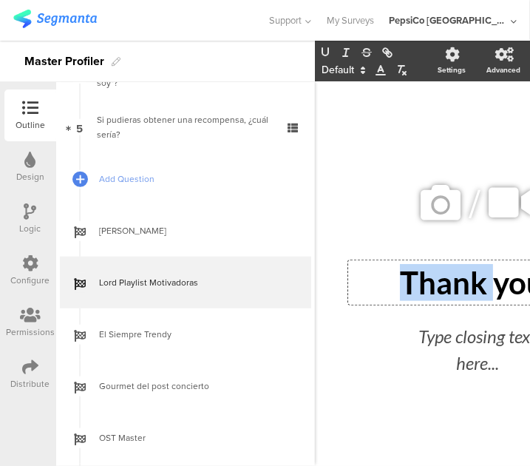
click at [442, 280] on p "Thank you!" at bounding box center [477, 282] width 251 height 37
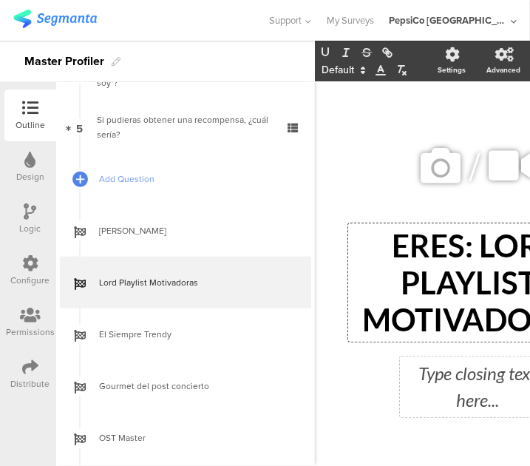
click at [461, 373] on div "Type closing text here..." at bounding box center [478, 386] width 148 height 53
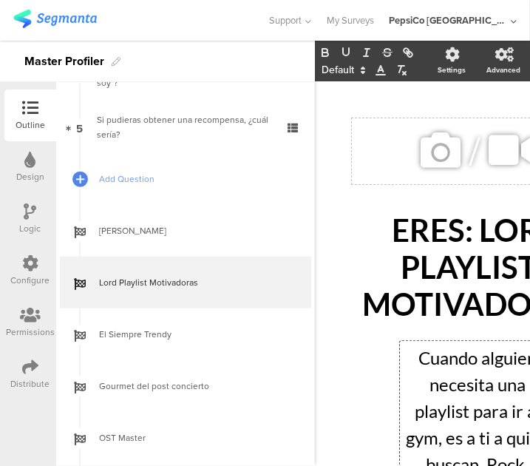
click at [445, 142] on icon at bounding box center [441, 150] width 50 height 50
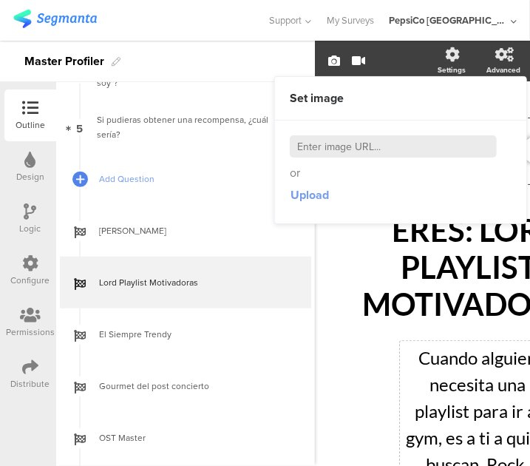
click at [302, 191] on span "Upload" at bounding box center [310, 194] width 38 height 17
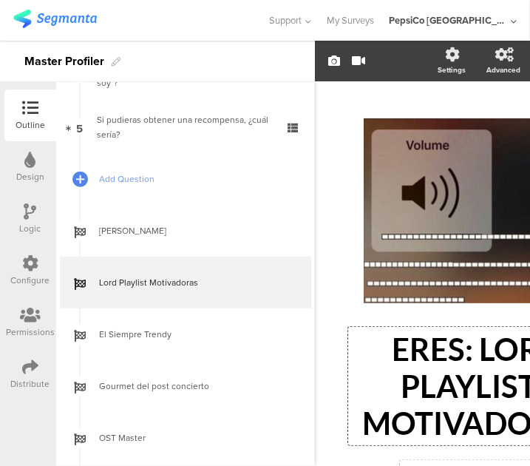
click at [350, 334] on div "ERES: LORD PLAYLISTS MOTIVADORAS ERES: LORD PLAYLISTS MOTIVADORAS ERES: LORD PL…" at bounding box center [477, 386] width 259 height 118
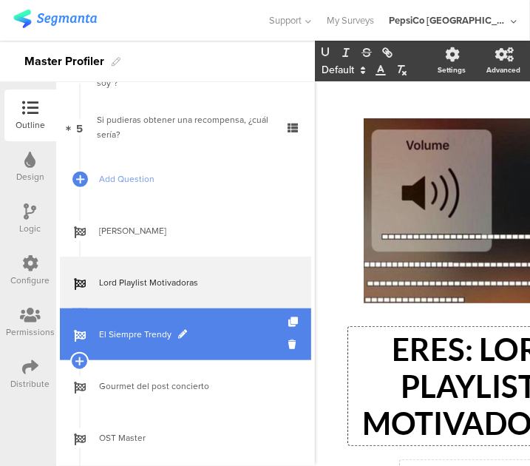
click at [149, 351] on link "El Siempre Trendy" at bounding box center [185, 334] width 251 height 52
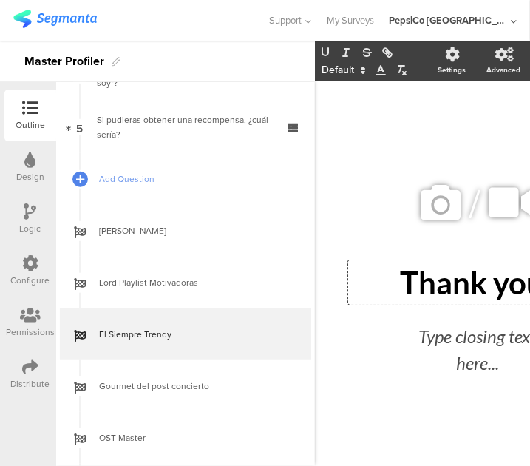
drag, startPoint x: 402, startPoint y: 279, endPoint x: 492, endPoint y: 274, distance: 90.3
click at [503, 276] on div "Thank you! Thank you! Thank you!" at bounding box center [477, 282] width 259 height 44
click at [483, 271] on p "Thank you!" at bounding box center [477, 282] width 251 height 37
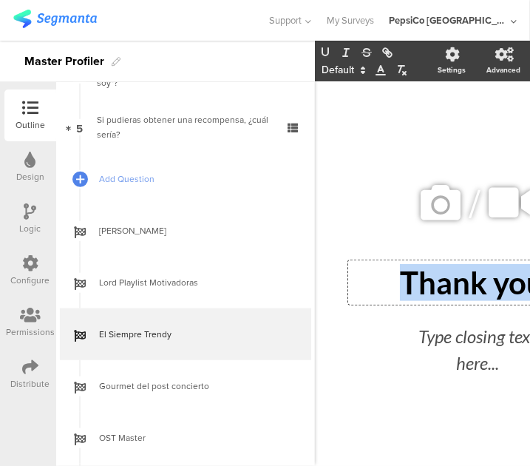
click at [483, 271] on p "Thank you!" at bounding box center [477, 282] width 251 height 37
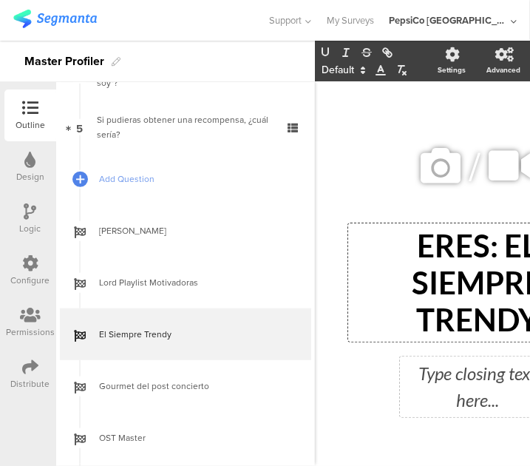
click at [479, 397] on div "Type closing text here..." at bounding box center [478, 386] width 148 height 53
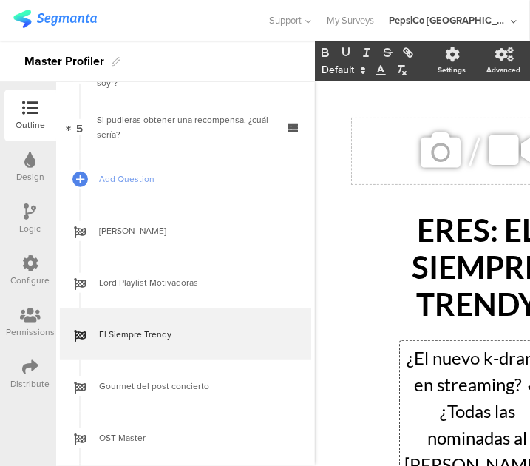
click at [455, 155] on icon at bounding box center [441, 150] width 50 height 50
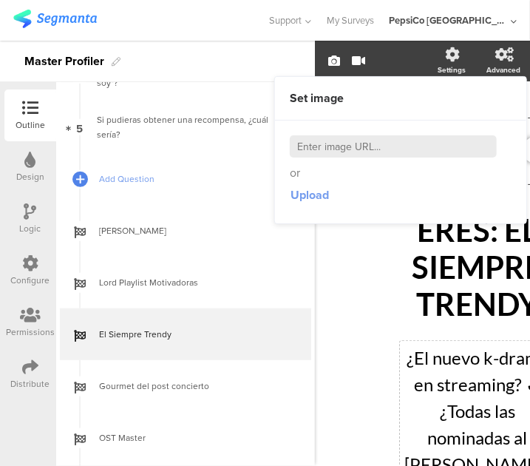
click at [310, 189] on span "Upload" at bounding box center [310, 194] width 38 height 17
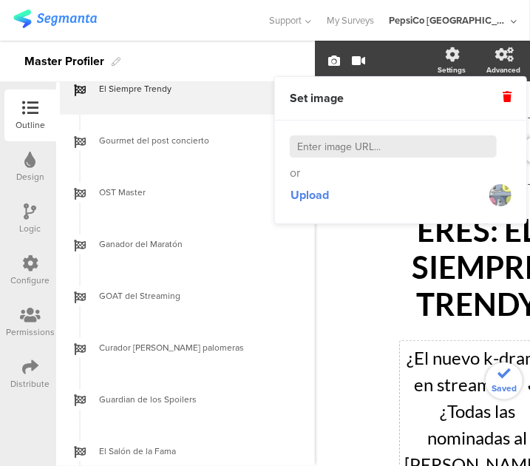
scroll to position [528, 0]
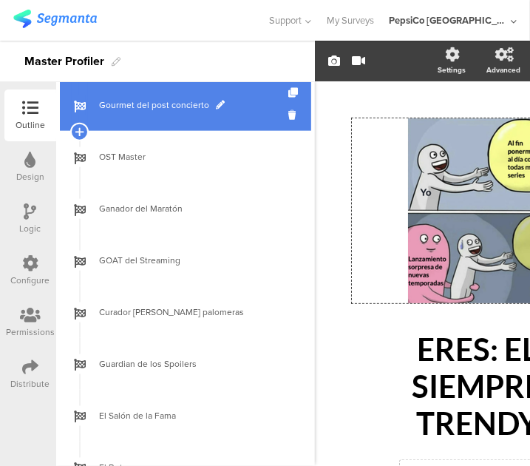
click at [188, 129] on link "Gourmet del post concierto" at bounding box center [185, 105] width 251 height 52
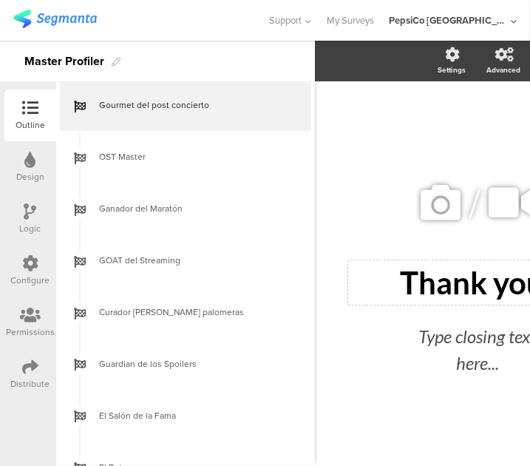
click at [444, 265] on div "Thank you!" at bounding box center [477, 282] width 251 height 37
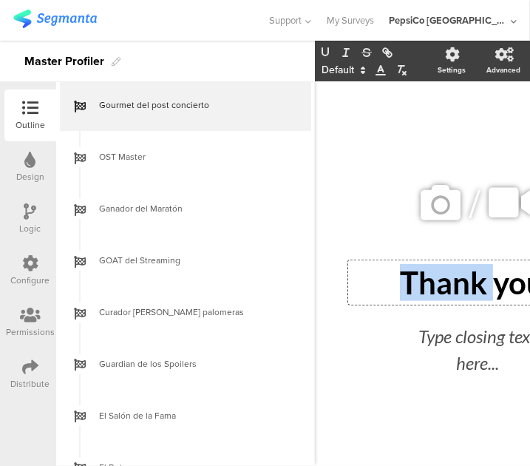
click at [444, 265] on p "Thank you!" at bounding box center [477, 282] width 251 height 37
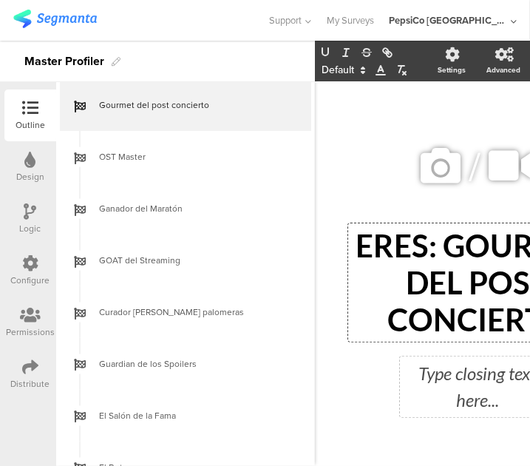
click at [444, 382] on div "Type closing text here..." at bounding box center [478, 386] width 148 height 53
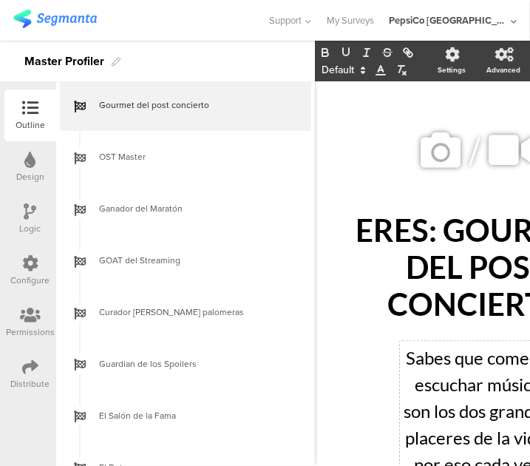
click at [376, 366] on div "/ ERES: GOURMET DEL POST CONCIERTO ERES: GOURMET DEL POST CONCIERTO Sabes que c…" at bounding box center [478, 417] width 296 height 643
click at [424, 148] on icon at bounding box center [441, 150] width 50 height 50
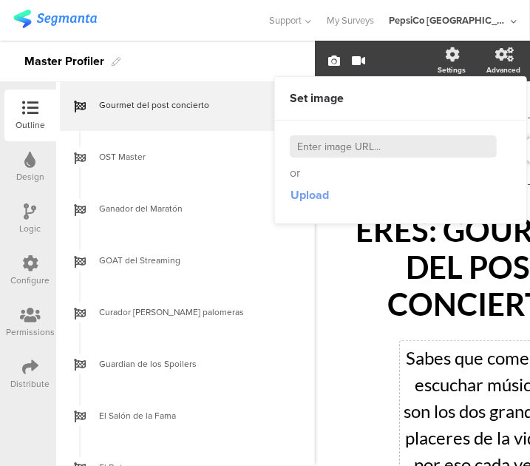
click at [300, 193] on span "Upload" at bounding box center [310, 194] width 38 height 17
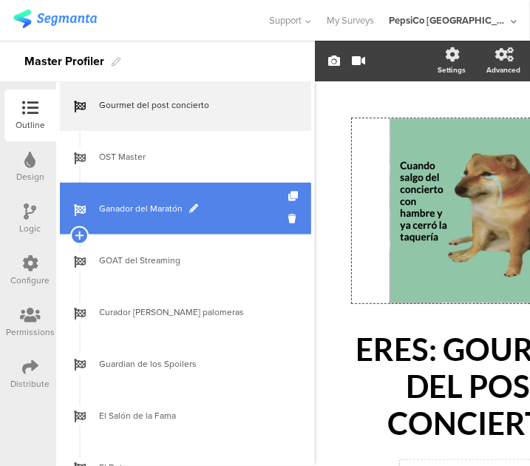
click at [154, 216] on link "Ganador del Maratón" at bounding box center [185, 209] width 251 height 52
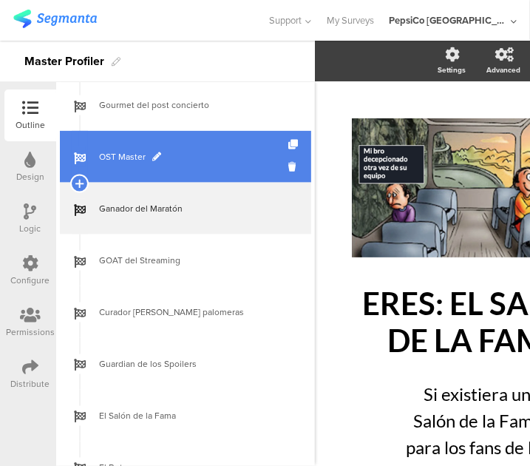
click at [176, 157] on span "OST Master" at bounding box center [193, 156] width 189 height 15
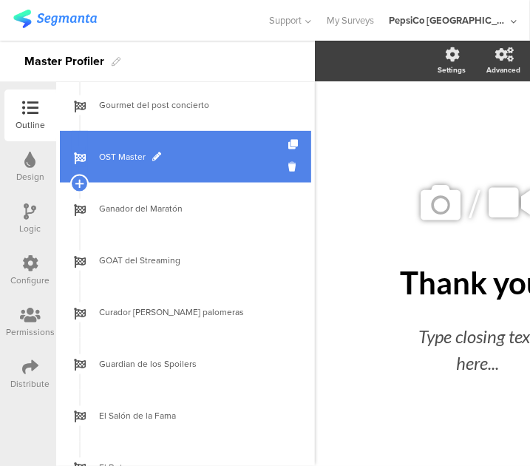
click at [176, 157] on span "OST Master" at bounding box center [193, 156] width 189 height 15
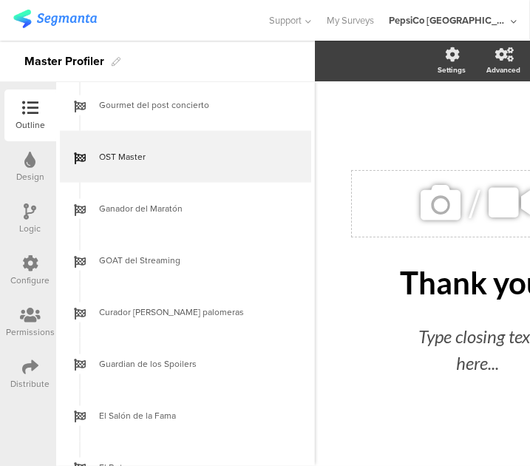
drag, startPoint x: 176, startPoint y: 157, endPoint x: 356, endPoint y: 200, distance: 185.2
click at [356, 200] on div "Outline Design Logic Configure Permissions Distribute New question Import quest…" at bounding box center [265, 253] width 530 height 425
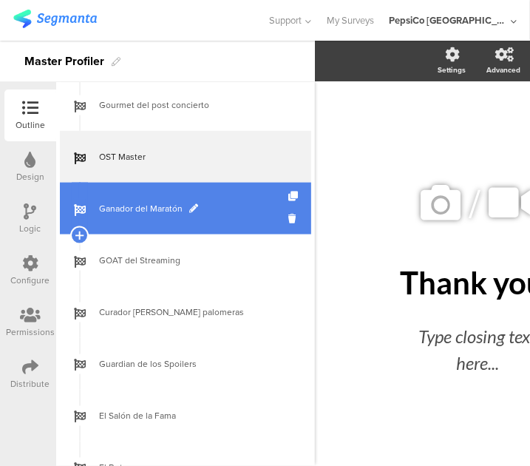
click at [217, 217] on link "Ganador del Maratón" at bounding box center [185, 209] width 251 height 52
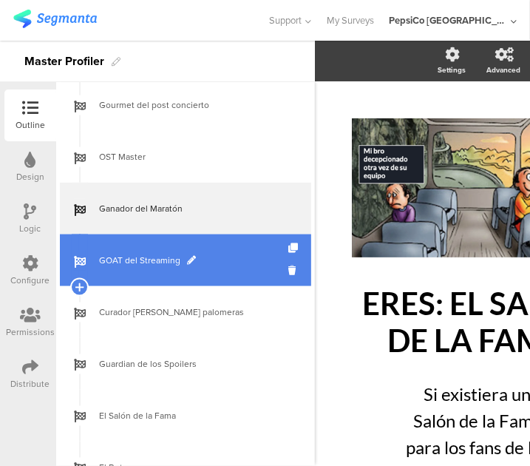
click at [169, 274] on link "GOAT del Streaming" at bounding box center [185, 260] width 251 height 52
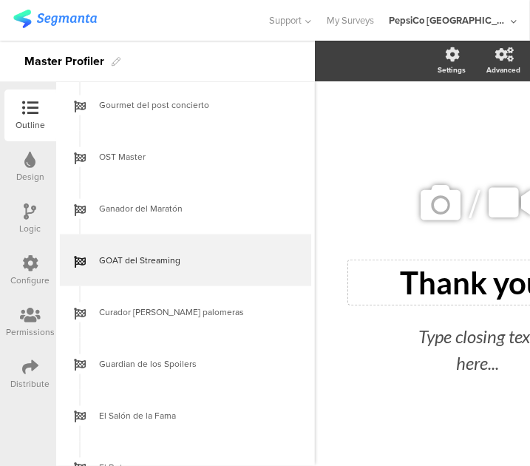
click at [454, 283] on div "Thank you! Thank you!" at bounding box center [477, 282] width 259 height 44
click at [454, 283] on p "Thank you!" at bounding box center [477, 282] width 251 height 37
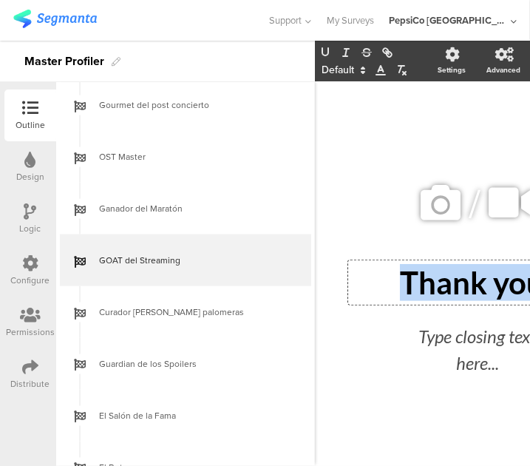
click at [454, 283] on p "Thank you!" at bounding box center [477, 282] width 251 height 37
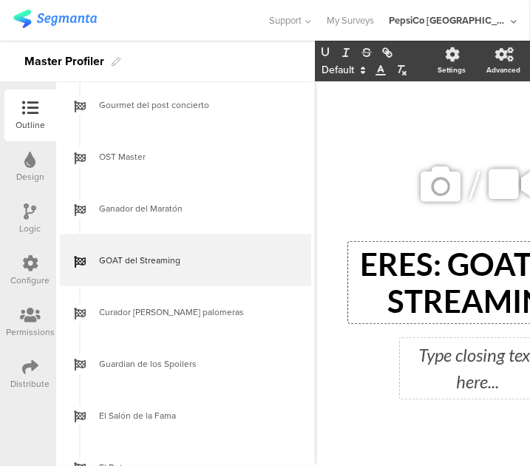
click at [452, 351] on div "Type closing text here..." at bounding box center [478, 368] width 148 height 53
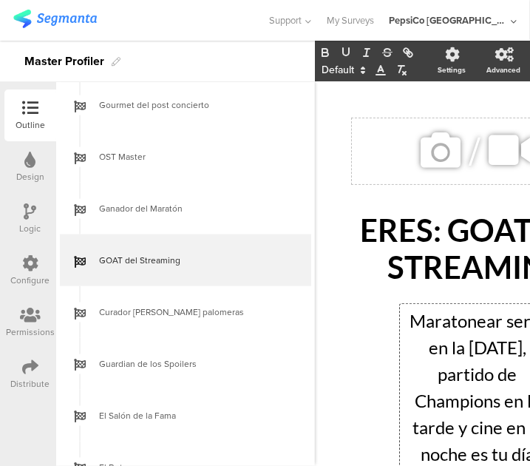
click at [437, 141] on icon at bounding box center [441, 150] width 50 height 50
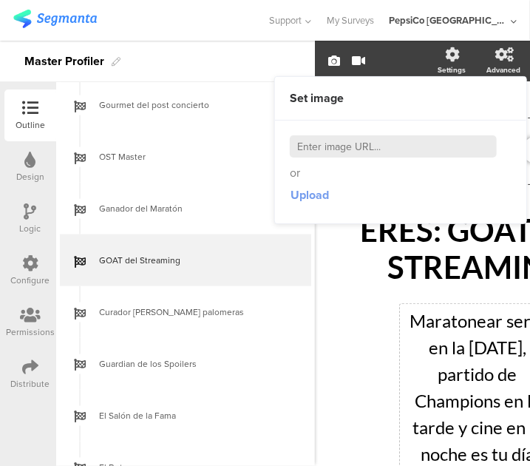
click at [309, 189] on span "Upload" at bounding box center [310, 194] width 38 height 17
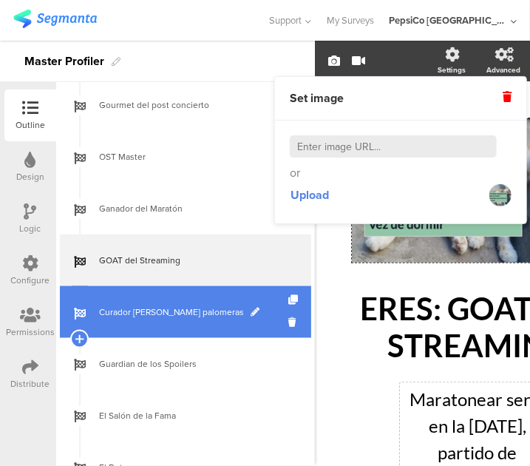
click at [187, 310] on span "Curador [PERSON_NAME] palomeras" at bounding box center [193, 312] width 189 height 15
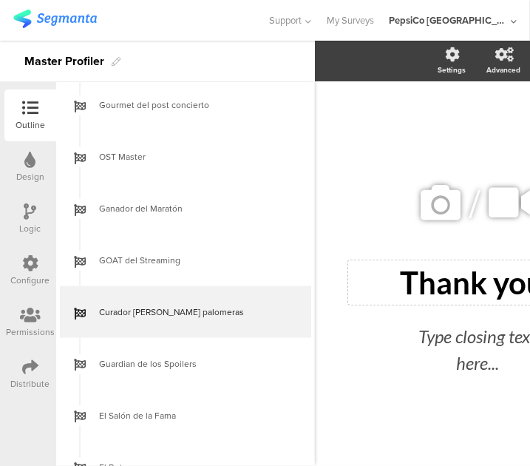
click at [442, 282] on div "Thank you! Thank you!" at bounding box center [477, 282] width 259 height 44
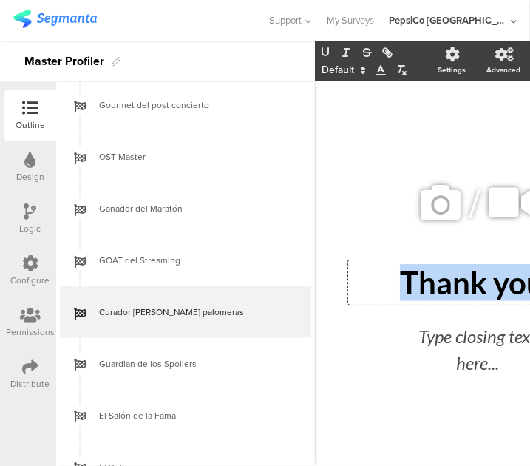
click at [442, 282] on p "Thank you!" at bounding box center [477, 282] width 251 height 37
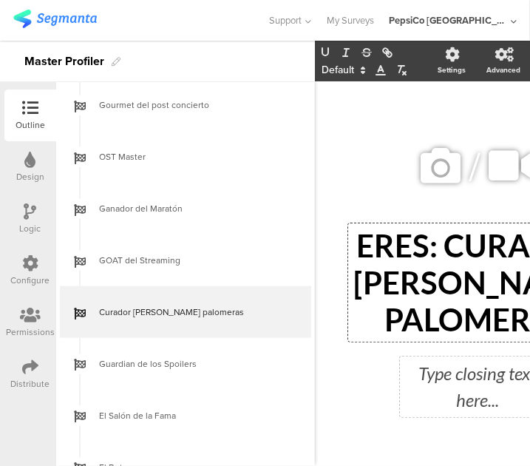
click at [478, 381] on div "Type closing text here..." at bounding box center [478, 386] width 148 height 53
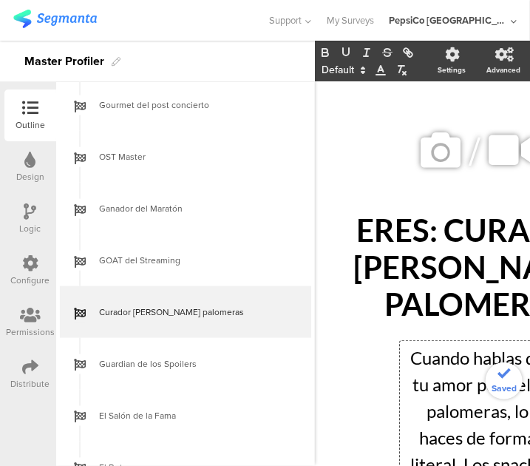
click at [370, 375] on div "/ ERES: CURADOR [PERSON_NAME] PALOMERAS ERES: CURADOR [PERSON_NAME] PALOMERAS C…" at bounding box center [478, 471] width 296 height 750
click at [430, 155] on icon at bounding box center [441, 150] width 50 height 50
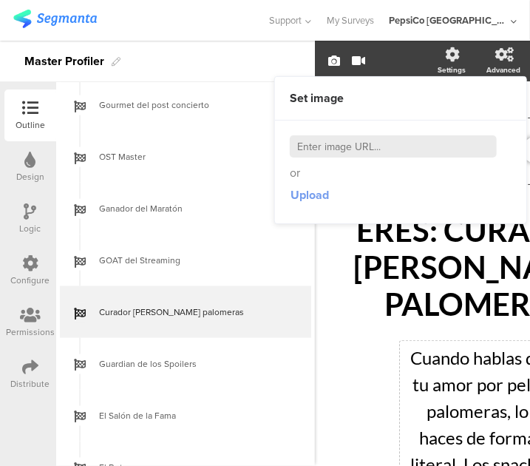
click at [308, 197] on span "Upload" at bounding box center [310, 194] width 38 height 17
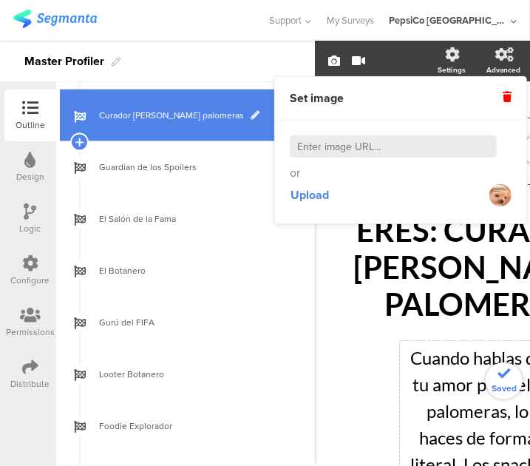
scroll to position [742, 0]
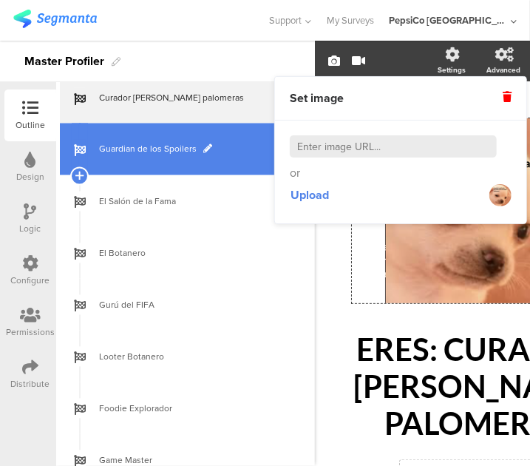
click at [163, 157] on link "Guardian de los Spoilers" at bounding box center [185, 149] width 251 height 52
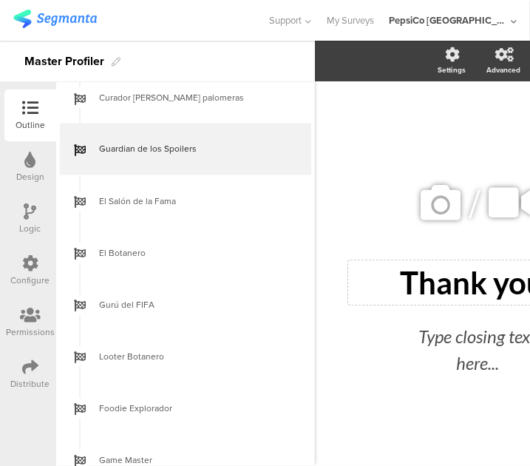
click at [472, 277] on div "Thank you! Thank you!" at bounding box center [477, 282] width 259 height 44
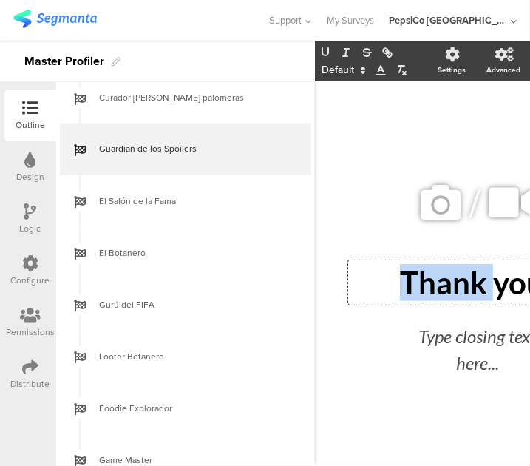
click at [472, 277] on p "Thank you!" at bounding box center [477, 282] width 251 height 37
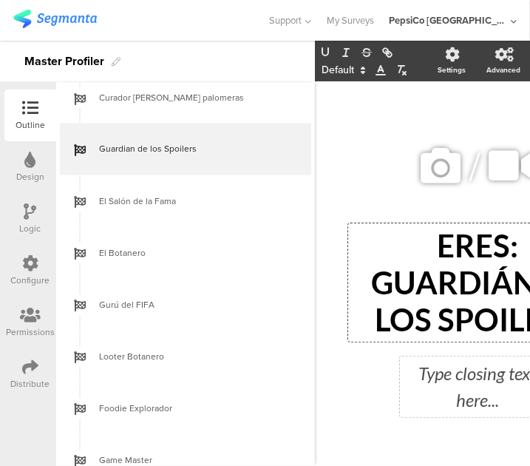
click at [481, 378] on div "Type closing text here..." at bounding box center [478, 386] width 148 height 53
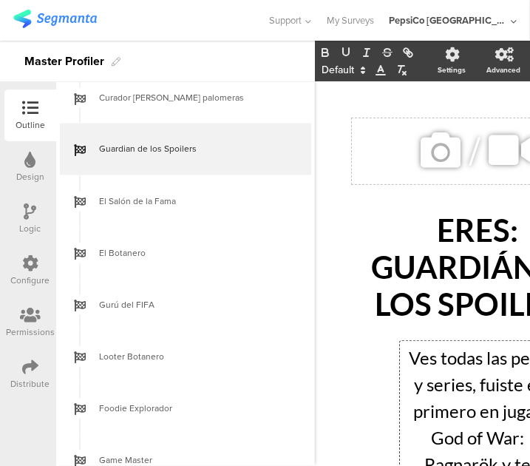
click at [436, 159] on icon at bounding box center [441, 150] width 50 height 50
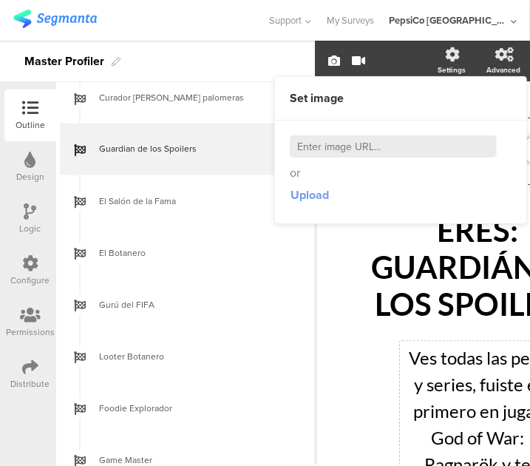
click at [306, 191] on span "Upload" at bounding box center [310, 194] width 38 height 17
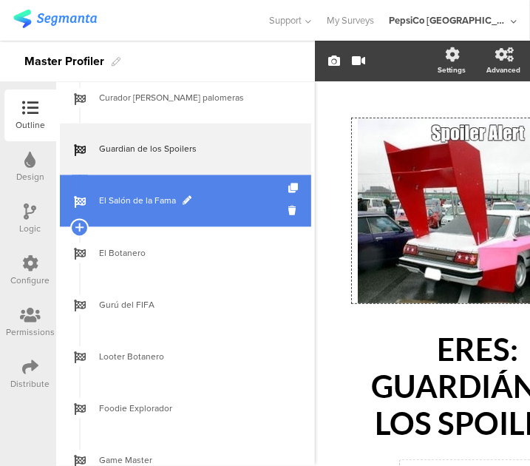
click at [130, 202] on span "El Salón de la Fama" at bounding box center [193, 201] width 189 height 15
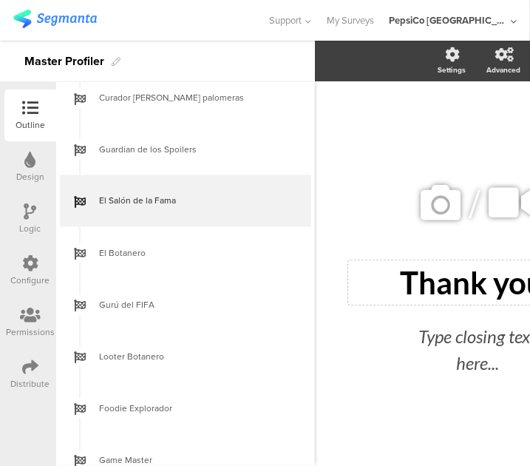
click at [428, 285] on div "Thank you! Thank you!" at bounding box center [477, 282] width 259 height 44
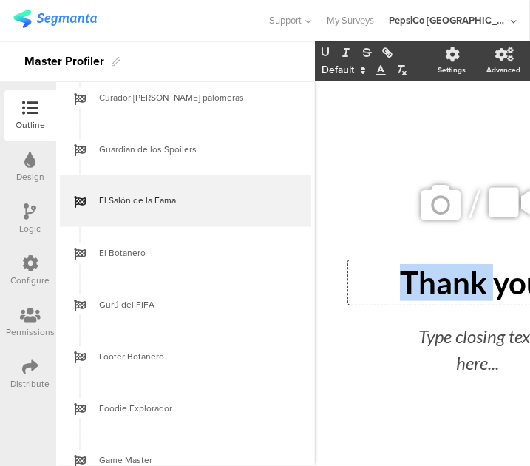
click at [428, 286] on p "Thank you!" at bounding box center [477, 282] width 251 height 37
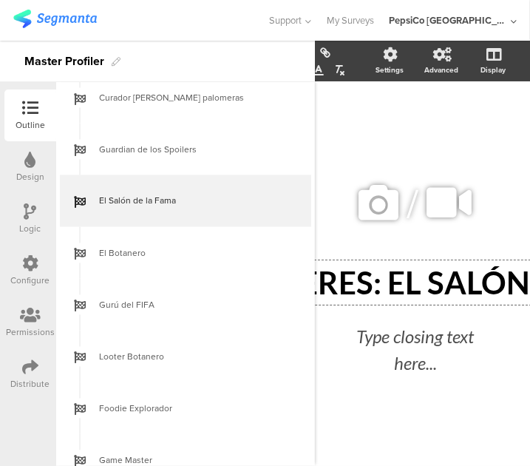
scroll to position [0, 65]
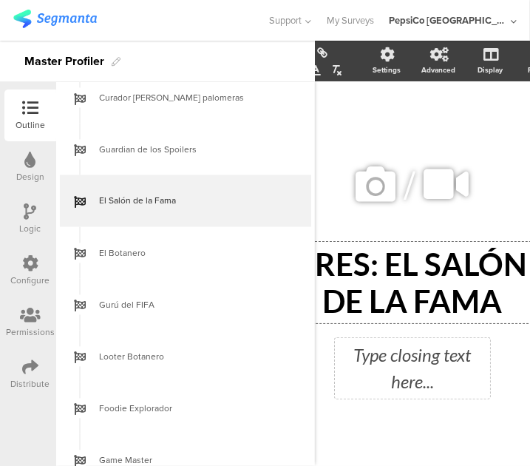
click at [421, 353] on div "Type closing text here..." at bounding box center [413, 368] width 148 height 53
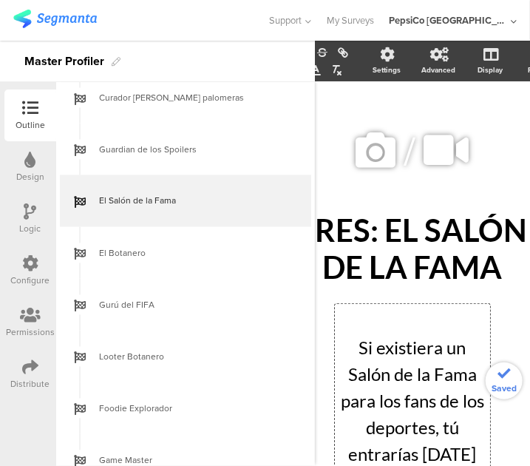
click at [356, 329] on p at bounding box center [413, 321] width 148 height 27
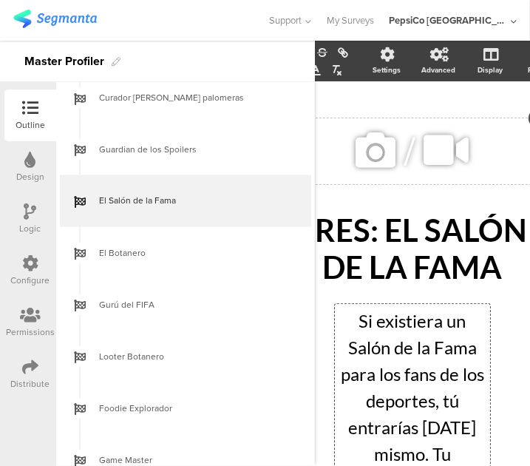
click at [376, 147] on icon at bounding box center [376, 150] width 50 height 50
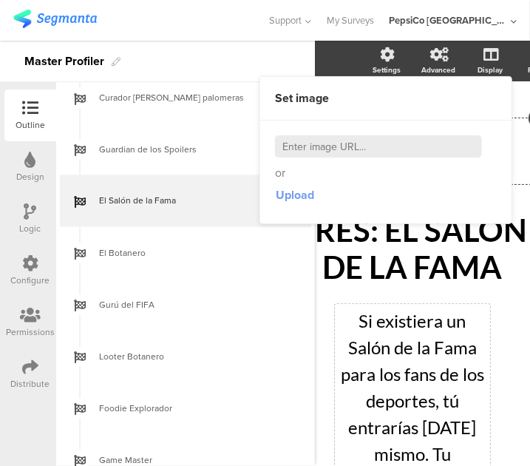
click at [293, 189] on span "Upload" at bounding box center [295, 194] width 38 height 17
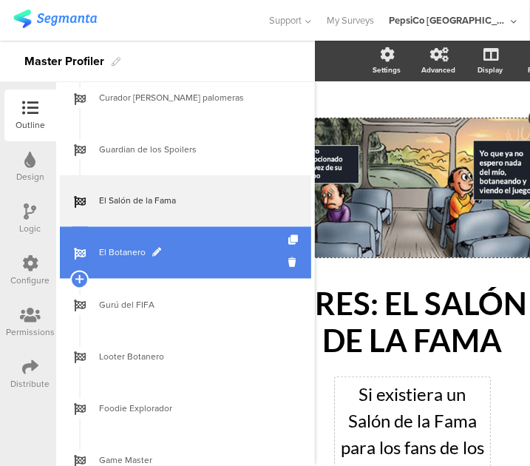
click at [187, 248] on span "El Botanero" at bounding box center [193, 252] width 189 height 15
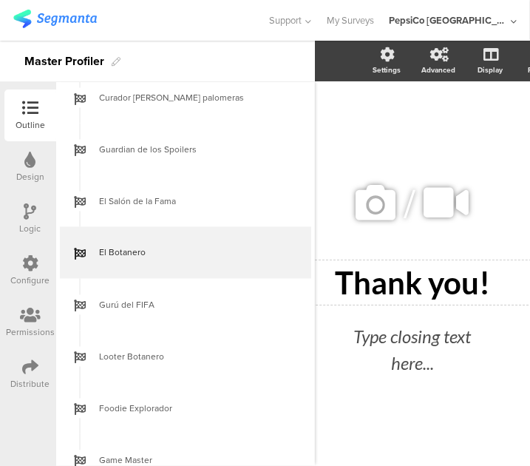
click at [443, 272] on div "Thank you!" at bounding box center [412, 282] width 251 height 37
click at [443, 272] on p "Thank you!" at bounding box center [412, 282] width 251 height 37
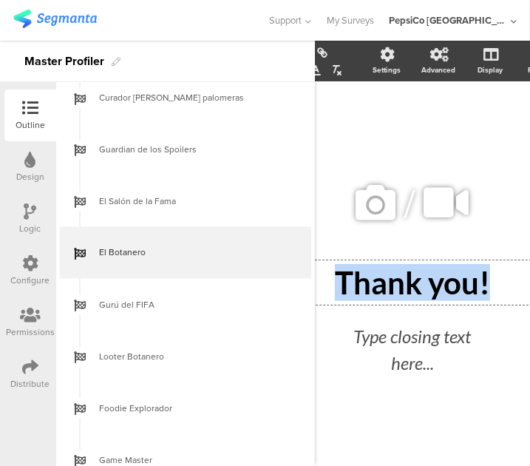
click at [443, 272] on p "Thank you!" at bounding box center [412, 282] width 251 height 37
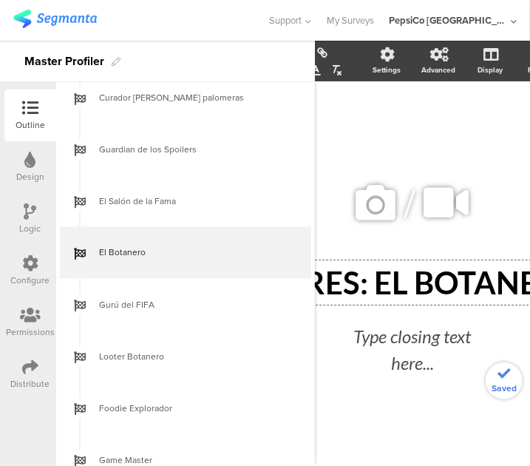
scroll to position [0, 72]
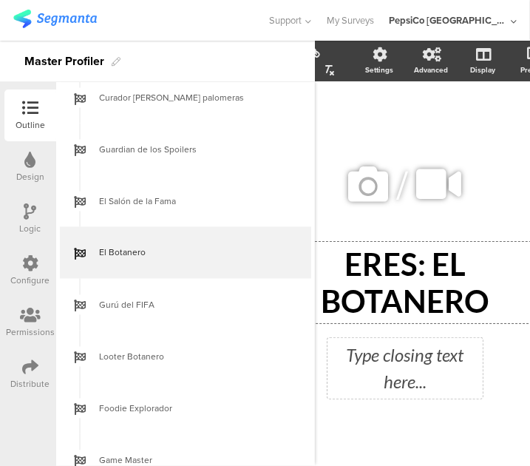
click at [439, 362] on div "Type closing text here..." at bounding box center [405, 368] width 148 height 53
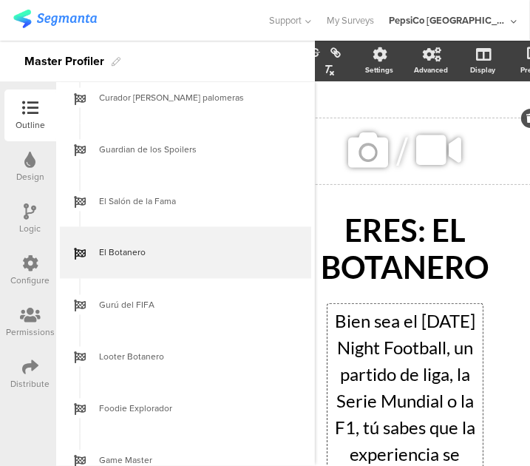
click at [367, 153] on icon at bounding box center [369, 150] width 50 height 50
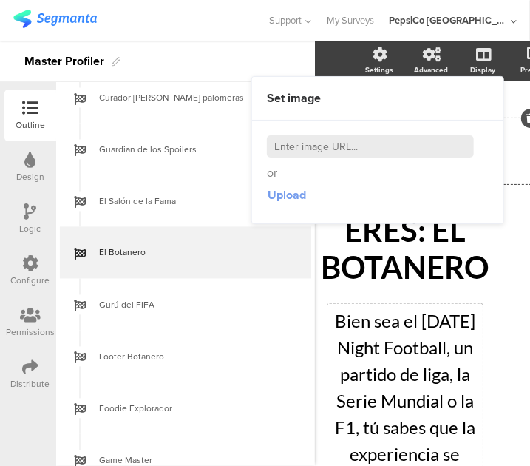
click at [282, 194] on span "Upload" at bounding box center [287, 194] width 38 height 17
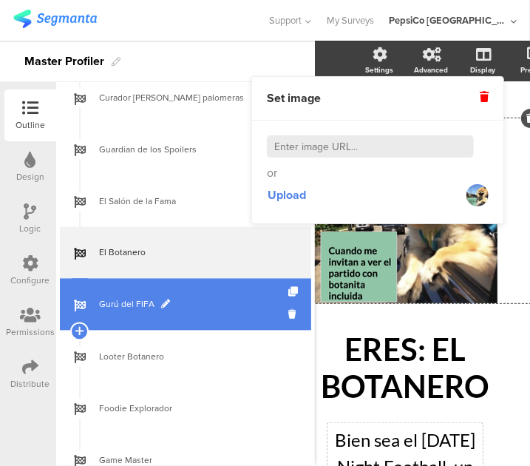
click at [193, 319] on link "Gurú del FIFA" at bounding box center [185, 305] width 251 height 52
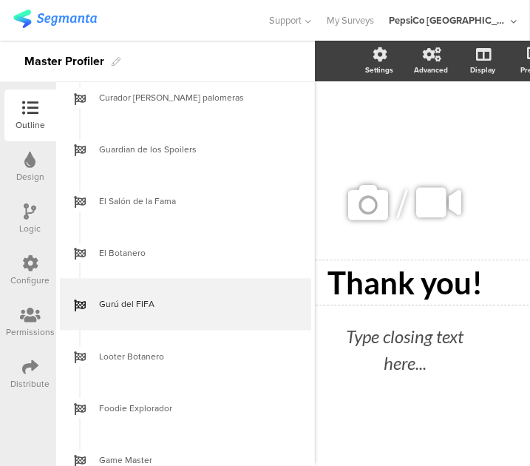
click at [411, 275] on div "Thank you!" at bounding box center [404, 282] width 251 height 37
click at [411, 275] on p "Thank you!" at bounding box center [404, 282] width 251 height 37
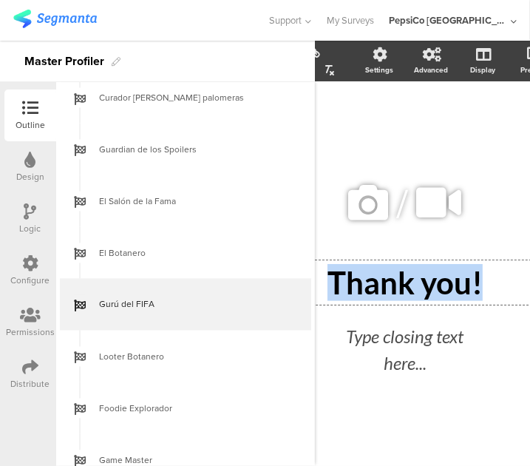
click at [411, 275] on p "Thank you!" at bounding box center [404, 282] width 251 height 37
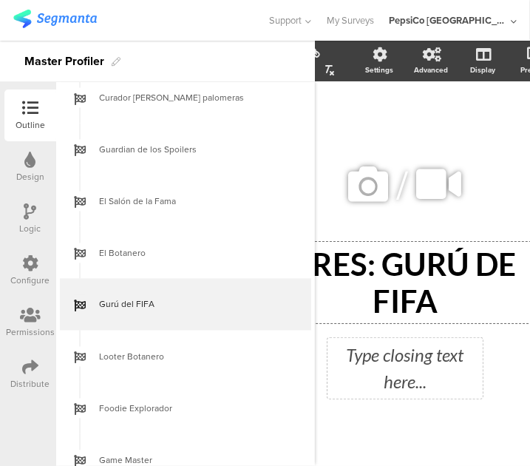
click at [408, 354] on div "Type closing text here..." at bounding box center [405, 368] width 148 height 53
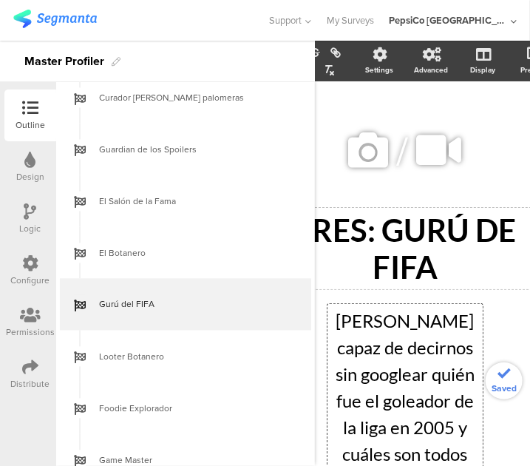
click at [466, 283] on div "ERES: GURÚ DE FIFA ERES: GURÚ DE FIFA" at bounding box center [405, 248] width 259 height 81
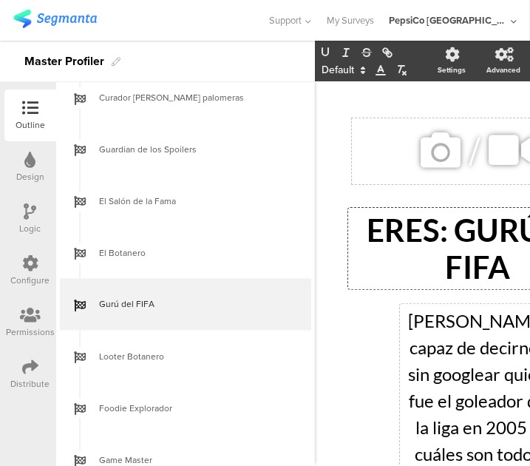
click at [446, 164] on icon at bounding box center [441, 150] width 50 height 50
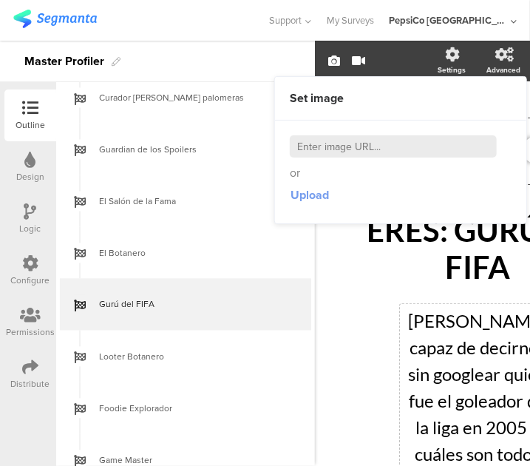
click at [315, 188] on span "Upload" at bounding box center [310, 194] width 38 height 17
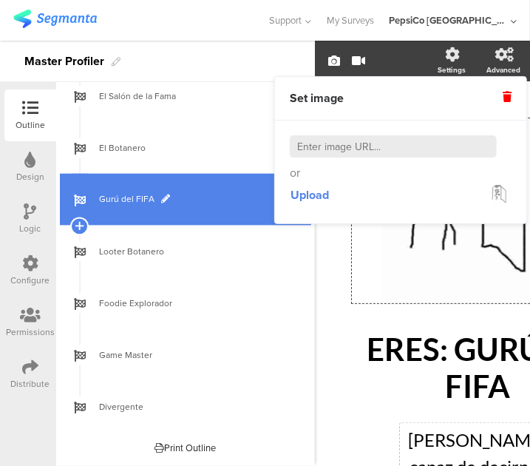
scroll to position [846, 0]
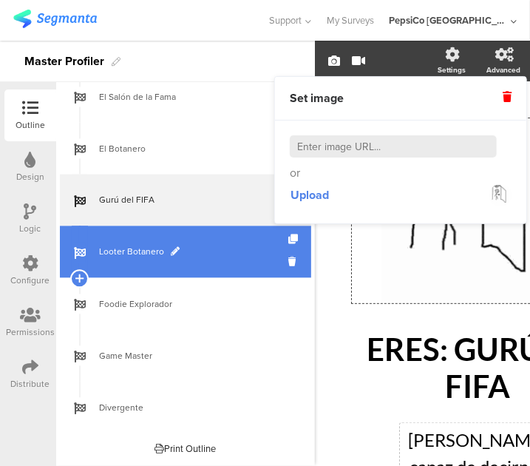
click at [161, 245] on span "Looter Botanero" at bounding box center [193, 252] width 189 height 15
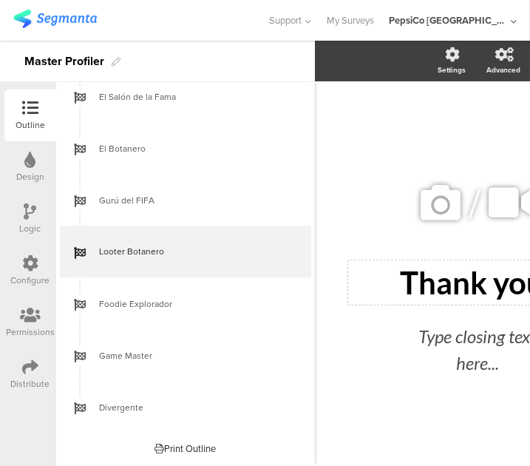
click at [445, 285] on div "Thank you! Thank you!" at bounding box center [477, 282] width 259 height 44
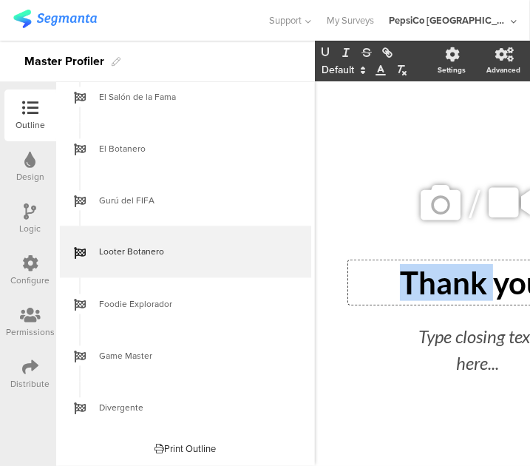
click at [445, 285] on p "Thank you!" at bounding box center [477, 282] width 251 height 37
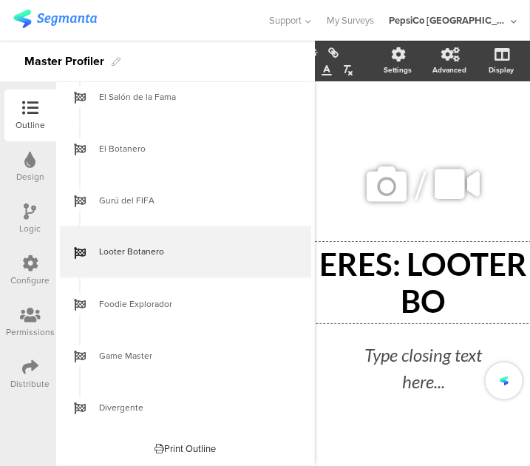
scroll to position [0, 64]
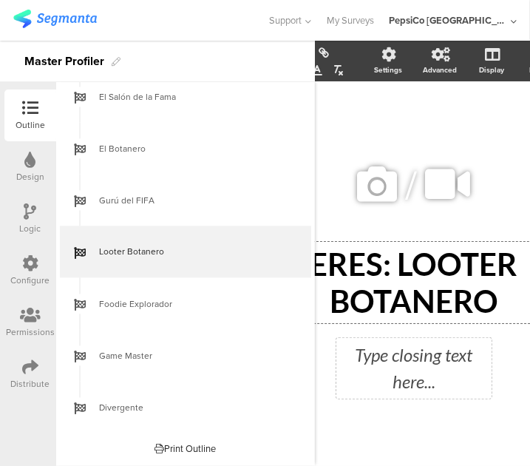
click at [430, 354] on div "Type closing text here..." at bounding box center [414, 368] width 148 height 53
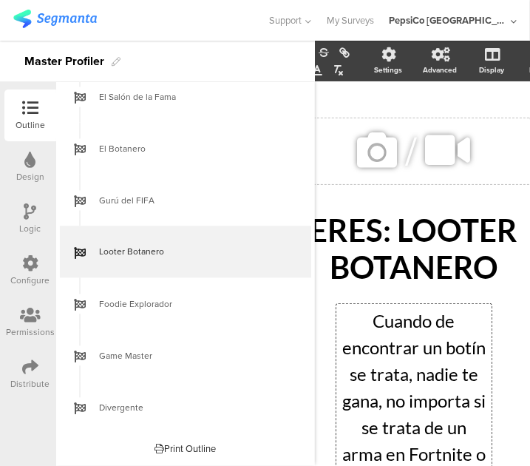
click at [370, 160] on icon at bounding box center [378, 150] width 50 height 50
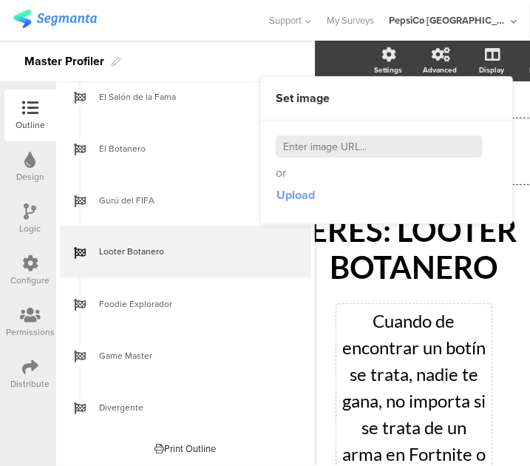
click at [302, 191] on span "Upload" at bounding box center [295, 194] width 38 height 17
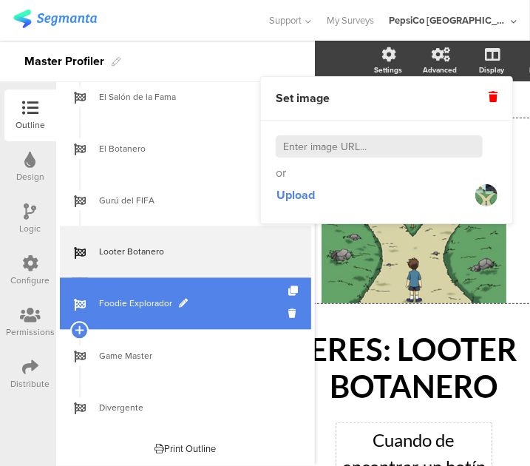
click at [172, 300] on span "Foodie Explorador" at bounding box center [193, 303] width 189 height 15
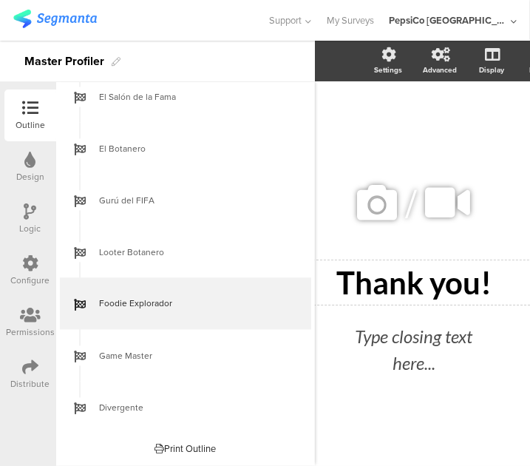
click at [419, 274] on div "Thank you!" at bounding box center [413, 282] width 251 height 37
click at [419, 274] on p "Thank you!" at bounding box center [413, 282] width 251 height 37
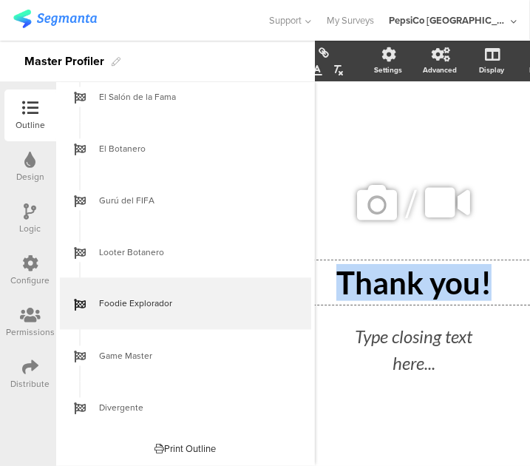
click at [419, 274] on p "Thank you!" at bounding box center [413, 282] width 251 height 37
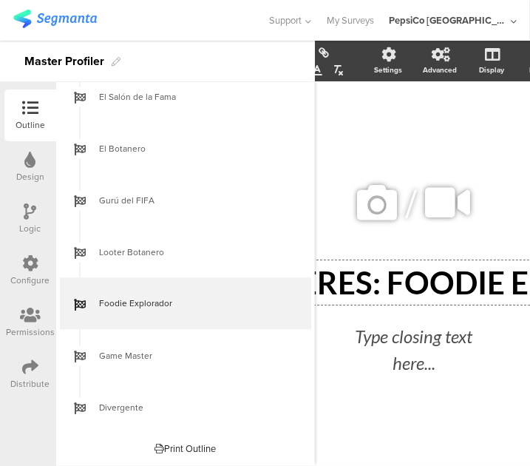
scroll to position [0, 72]
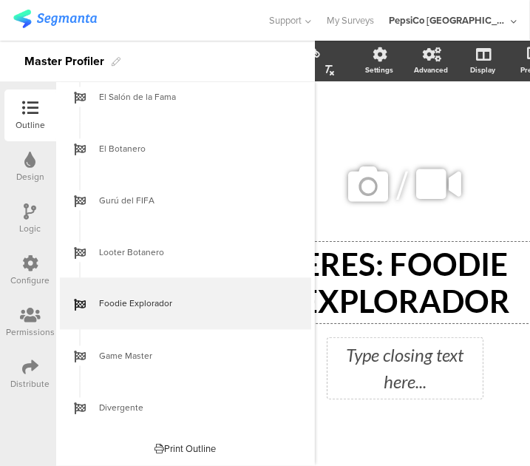
click at [403, 374] on div "Type closing text here..." at bounding box center [405, 368] width 148 height 53
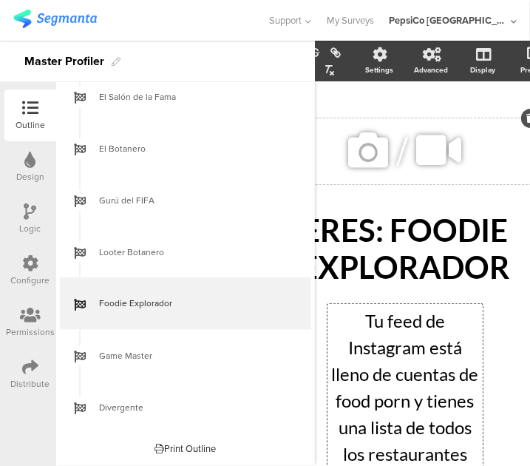
click at [368, 152] on icon at bounding box center [369, 150] width 50 height 50
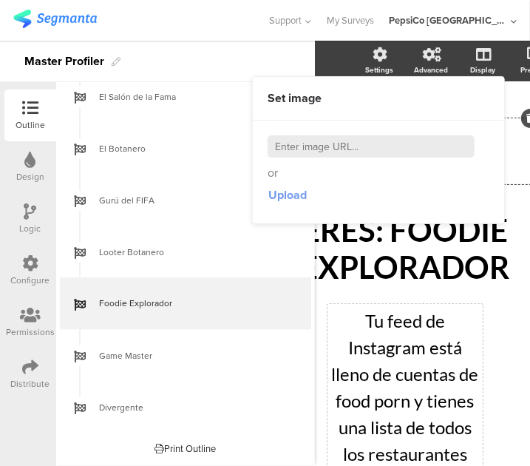
click at [300, 193] on span "Upload" at bounding box center [287, 194] width 38 height 17
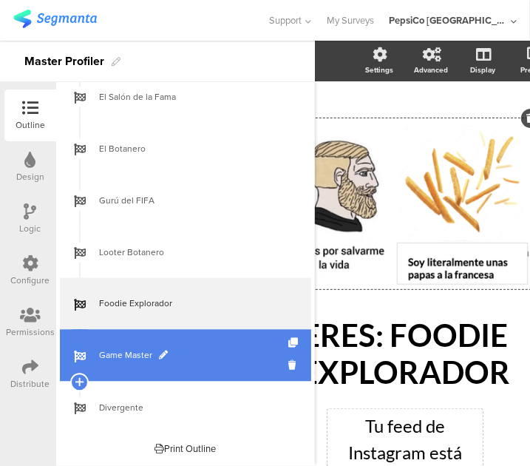
click at [183, 348] on span "Game Master" at bounding box center [193, 355] width 189 height 15
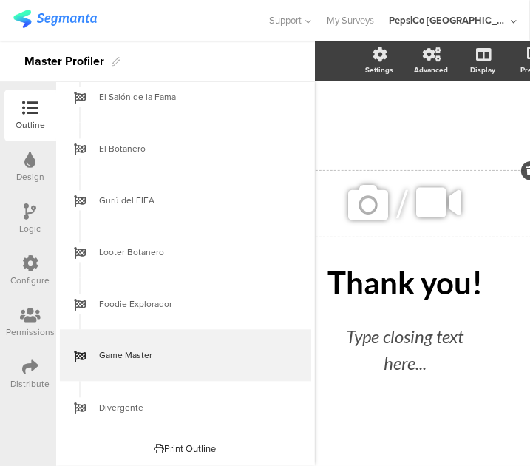
click at [379, 206] on icon at bounding box center [369, 202] width 50 height 50
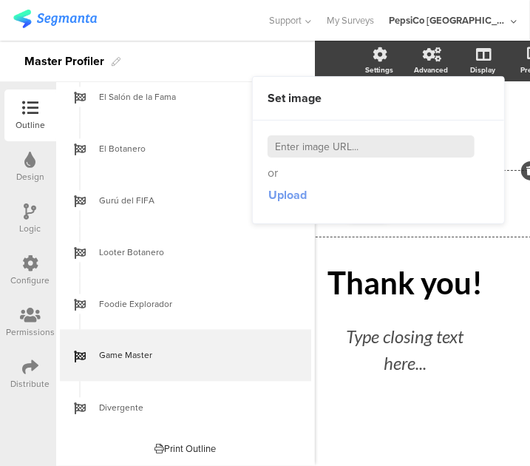
click at [290, 189] on span "Upload" at bounding box center [287, 194] width 38 height 17
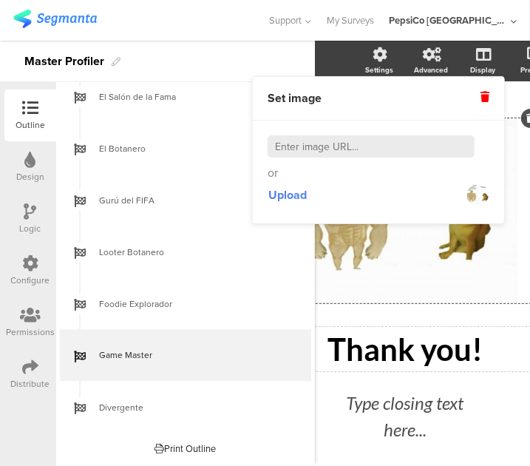
click at [401, 354] on div "Thank you! Thank you!" at bounding box center [405, 349] width 259 height 44
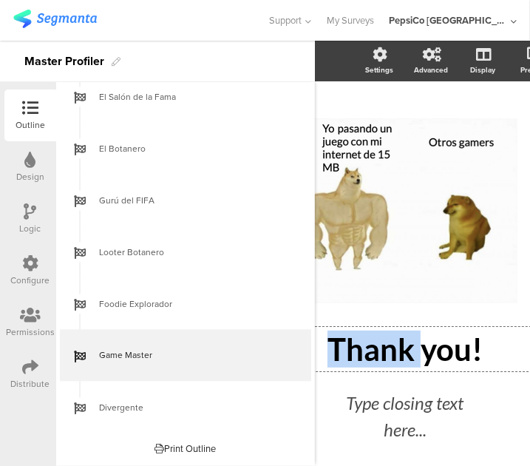
click at [401, 354] on div "Thank you!" at bounding box center [404, 348] width 251 height 37
click at [401, 354] on p "Thank you!" at bounding box center [404, 348] width 251 height 37
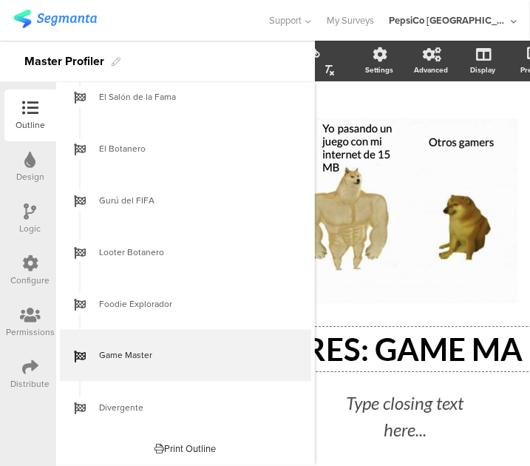
scroll to position [0, 76]
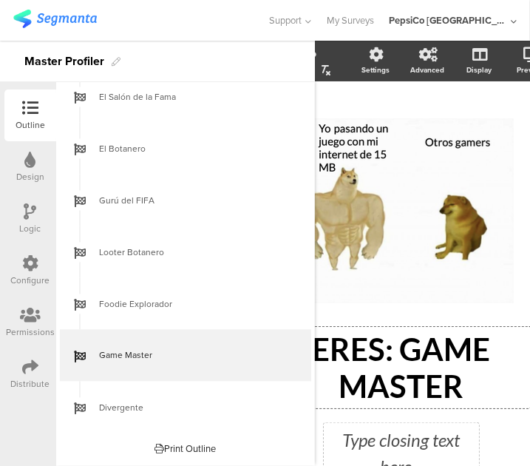
click at [404, 447] on div "Type closing text here..." at bounding box center [401, 453] width 148 height 53
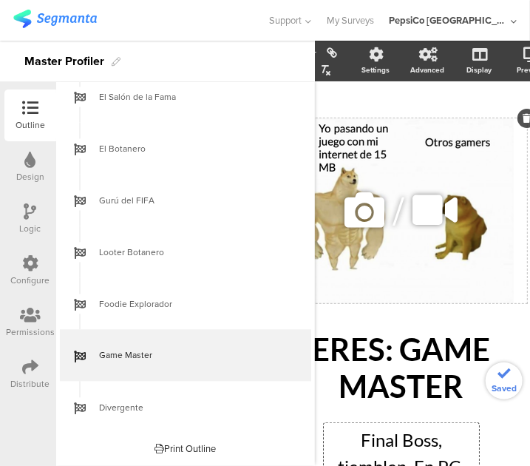
click at [481, 293] on div "/" at bounding box center [401, 210] width 251 height 185
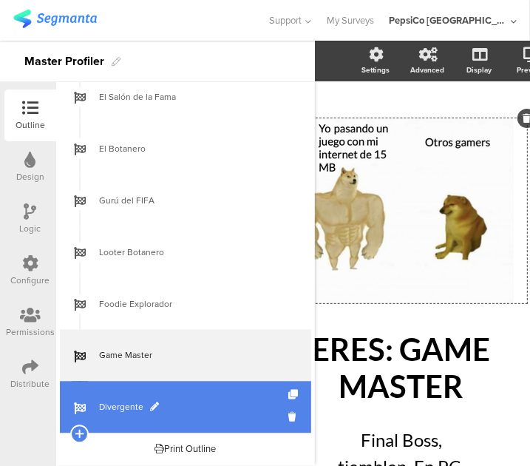
click at [130, 405] on span "Divergente" at bounding box center [193, 407] width 189 height 15
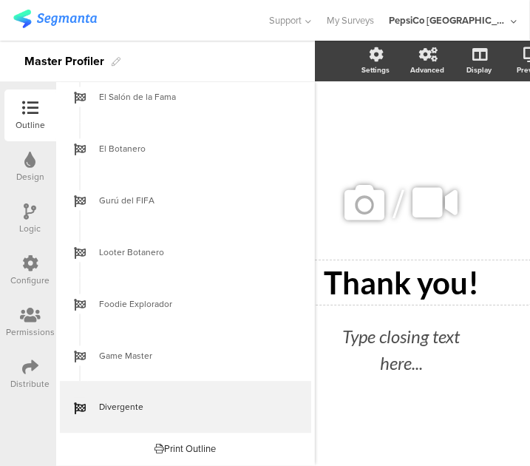
click at [419, 274] on div "Thank you! Thank you!" at bounding box center [401, 282] width 259 height 44
click at [419, 274] on p "Thank you!" at bounding box center [401, 282] width 251 height 37
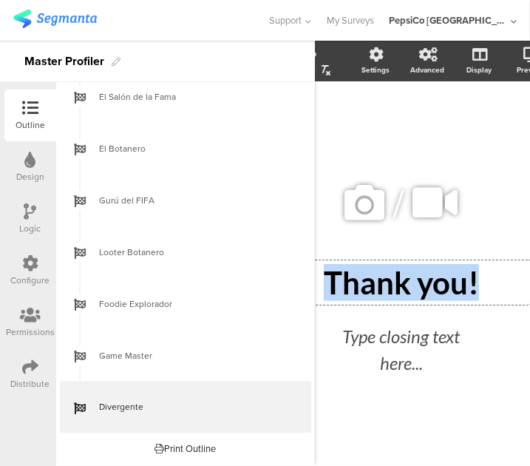
click at [419, 274] on p "Thank you!" at bounding box center [401, 282] width 251 height 37
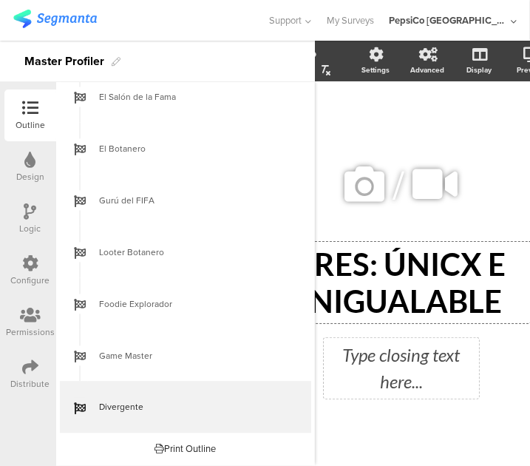
click at [419, 356] on div "Type closing text here..." at bounding box center [401, 368] width 148 height 53
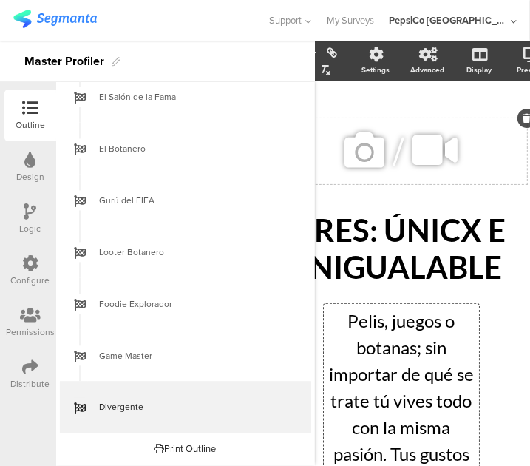
click at [359, 150] on icon at bounding box center [365, 150] width 50 height 50
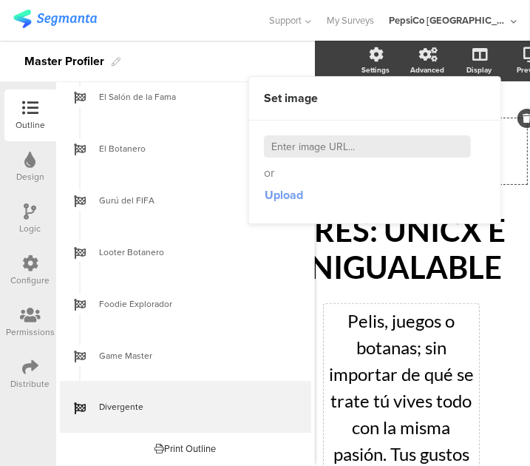
click at [279, 196] on span "Upload" at bounding box center [284, 194] width 38 height 17
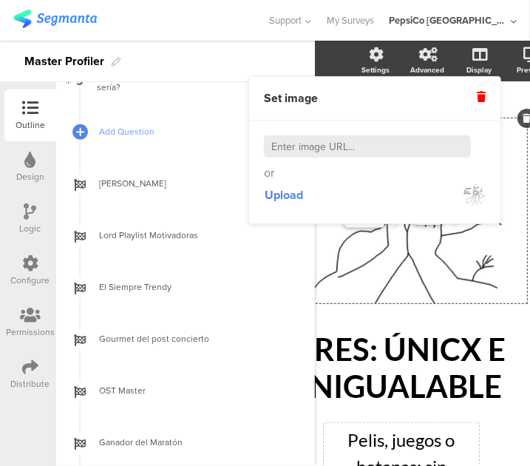
scroll to position [205, 0]
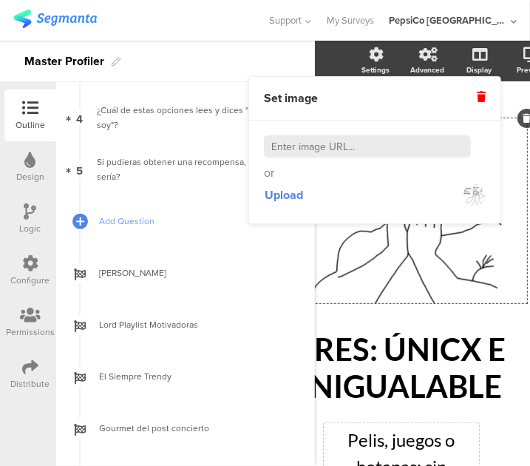
click at [42, 207] on div "Logic" at bounding box center [30, 219] width 52 height 52
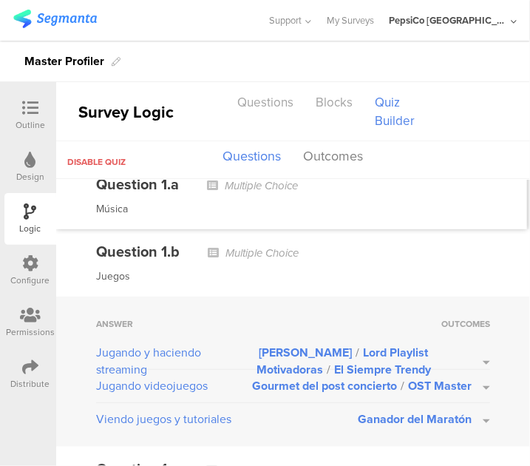
scroll to position [167, 0]
click at [474, 357] on button "[PERSON_NAME] / Lord Playlist Motivadoras / El Siempre Trendy" at bounding box center [353, 361] width 274 height 34
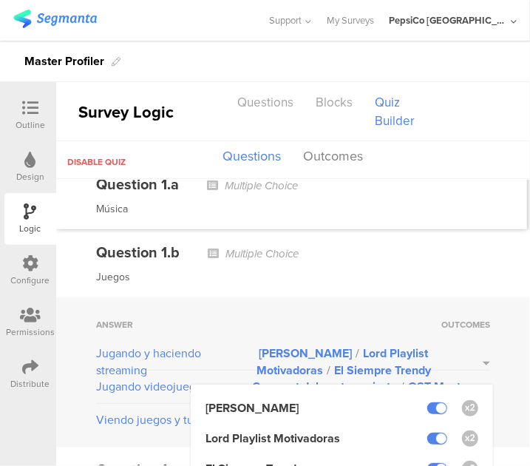
click at [474, 357] on button "[PERSON_NAME] / Lord Playlist Motivadoras / El Siempre Trendy" at bounding box center [353, 361] width 274 height 34
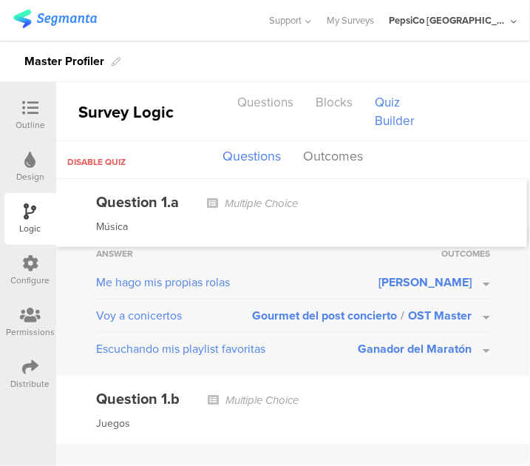
scroll to position [0, 0]
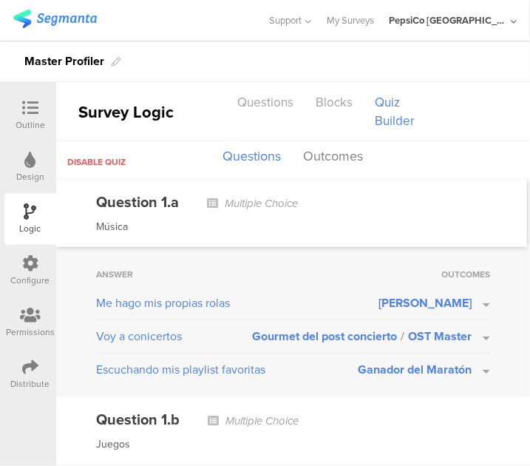
click at [472, 302] on button "[PERSON_NAME]" at bounding box center [435, 302] width 112 height 17
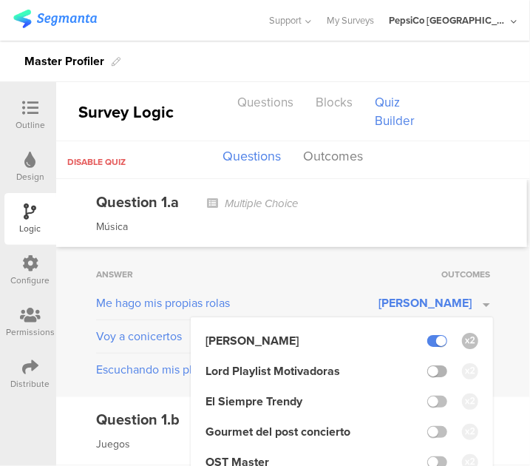
click at [434, 370] on label at bounding box center [437, 371] width 20 height 12
click at [0, 0] on input "checkbox" at bounding box center [0, 0] width 0 height 0
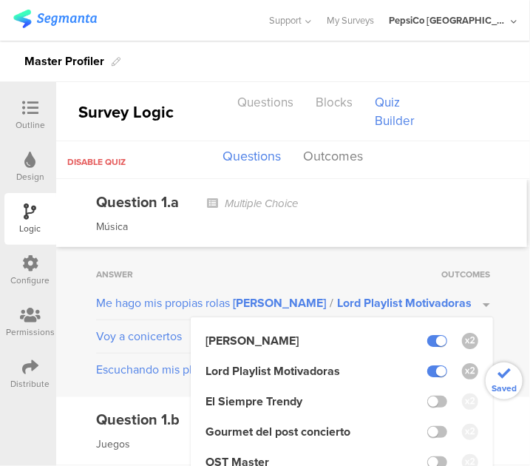
click at [498, 299] on div "Answer Outcomes Me hago mis propias rolas Leyenda Karaoke / Lord Playlist Motiv…" at bounding box center [293, 322] width 474 height 150
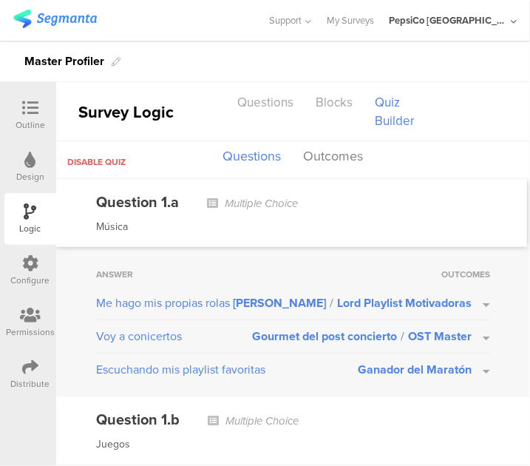
click at [472, 366] on button "Ganador del Maratón" at bounding box center [424, 369] width 132 height 17
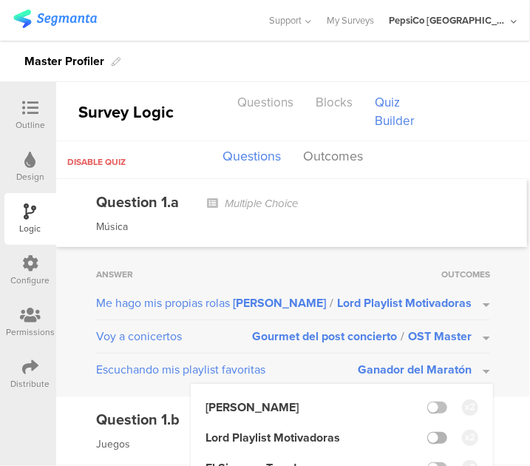
click at [432, 437] on label at bounding box center [437, 438] width 20 height 12
click at [0, 0] on input "checkbox" at bounding box center [0, 0] width 0 height 0
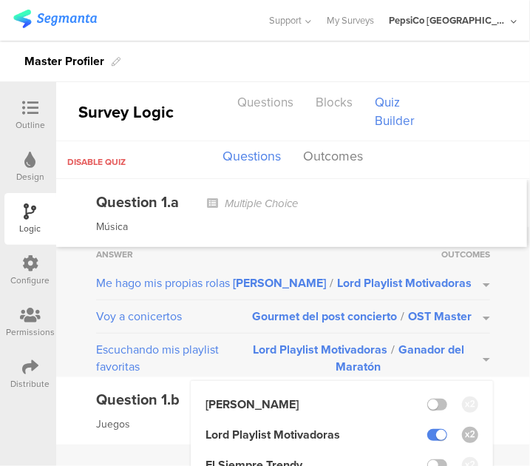
scroll to position [21, 0]
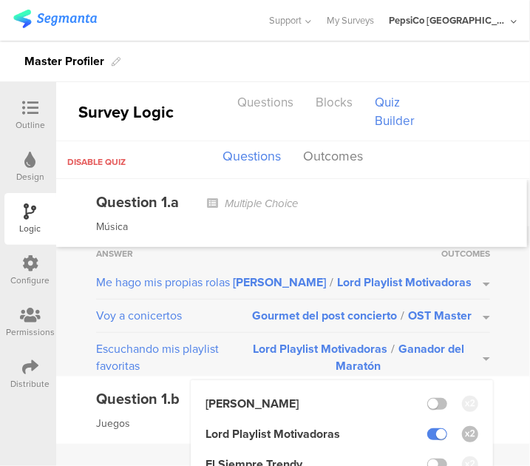
click at [507, 322] on div "Answer Outcomes Me hago mis propias rolas Leyenda Karaoke / Lord Playlist Motiv…" at bounding box center [293, 301] width 474 height 150
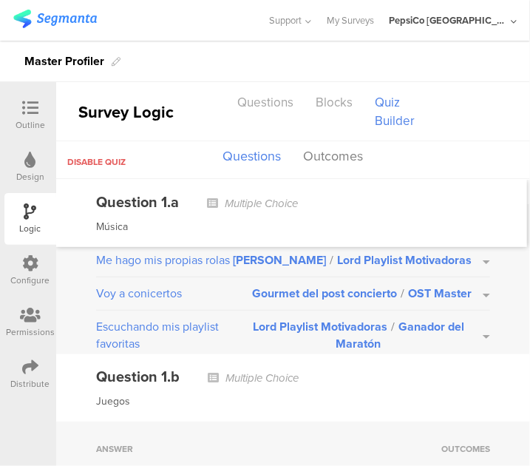
scroll to position [55, 0]
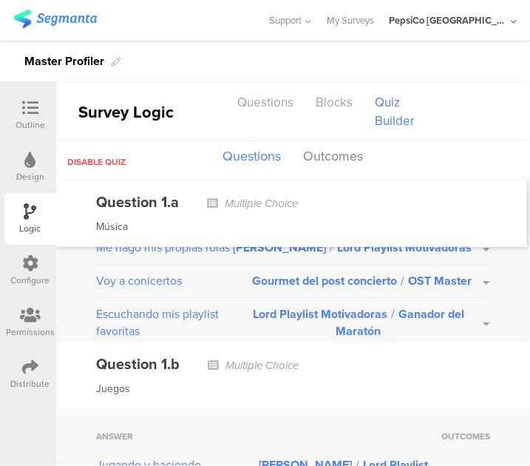
click at [471, 322] on button "Lord Playlist Motivadoras / Ganador del Maratón" at bounding box center [367, 322] width 245 height 34
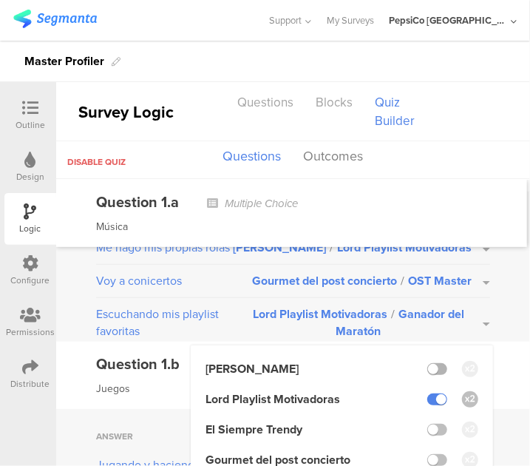
click at [430, 364] on label at bounding box center [437, 369] width 20 height 12
click at [0, 0] on input "checkbox" at bounding box center [0, 0] width 0 height 0
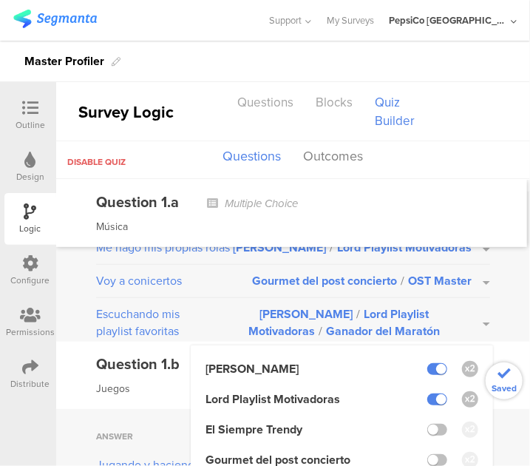
click at [511, 307] on div "Answer Outcomes Me hago mis propias rolas Leyenda Karaoke / Lord Playlist Motiv…" at bounding box center [293, 266] width 474 height 150
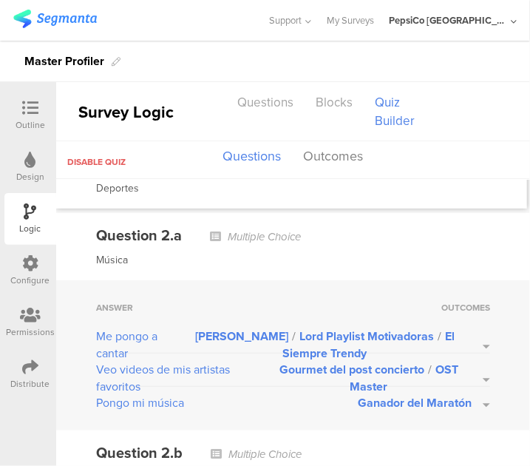
scroll to position [1058, 0]
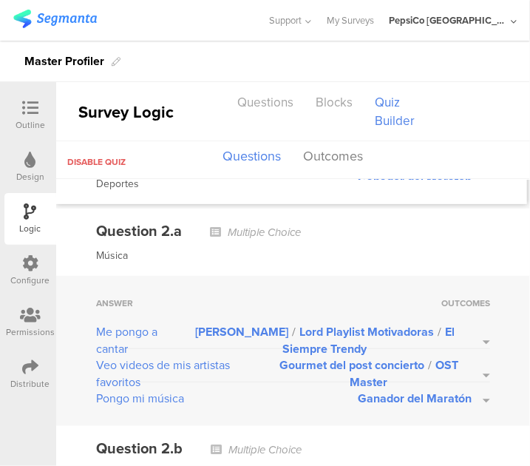
click at [474, 335] on button "[PERSON_NAME] / Lord Playlist Motivadoras / El Siempre Trendy" at bounding box center [334, 340] width 312 height 34
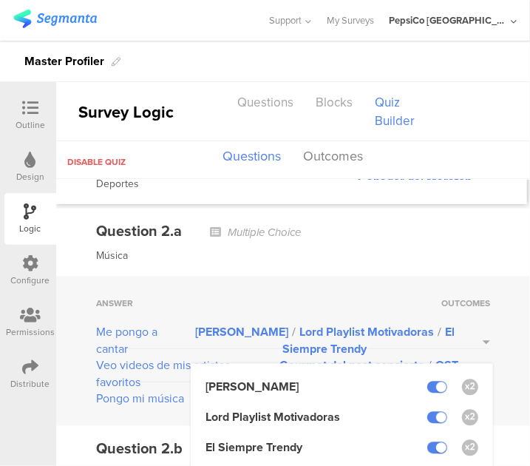
click at [498, 353] on div "Answer Outcomes Me pongo a cantar Leyenda Karaoke / Lord Playlist Motivadoras /…" at bounding box center [293, 351] width 474 height 150
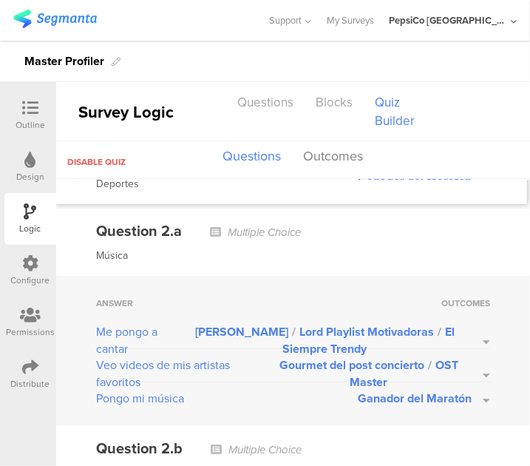
click at [472, 369] on button "Gourmet del post concierto / OST Master" at bounding box center [378, 373] width 224 height 34
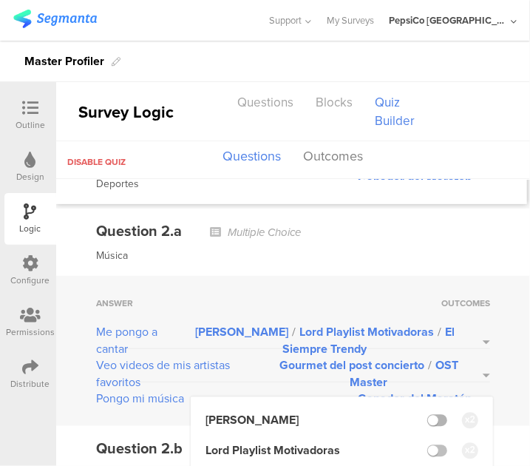
click at [432, 414] on label at bounding box center [437, 420] width 20 height 12
click at [0, 0] on input "checkbox" at bounding box center [0, 0] width 0 height 0
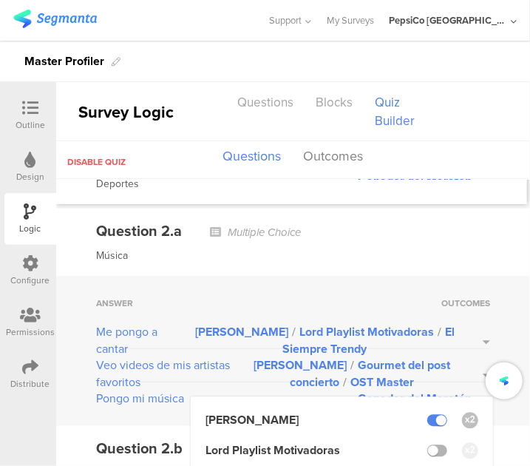
click at [427, 444] on label at bounding box center [437, 450] width 20 height 12
click at [0, 0] on input "checkbox" at bounding box center [0, 0] width 0 height 0
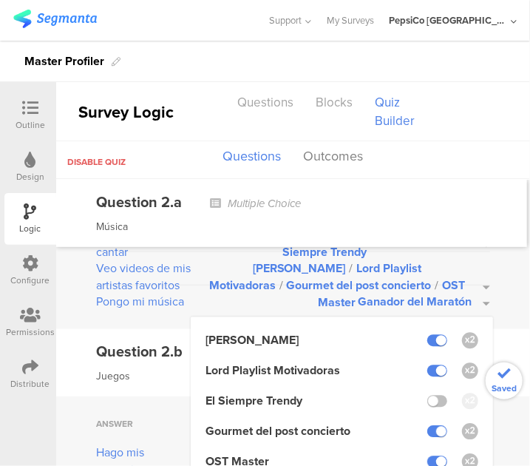
scroll to position [1175, 0]
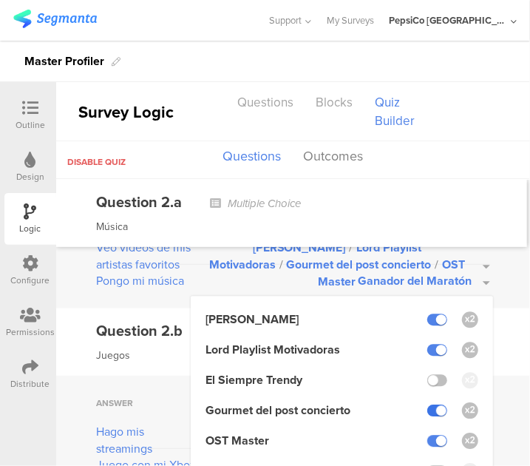
click at [427, 410] on label at bounding box center [437, 410] width 20 height 12
click at [0, 0] on input "checkbox" at bounding box center [0, 0] width 0 height 0
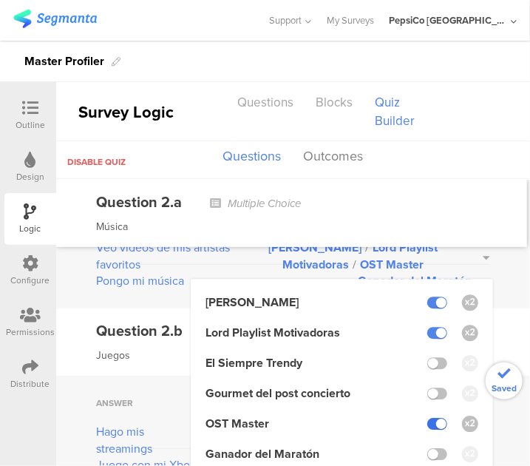
click at [427, 421] on label at bounding box center [437, 424] width 20 height 12
click at [0, 0] on input "checkbox" at bounding box center [0, 0] width 0 height 0
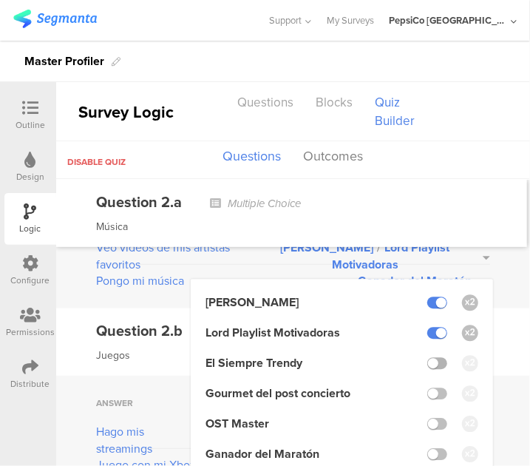
click at [427, 357] on label at bounding box center [437, 363] width 20 height 12
click at [0, 0] on input "checkbox" at bounding box center [0, 0] width 0 height 0
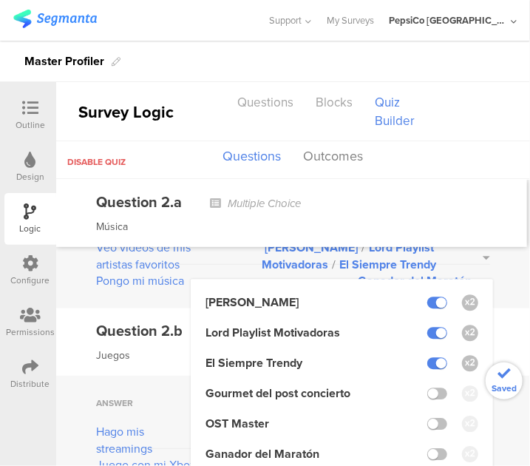
click at [491, 333] on div "Question 2.b Multiple Choice Juegos" at bounding box center [293, 341] width 474 height 67
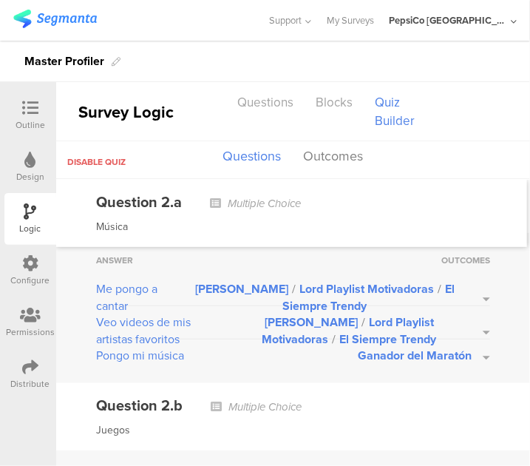
scroll to position [1100, 0]
click at [476, 350] on button "Ganador del Maratón" at bounding box center [424, 355] width 132 height 17
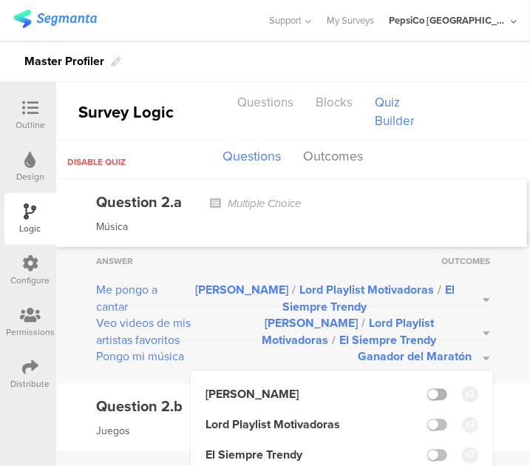
click at [430, 388] on label at bounding box center [437, 394] width 20 height 12
click at [0, 0] on input "checkbox" at bounding box center [0, 0] width 0 height 0
click at [427, 419] on label at bounding box center [437, 424] width 20 height 12
click at [0, 0] on input "checkbox" at bounding box center [0, 0] width 0 height 0
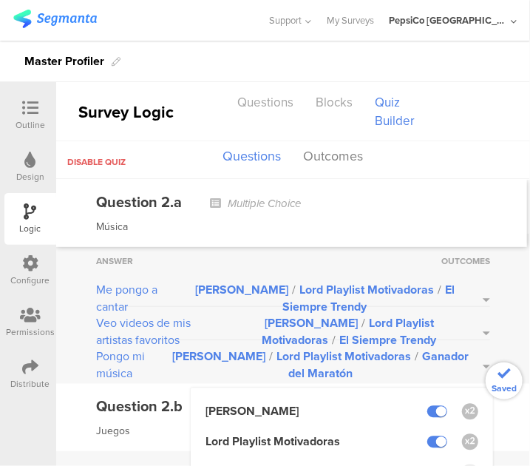
scroll to position [1246, 0]
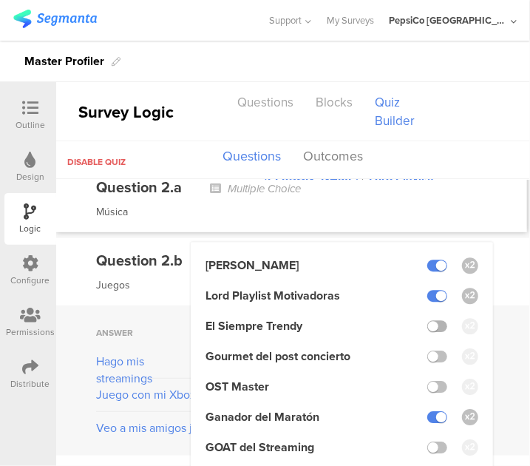
click at [431, 326] on label at bounding box center [437, 326] width 20 height 12
click at [0, 0] on input "checkbox" at bounding box center [0, 0] width 0 height 0
click at [427, 419] on label at bounding box center [437, 417] width 20 height 12
click at [0, 0] on input "checkbox" at bounding box center [0, 0] width 0 height 0
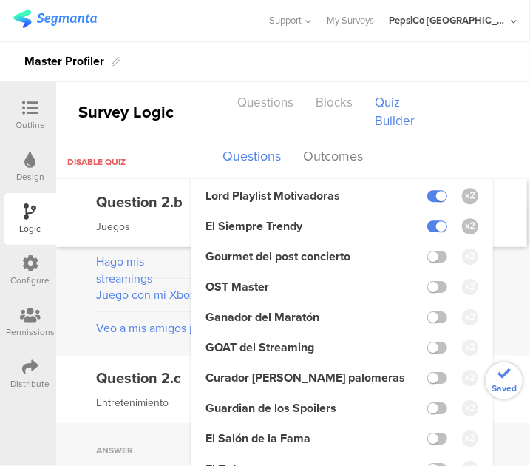
scroll to position [1348, 0]
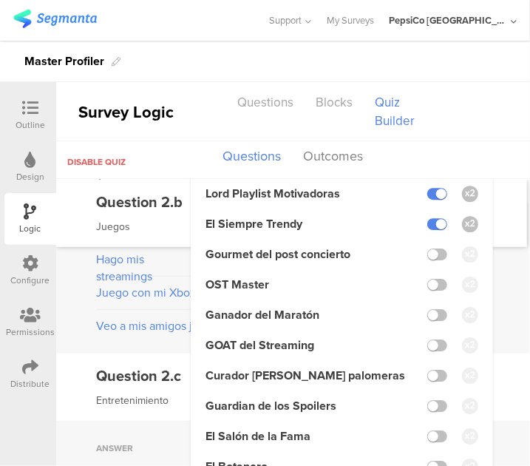
click at [500, 287] on div "Answer Outcomes Hago mis streamings Leyenda Karaoke / Lord Playlist Motivadoras…" at bounding box center [293, 278] width 474 height 150
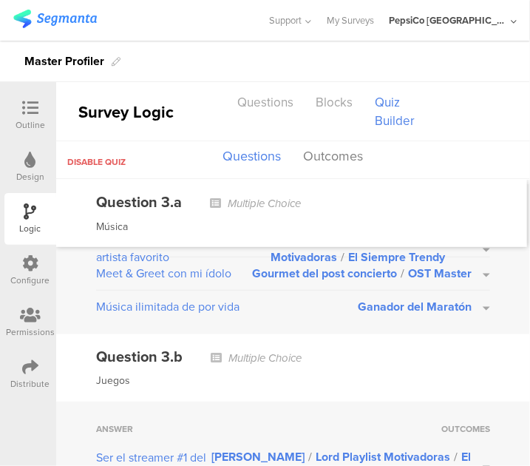
scroll to position [2239, 0]
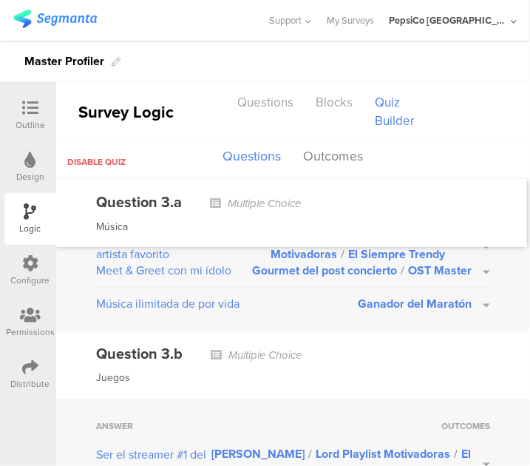
click at [475, 295] on button "Ganador del Maratón" at bounding box center [424, 303] width 132 height 17
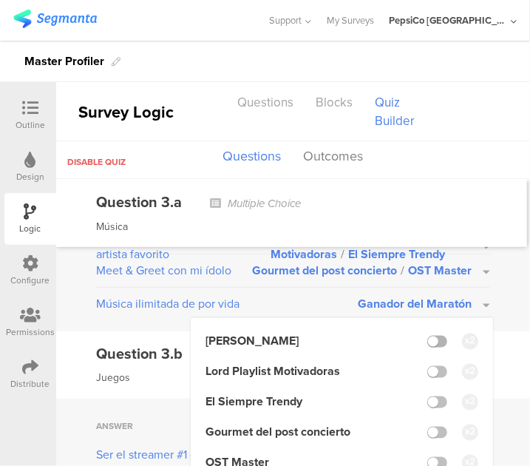
click at [427, 336] on label at bounding box center [437, 342] width 20 height 12
click at [0, 0] on input "checkbox" at bounding box center [0, 0] width 0 height 0
click at [427, 366] on label at bounding box center [437, 372] width 20 height 12
click at [0, 0] on input "checkbox" at bounding box center [0, 0] width 0 height 0
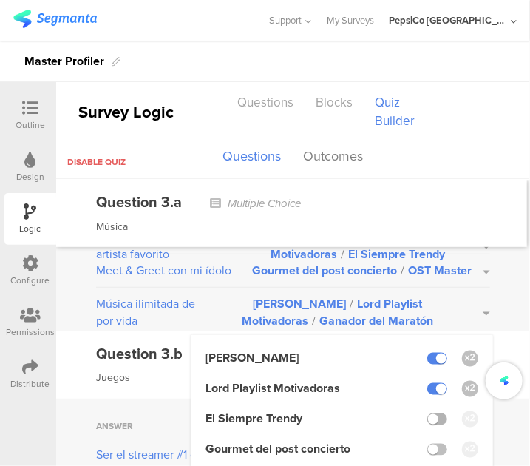
click at [430, 413] on label at bounding box center [437, 419] width 20 height 12
click at [0, 0] on input "checkbox" at bounding box center [0, 0] width 0 height 0
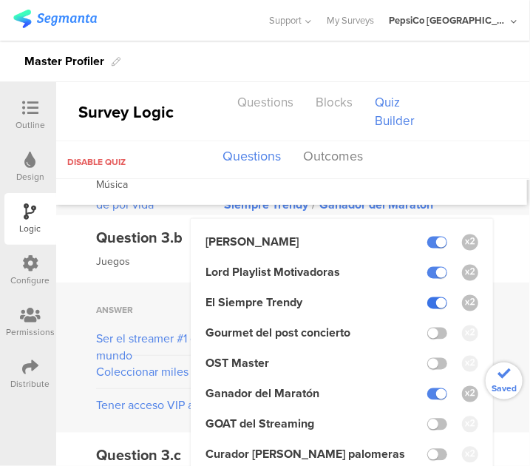
scroll to position [2356, 0]
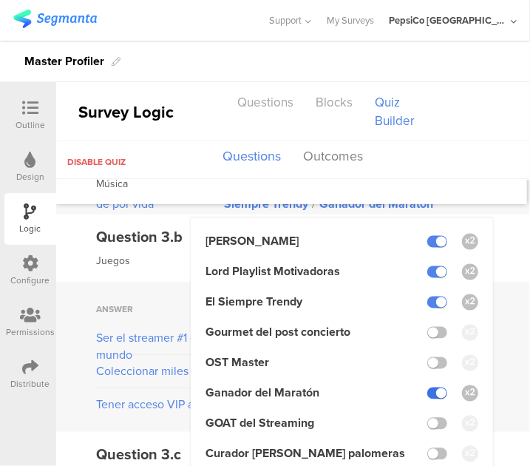
click at [427, 387] on label at bounding box center [437, 393] width 20 height 12
click at [0, 0] on input "checkbox" at bounding box center [0, 0] width 0 height 0
click at [495, 315] on div "Answer Outcomes Ser el streamer #1 del mundo Leyenda Karaoke / Lord Playlist Mo…" at bounding box center [293, 357] width 474 height 150
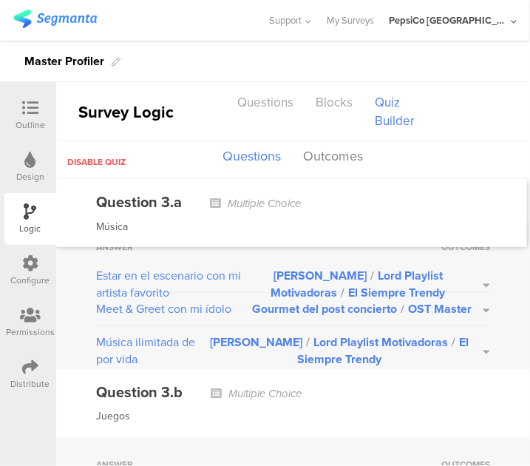
scroll to position [2198, 0]
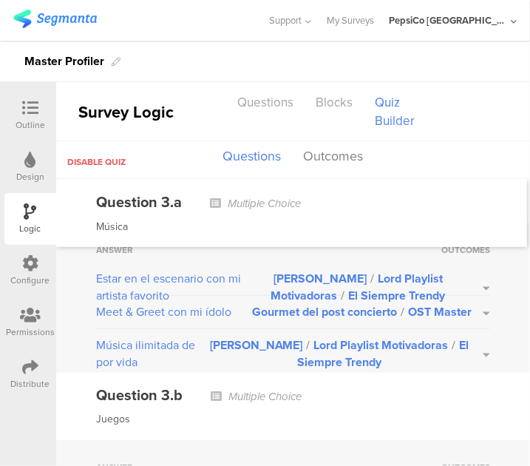
click at [475, 303] on button "Gourmet del post concierto / OST Master" at bounding box center [371, 311] width 238 height 17
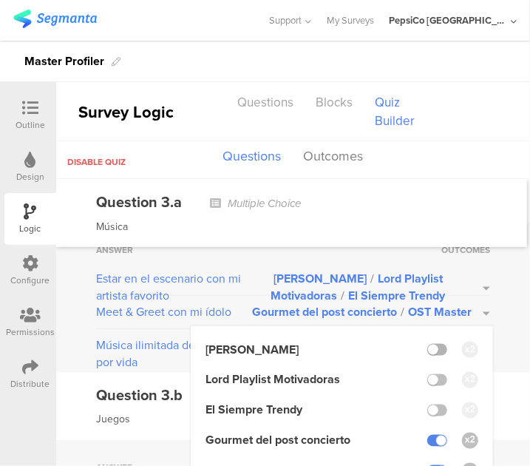
click at [435, 344] on label at bounding box center [437, 350] width 20 height 12
click at [0, 0] on input "checkbox" at bounding box center [0, 0] width 0 height 0
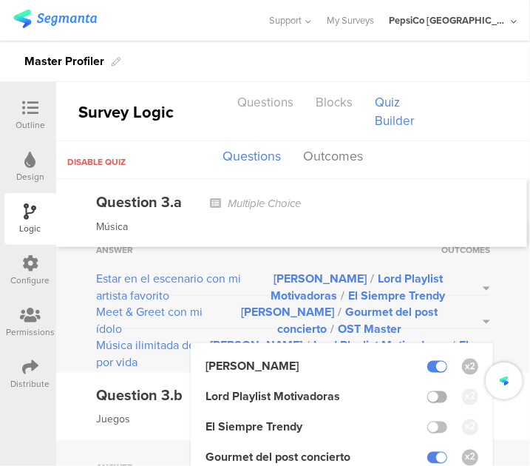
click at [430, 391] on label at bounding box center [437, 397] width 20 height 12
click at [0, 0] on input "checkbox" at bounding box center [0, 0] width 0 height 0
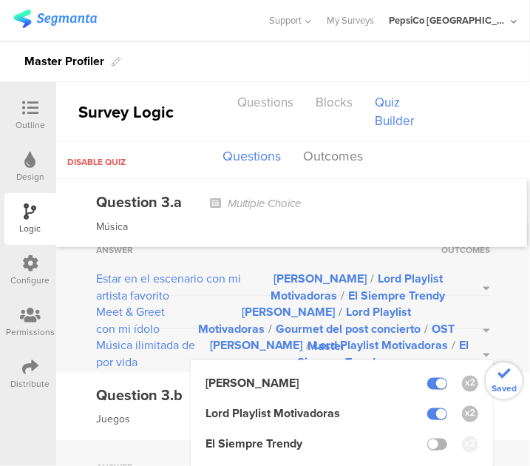
click at [427, 438] on label at bounding box center [437, 444] width 20 height 12
click at [0, 0] on input "checkbox" at bounding box center [0, 0] width 0 height 0
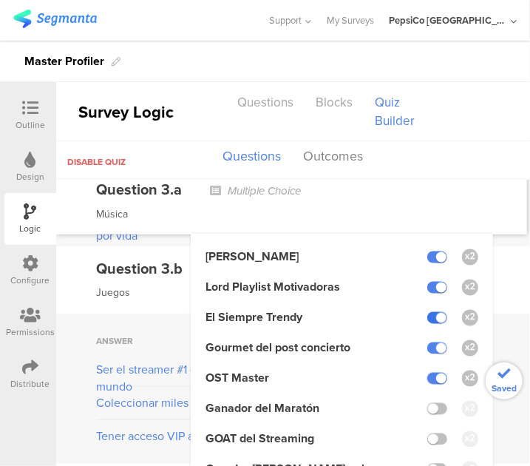
scroll to position [2326, 0]
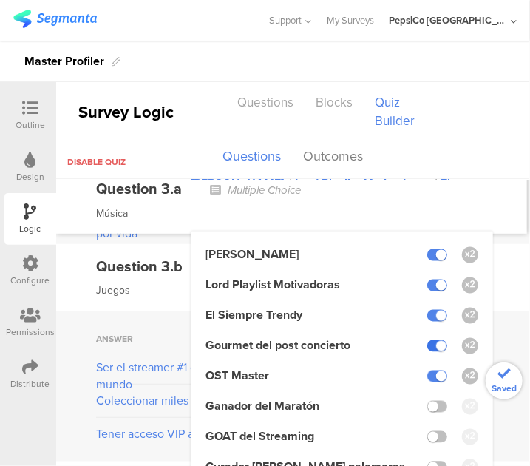
click at [427, 340] on label at bounding box center [437, 346] width 20 height 12
click at [0, 0] on input "checkbox" at bounding box center [0, 0] width 0 height 0
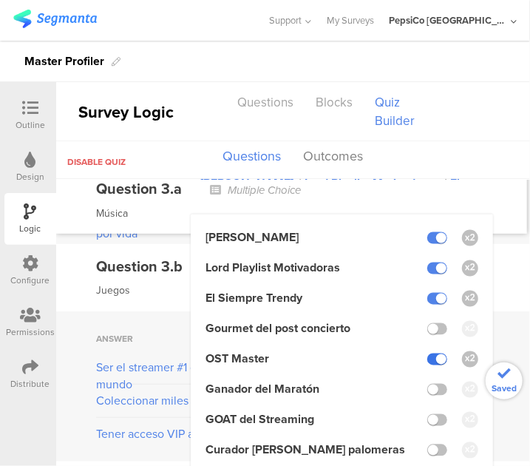
click at [427, 353] on label at bounding box center [437, 359] width 20 height 12
click at [0, 0] on input "checkbox" at bounding box center [0, 0] width 0 height 0
click at [490, 283] on div "Question 3.b Multiple Choice Juegos" at bounding box center [293, 277] width 474 height 67
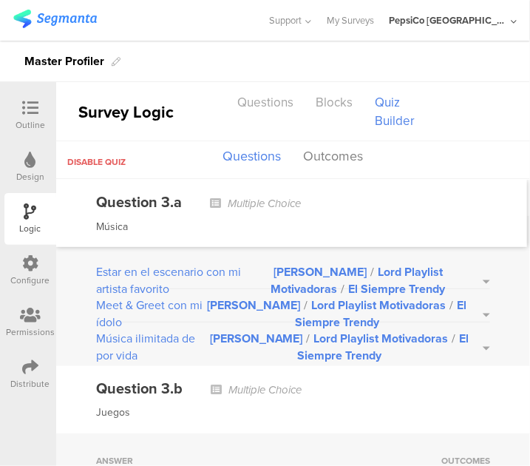
scroll to position [2203, 0]
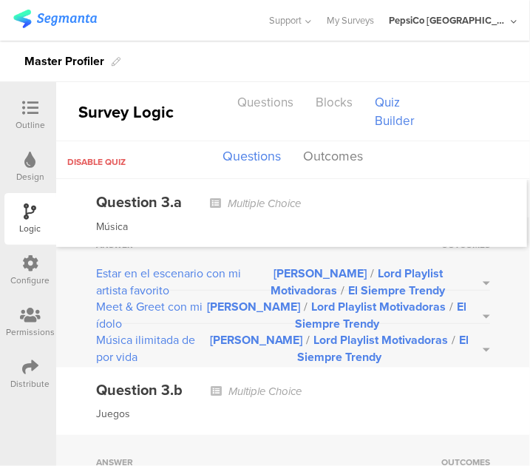
click at [478, 305] on button "[PERSON_NAME] / Lord Playlist Motivadoras / El Siempre Trendy" at bounding box center [347, 315] width 288 height 34
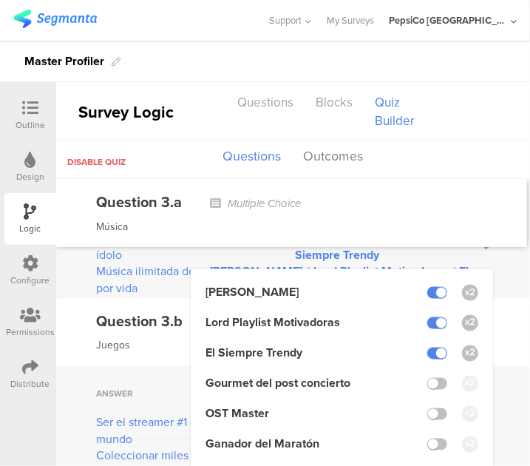
scroll to position [2272, 0]
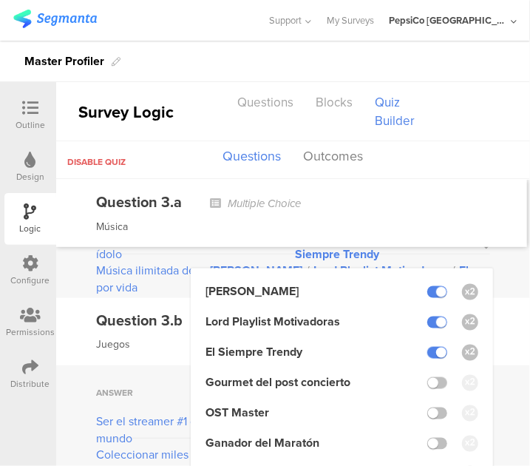
click at [495, 311] on div "Question 3.b Multiple Choice Juegos" at bounding box center [293, 331] width 474 height 67
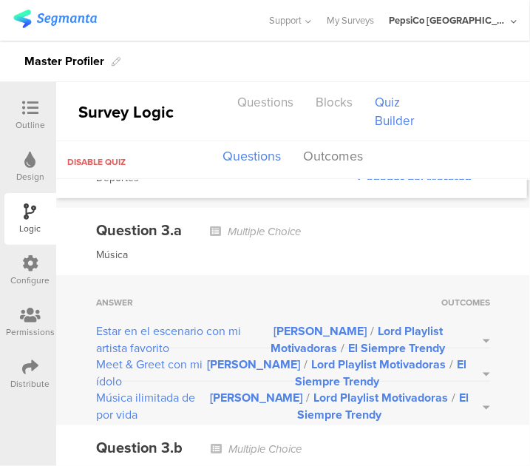
scroll to position [2141, 0]
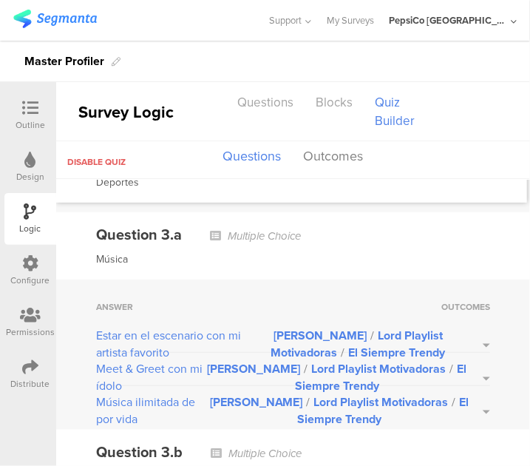
click at [473, 333] on button "[PERSON_NAME] / Lord Playlist Motivadoras / El Siempre Trendy" at bounding box center [367, 344] width 245 height 34
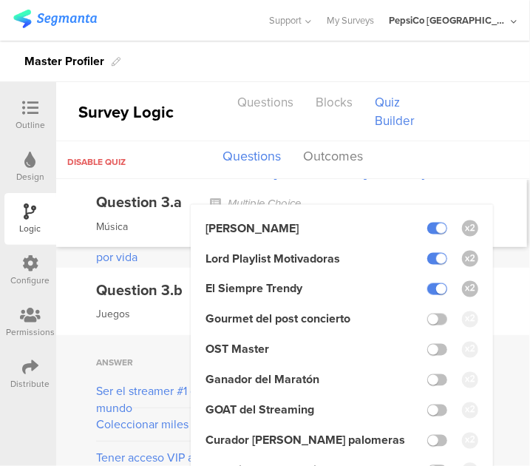
scroll to position [2309, 0]
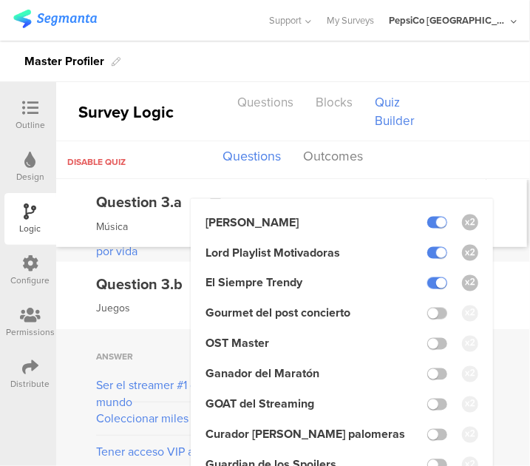
click at [492, 292] on div "Question 3.b Multiple Choice Juegos" at bounding box center [293, 295] width 474 height 67
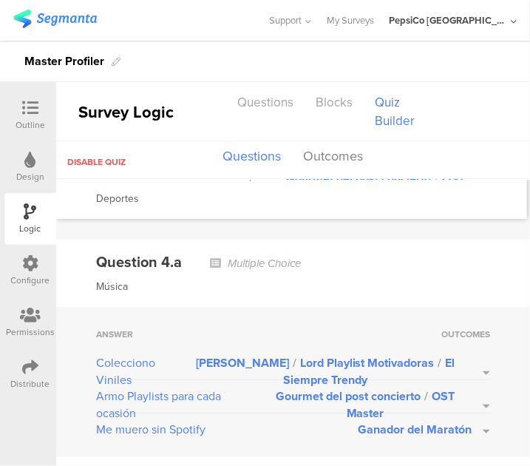
scroll to position [3248, 0]
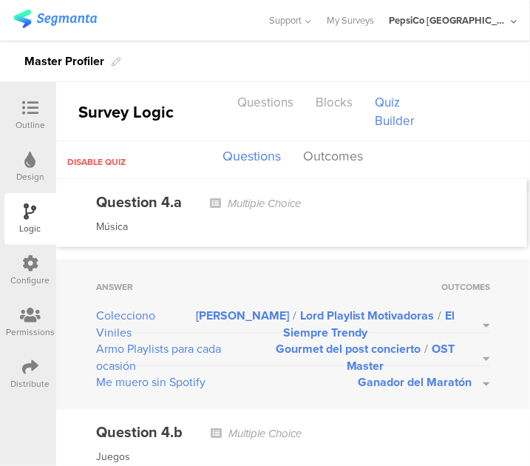
click at [478, 373] on button "Ganador del Maratón" at bounding box center [424, 381] width 132 height 17
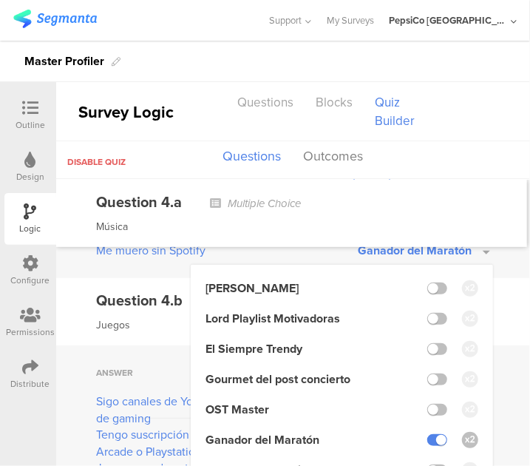
scroll to position [3382, 0]
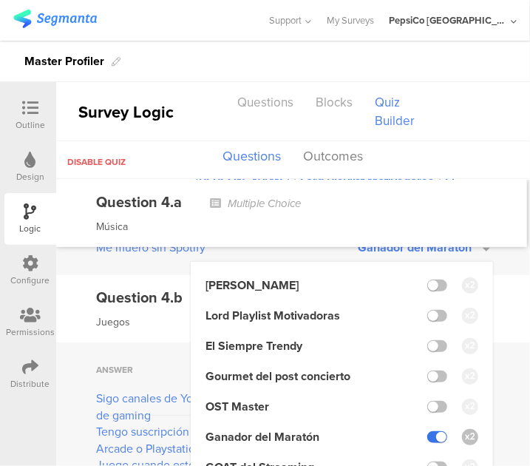
click at [427, 431] on label at bounding box center [437, 437] width 20 height 12
click at [0, 0] on input "checkbox" at bounding box center [0, 0] width 0 height 0
drag, startPoint x: 427, startPoint y: 271, endPoint x: 429, endPoint y: 280, distance: 9.0
click at [427, 279] on label at bounding box center [437, 285] width 20 height 12
click at [0, 0] on input "checkbox" at bounding box center [0, 0] width 0 height 0
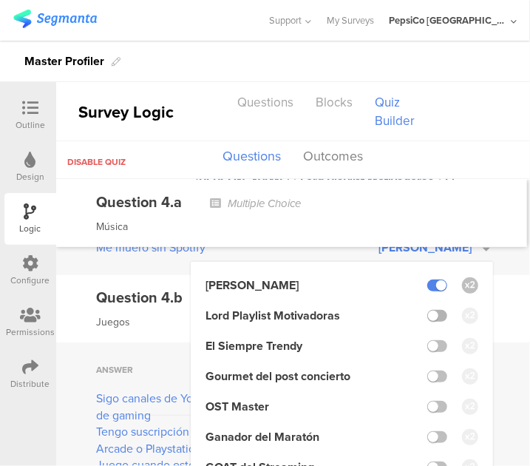
click at [430, 310] on label at bounding box center [437, 316] width 20 height 12
click at [0, 0] on input "checkbox" at bounding box center [0, 0] width 0 height 0
click at [429, 340] on label at bounding box center [437, 346] width 20 height 12
click at [0, 0] on input "checkbox" at bounding box center [0, 0] width 0 height 0
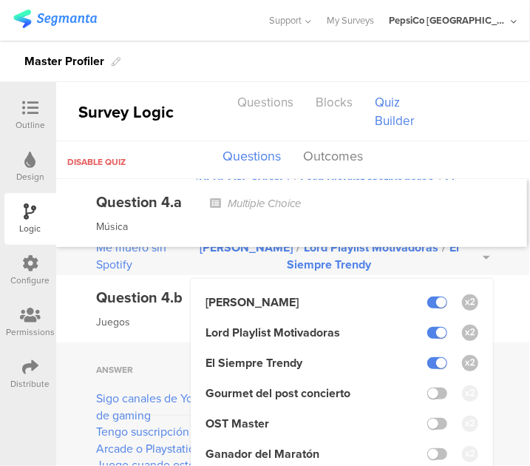
click at [498, 275] on div "Question 4.b Multiple Choice Juegos" at bounding box center [293, 308] width 474 height 67
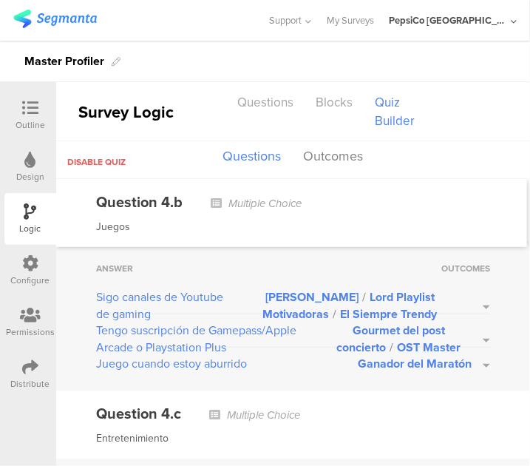
scroll to position [3486, 0]
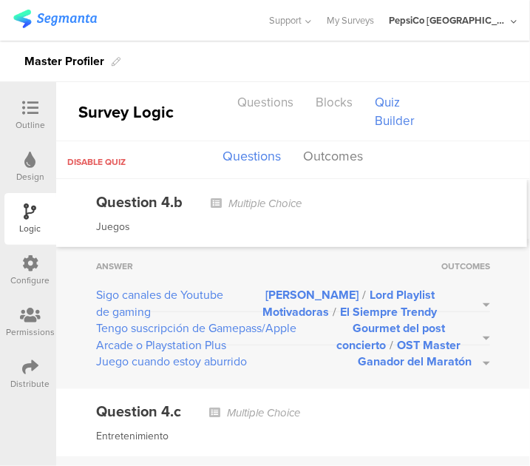
click at [472, 319] on button "Gourmet del post concierto / OST Master" at bounding box center [408, 336] width 164 height 34
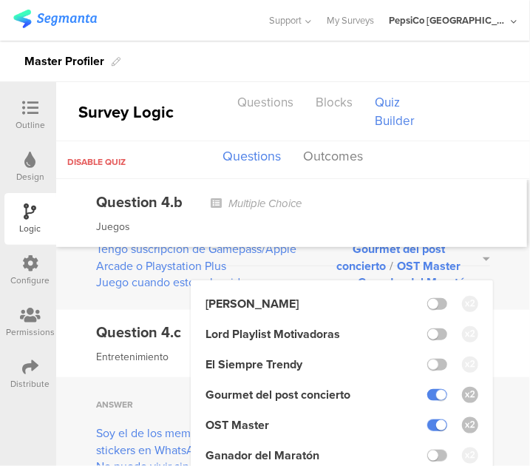
scroll to position [3565, 0]
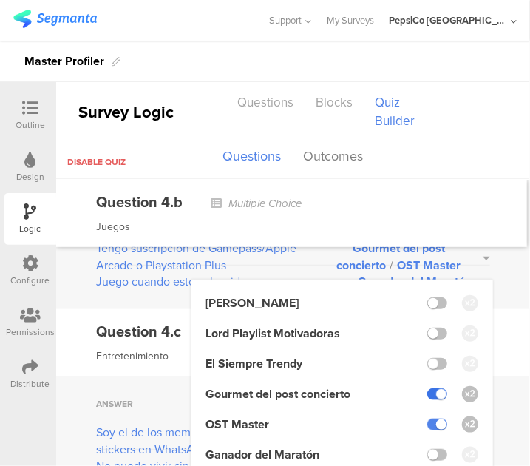
click at [427, 388] on label at bounding box center [437, 394] width 20 height 12
click at [0, 0] on input "checkbox" at bounding box center [0, 0] width 0 height 0
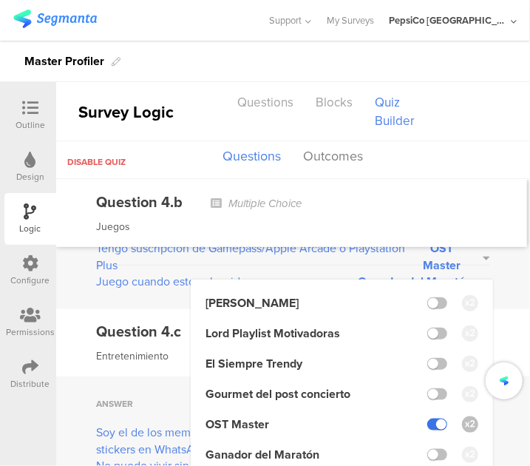
click at [427, 418] on label at bounding box center [437, 424] width 20 height 12
click at [0, 0] on input "checkbox" at bounding box center [0, 0] width 0 height 0
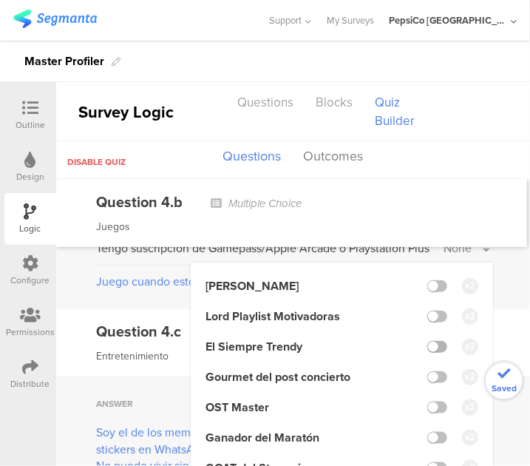
click at [427, 341] on label at bounding box center [437, 347] width 20 height 12
click at [0, 0] on input "checkbox" at bounding box center [0, 0] width 0 height 0
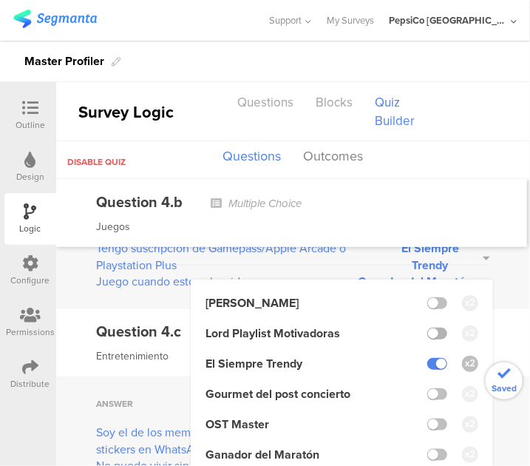
click at [427, 327] on label at bounding box center [437, 333] width 20 height 12
click at [0, 0] on input "checkbox" at bounding box center [0, 0] width 0 height 0
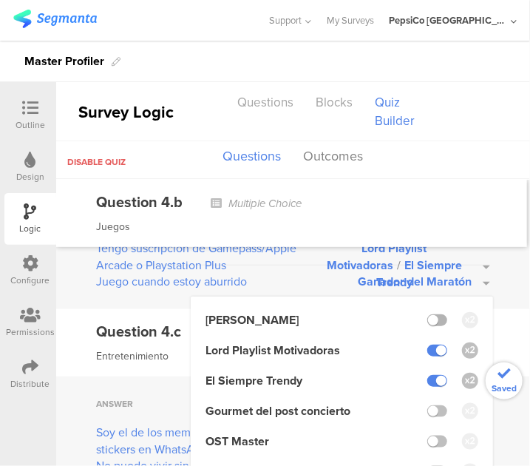
click at [427, 314] on label at bounding box center [437, 320] width 20 height 12
click at [0, 0] on input "checkbox" at bounding box center [0, 0] width 0 height 0
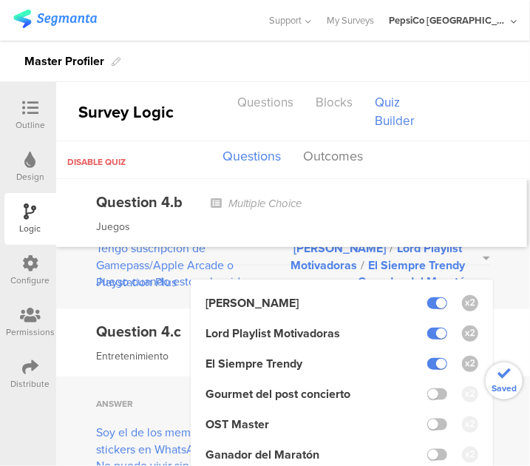
click at [497, 271] on div "Answer Outcomes Sigo canales de Youtube de gaming Leyenda Karaoke / Lord Playli…" at bounding box center [293, 234] width 474 height 150
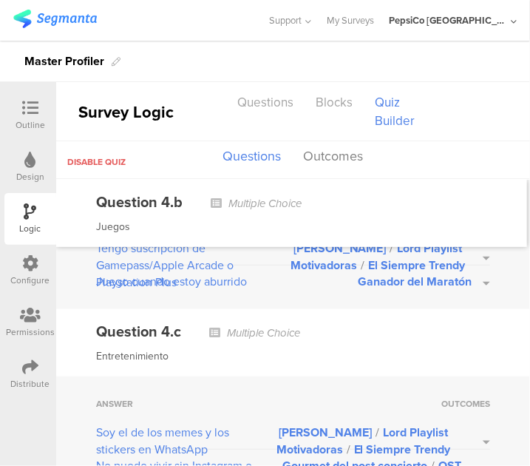
click at [476, 273] on button "Ganador del Maratón" at bounding box center [424, 281] width 132 height 17
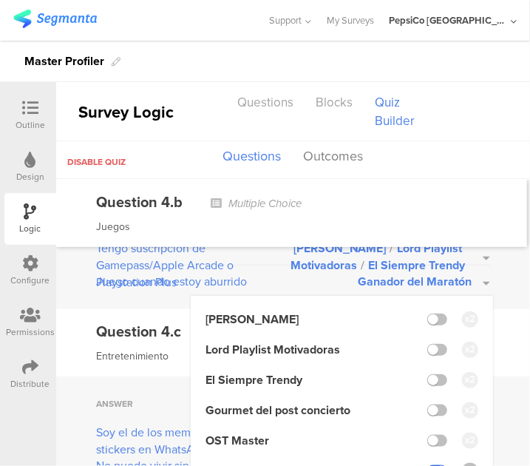
click at [427, 465] on label at bounding box center [437, 471] width 20 height 12
click at [0, 0] on input "checkbox" at bounding box center [0, 0] width 0 height 0
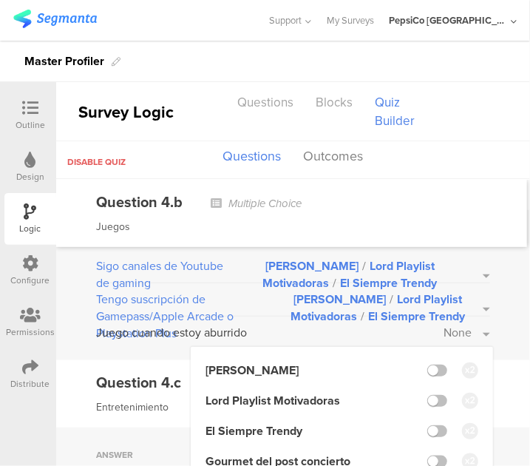
scroll to position [3472, 0]
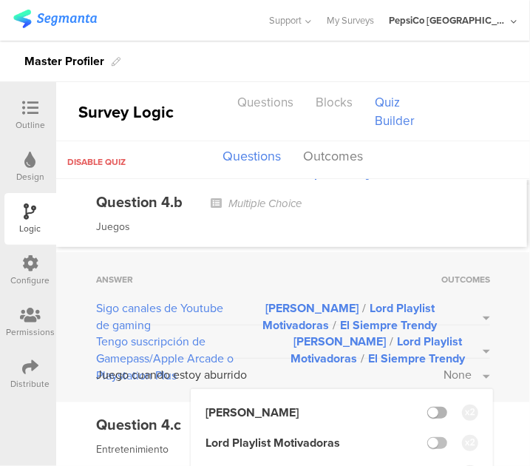
click at [430, 407] on label at bounding box center [437, 413] width 20 height 12
click at [0, 0] on input "checkbox" at bounding box center [0, 0] width 0 height 0
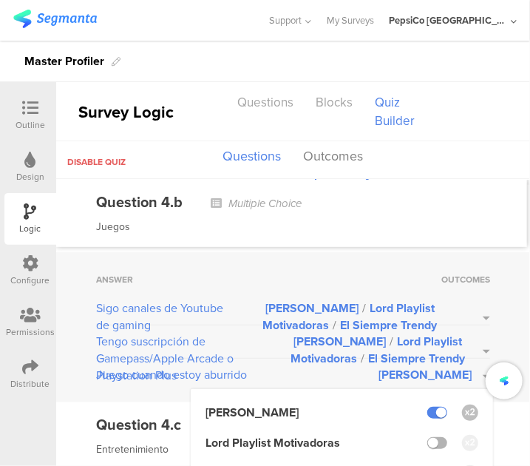
click at [430, 437] on label at bounding box center [437, 443] width 20 height 12
click at [0, 0] on input "checkbox" at bounding box center [0, 0] width 0 height 0
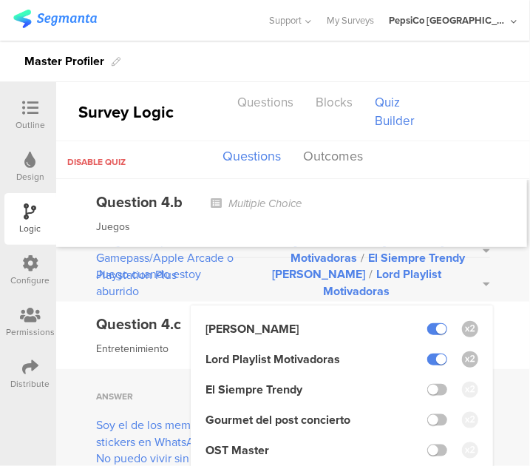
scroll to position [3574, 0]
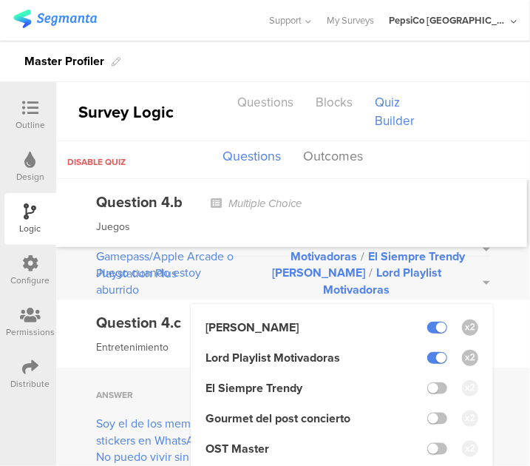
click at [433, 382] on label at bounding box center [437, 388] width 20 height 12
click at [0, 0] on input "checkbox" at bounding box center [0, 0] width 0 height 0
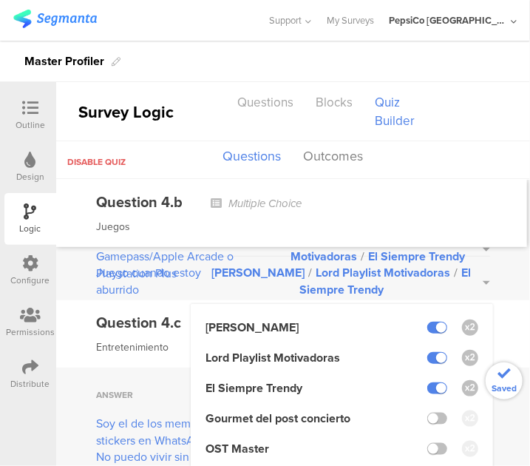
click at [498, 300] on div "Question 4.c Multiple Choice Entretenimiento" at bounding box center [293, 333] width 474 height 67
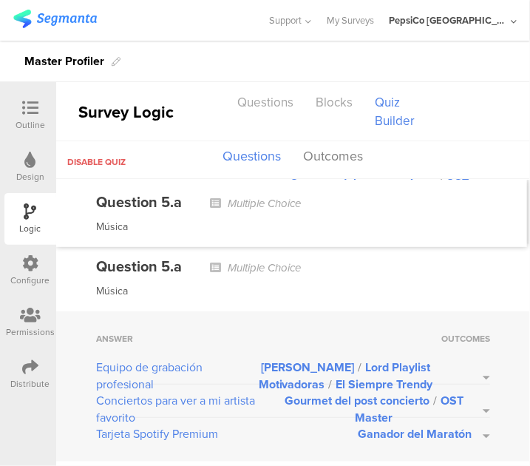
scroll to position [4373, 0]
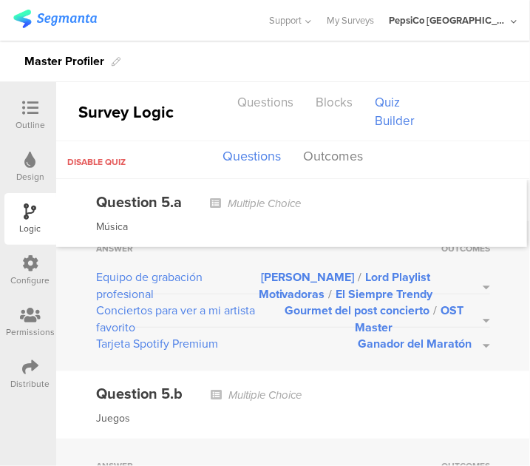
click at [475, 335] on button "Ganador del Maratón" at bounding box center [424, 343] width 132 height 17
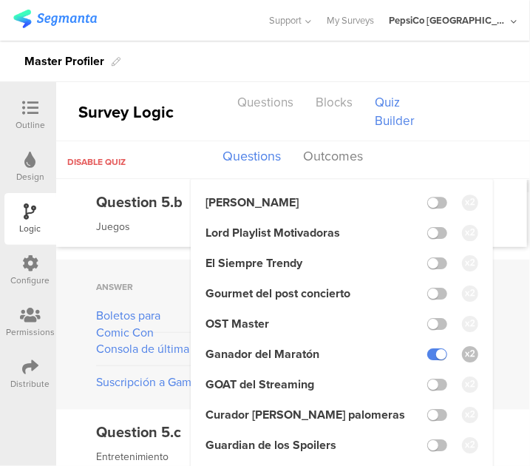
scroll to position [4564, 0]
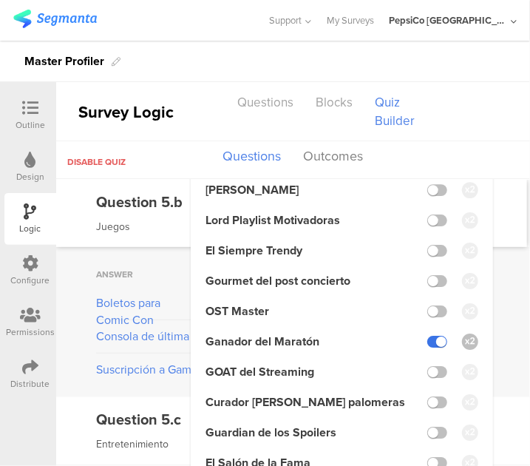
click at [427, 336] on label at bounding box center [437, 342] width 20 height 12
click at [0, 0] on input "checkbox" at bounding box center [0, 0] width 0 height 0
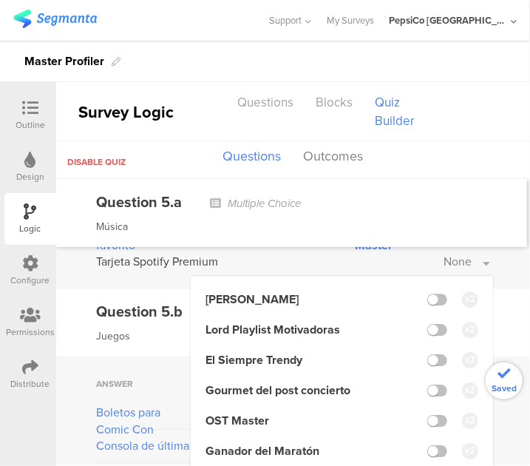
scroll to position [4454, 0]
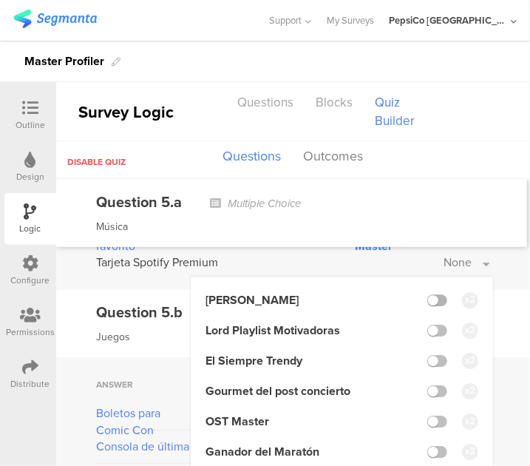
click at [427, 294] on label at bounding box center [437, 300] width 20 height 12
click at [0, 0] on input "checkbox" at bounding box center [0, 0] width 0 height 0
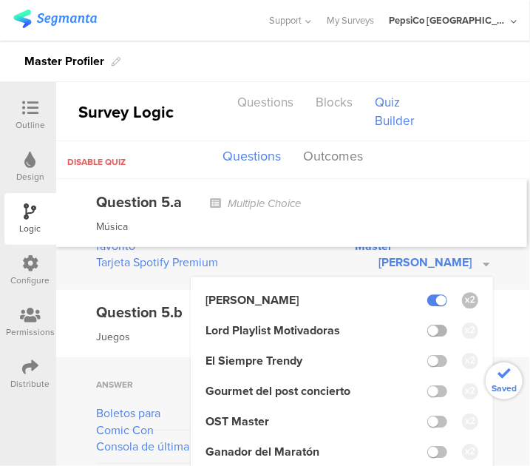
click at [430, 325] on label at bounding box center [437, 331] width 20 height 12
click at [0, 0] on input "checkbox" at bounding box center [0, 0] width 0 height 0
click at [430, 355] on label at bounding box center [437, 361] width 20 height 12
click at [0, 0] on input "checkbox" at bounding box center [0, 0] width 0 height 0
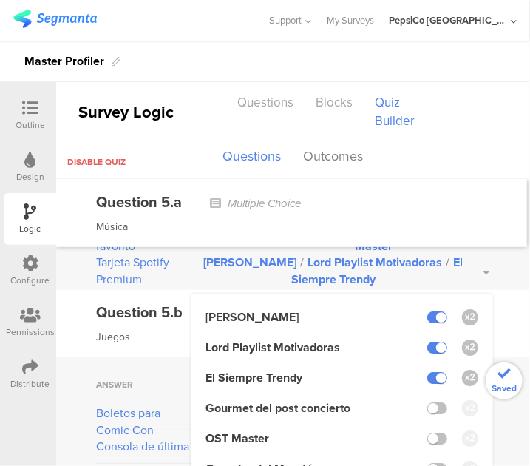
click at [488, 300] on div "Question 5.b Multiple Choice Juegos" at bounding box center [293, 323] width 474 height 67
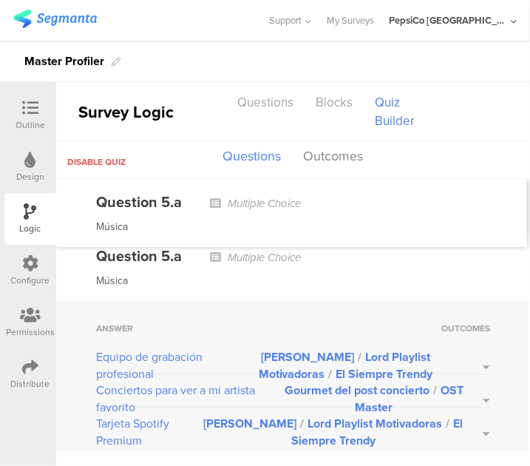
scroll to position [4345, 0]
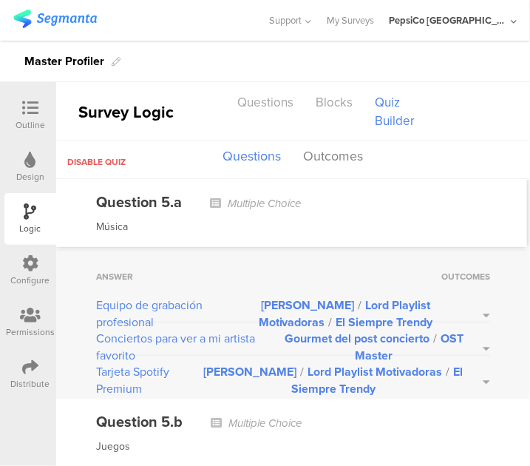
click at [472, 296] on button "[PERSON_NAME] / Lord Playlist Motivadoras / El Siempre Trendy" at bounding box center [355, 313] width 271 height 34
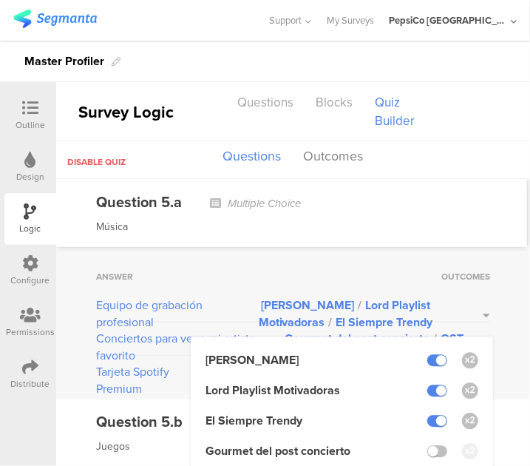
click at [472, 296] on button "[PERSON_NAME] / Lord Playlist Motivadoras / El Siempre Trendy" at bounding box center [355, 313] width 271 height 34
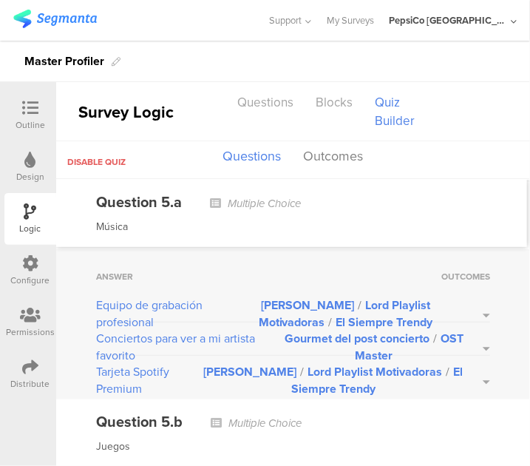
click at [473, 330] on button "Gourmet del post concierto / OST Master" at bounding box center [383, 347] width 214 height 34
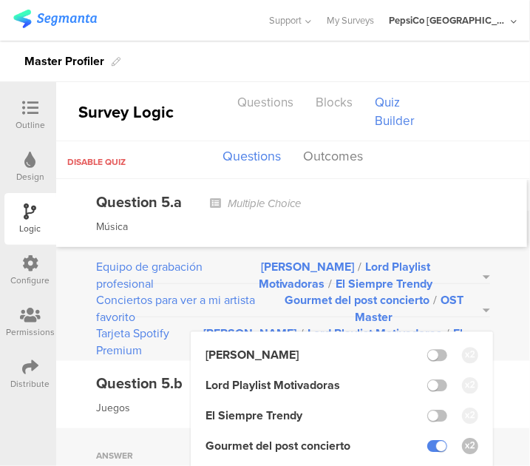
scroll to position [4383, 0]
click at [427, 440] on label at bounding box center [437, 446] width 20 height 12
click at [0, 0] on input "checkbox" at bounding box center [0, 0] width 0 height 0
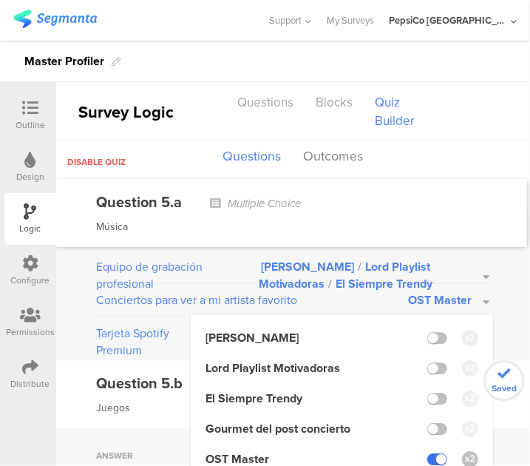
click at [427, 453] on label at bounding box center [437, 459] width 20 height 12
click at [0, 0] on input "checkbox" at bounding box center [0, 0] width 0 height 0
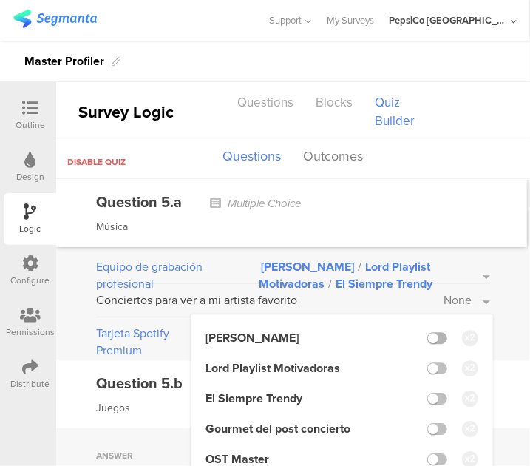
click at [427, 332] on label at bounding box center [437, 338] width 20 height 12
click at [0, 0] on input "checkbox" at bounding box center [0, 0] width 0 height 0
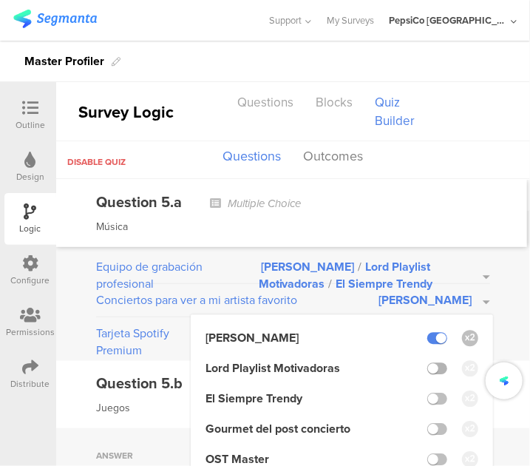
click at [430, 362] on label at bounding box center [437, 368] width 20 height 12
click at [0, 0] on input "checkbox" at bounding box center [0, 0] width 0 height 0
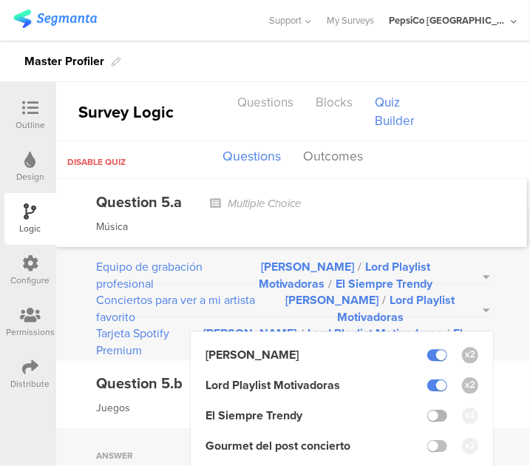
click at [428, 410] on label at bounding box center [437, 416] width 20 height 12
click at [0, 0] on input "checkbox" at bounding box center [0, 0] width 0 height 0
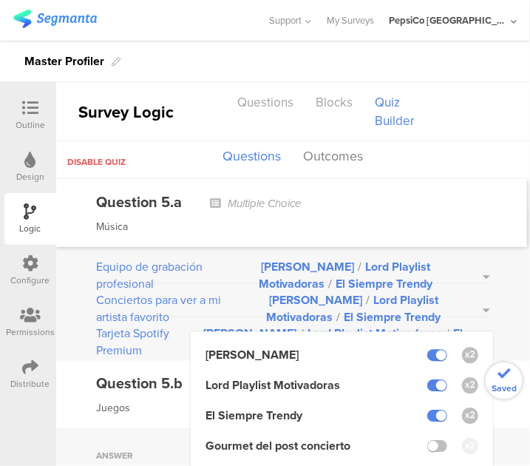
click at [179, 399] on div "Juegos" at bounding box center [293, 408] width 394 height 18
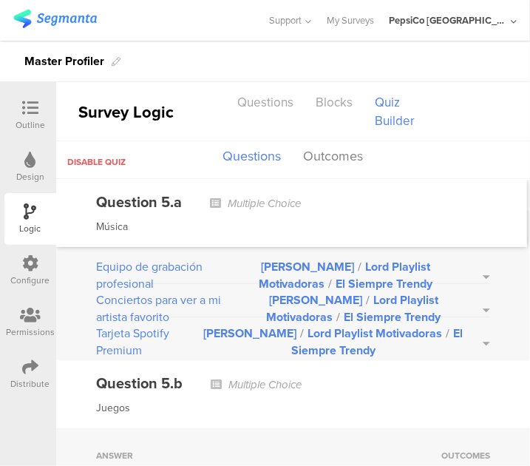
click at [477, 325] on button "[PERSON_NAME] / Lord Playlist Motivadoras / El Siempre Trendy" at bounding box center [342, 342] width 296 height 34
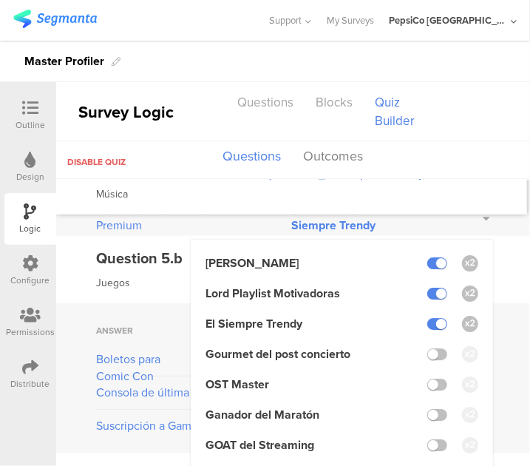
scroll to position [4509, 0]
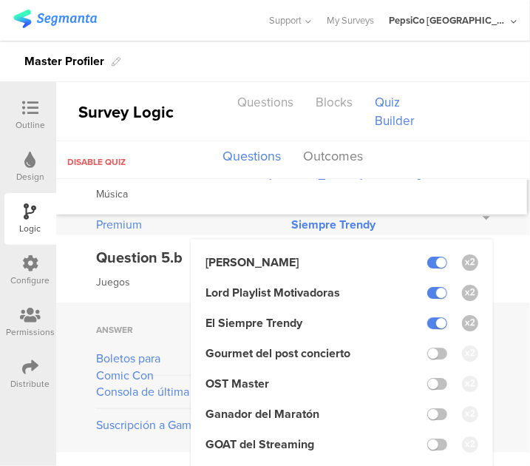
click at [186, 274] on div "Juegos" at bounding box center [293, 283] width 394 height 18
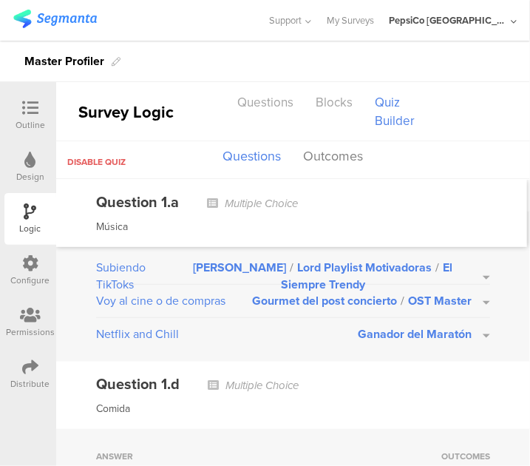
scroll to position [0, 0]
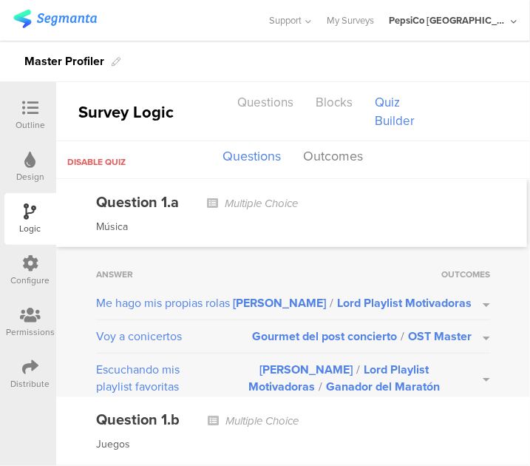
click at [248, 203] on span "Multiple Choice" at bounding box center [261, 203] width 73 height 16
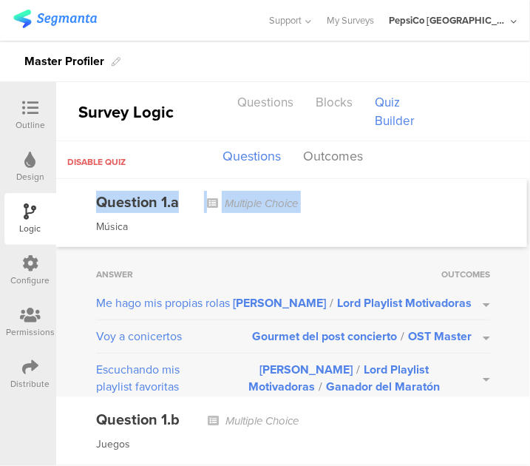
click at [248, 203] on span "Multiple Choice" at bounding box center [261, 203] width 73 height 16
click at [382, 206] on div "Question 1.a Multiple Choice" at bounding box center [291, 202] width 391 height 22
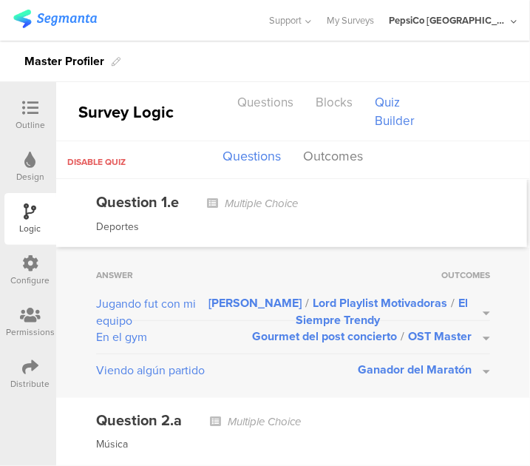
scroll to position [869, 0]
click at [475, 305] on button "[PERSON_NAME] / Lord Playlist Motivadoras / El Siempre Trendy" at bounding box center [347, 311] width 285 height 34
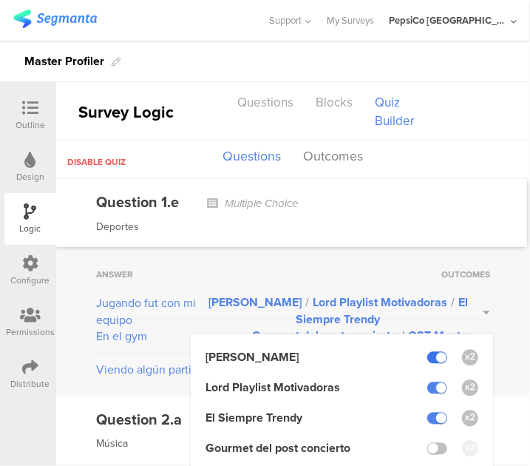
click at [427, 353] on label at bounding box center [437, 358] width 20 height 12
click at [0, 0] on input "checkbox" at bounding box center [0, 0] width 0 height 0
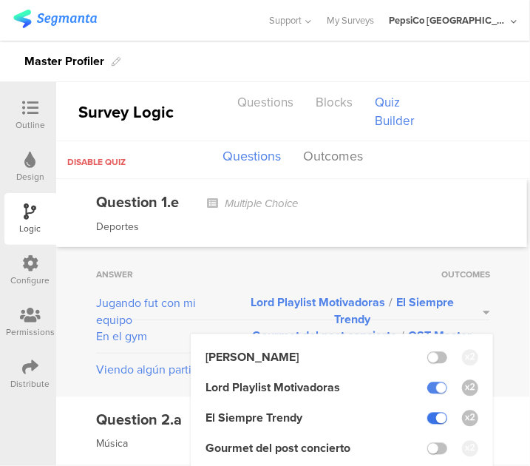
click at [427, 418] on label at bounding box center [437, 419] width 20 height 12
click at [0, 0] on input "checkbox" at bounding box center [0, 0] width 0 height 0
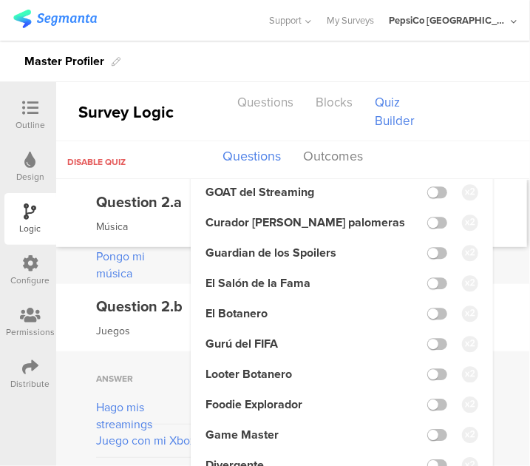
scroll to position [1199, 0]
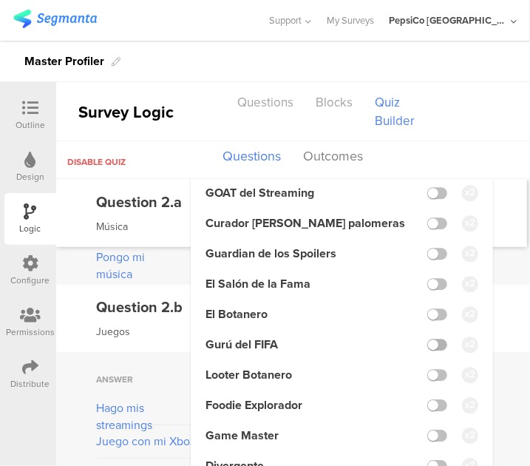
click at [432, 350] on label at bounding box center [437, 345] width 20 height 12
click at [0, 0] on input "checkbox" at bounding box center [0, 0] width 0 height 0
click at [431, 316] on label at bounding box center [437, 314] width 20 height 12
click at [0, 0] on input "checkbox" at bounding box center [0, 0] width 0 height 0
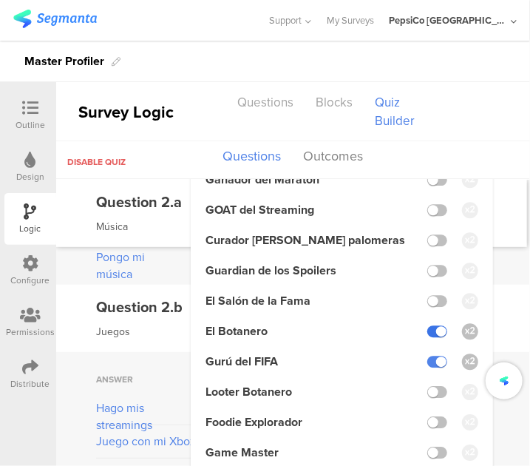
scroll to position [1217, 0]
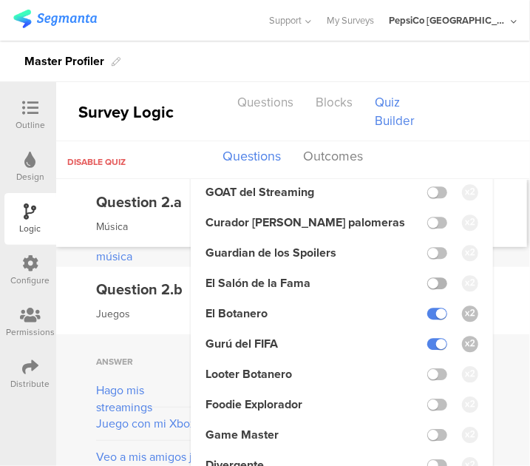
click at [431, 287] on label at bounding box center [437, 283] width 20 height 12
click at [0, 0] on input "checkbox" at bounding box center [0, 0] width 0 height 0
click at [508, 205] on div "Question 2.a Multiple Choice Música" at bounding box center [291, 213] width 471 height 67
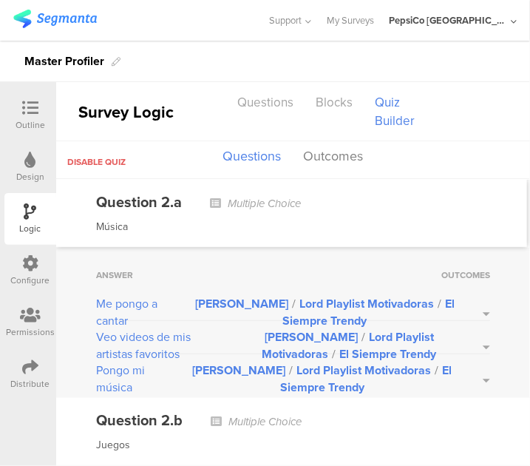
scroll to position [1085, 0]
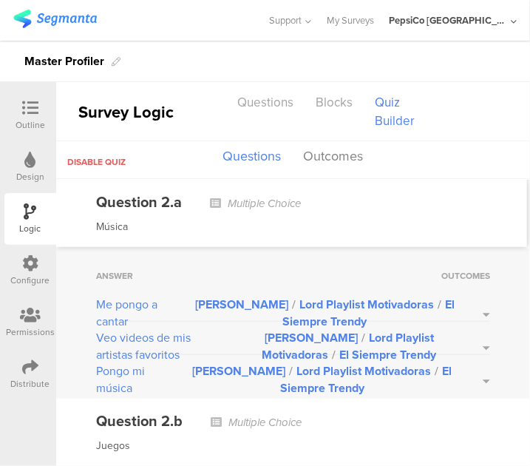
click at [475, 342] on button "[PERSON_NAME] / Lord Playlist Motivadoras / El Siempre Trendy" at bounding box center [358, 346] width 263 height 34
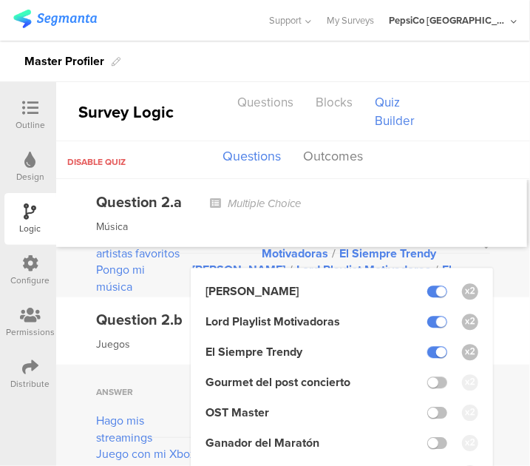
scroll to position [1188, 0]
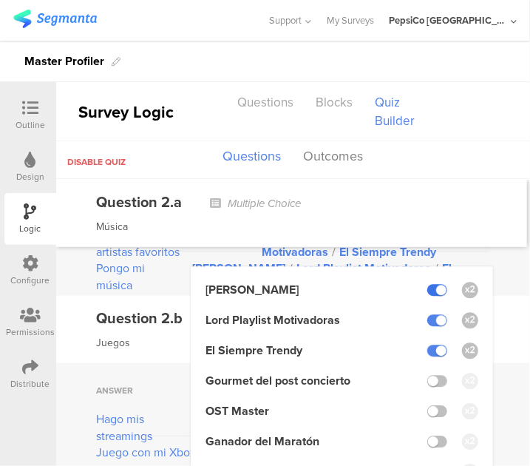
click at [427, 285] on label at bounding box center [437, 290] width 20 height 12
click at [0, 0] on input "checkbox" at bounding box center [0, 0] width 0 height 0
click at [502, 309] on div "Question 2.b Multiple Choice Juegos" at bounding box center [293, 329] width 474 height 67
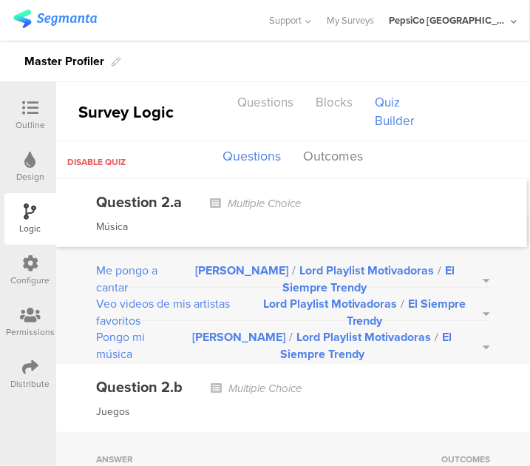
scroll to position [1119, 0]
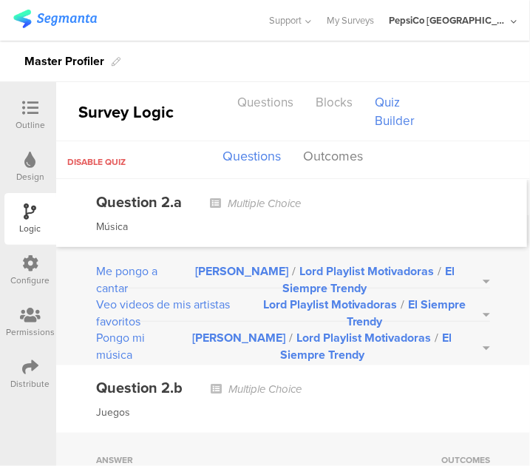
click at [478, 306] on button "Lord Playlist Motivadoras / El Siempre Trendy" at bounding box center [373, 313] width 233 height 34
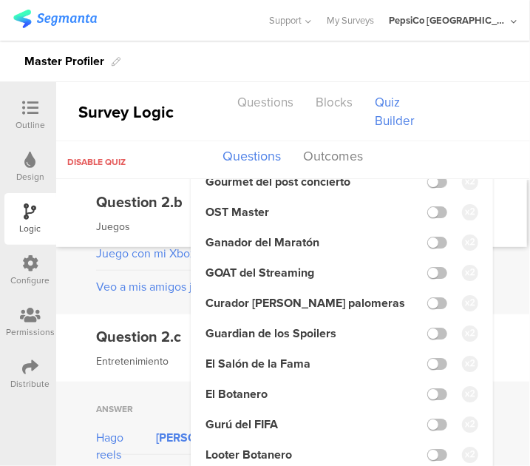
scroll to position [1386, 0]
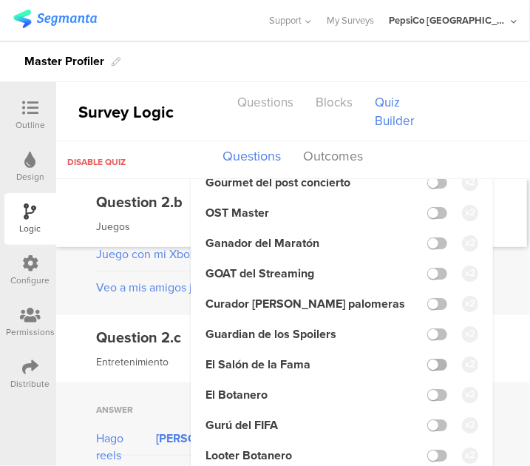
click at [430, 361] on label at bounding box center [437, 365] width 20 height 12
click at [0, 0] on input "checkbox" at bounding box center [0, 0] width 0 height 0
click at [430, 396] on label at bounding box center [437, 395] width 20 height 12
click at [0, 0] on input "checkbox" at bounding box center [0, 0] width 0 height 0
click at [430, 421] on label at bounding box center [437, 425] width 20 height 12
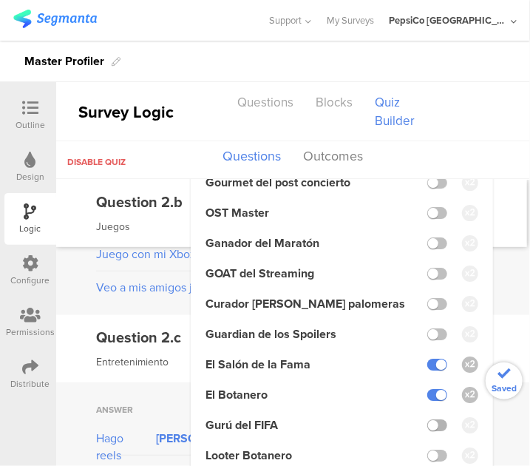
click at [0, 0] on input "checkbox" at bounding box center [0, 0] width 0 height 0
click at [495, 307] on div "Answer Outcomes Hago mis streamings Leyenda Karaoke / Lord Playlist Motivadoras…" at bounding box center [293, 240] width 474 height 150
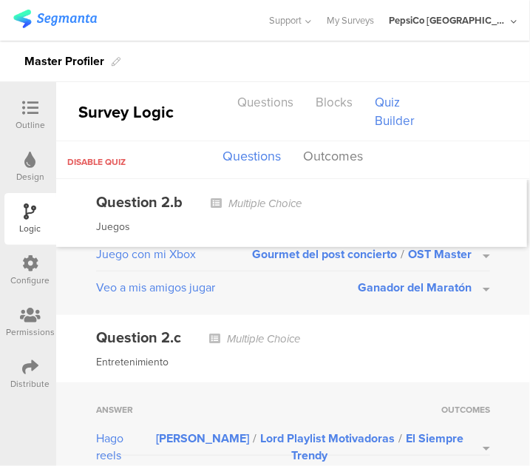
click at [433, 285] on span "Ganador del Maratón" at bounding box center [415, 287] width 114 height 17
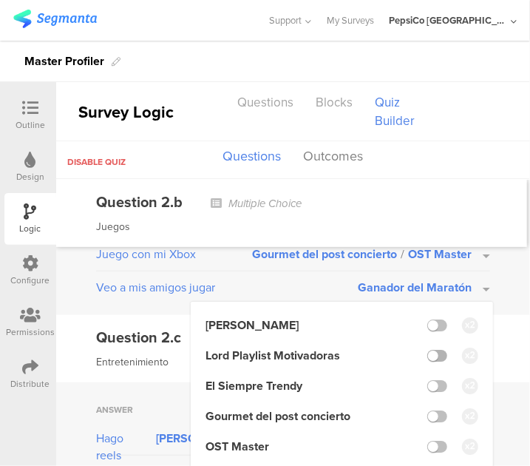
click at [427, 350] on label at bounding box center [437, 356] width 20 height 12
click at [0, 0] on input "checkbox" at bounding box center [0, 0] width 0 height 0
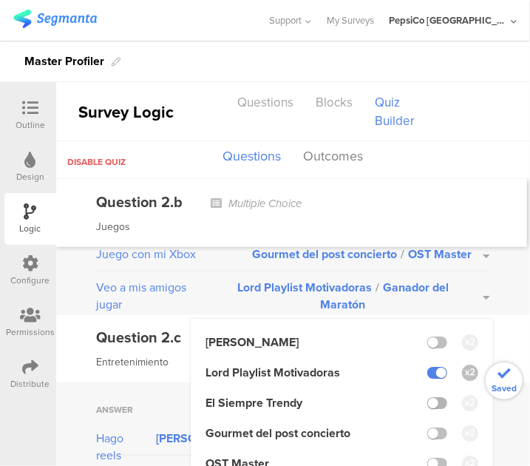
click at [427, 397] on label at bounding box center [437, 403] width 20 height 12
click at [0, 0] on input "checkbox" at bounding box center [0, 0] width 0 height 0
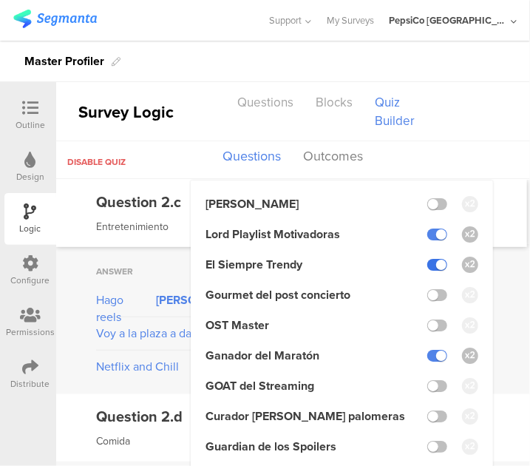
scroll to position [1530, 0]
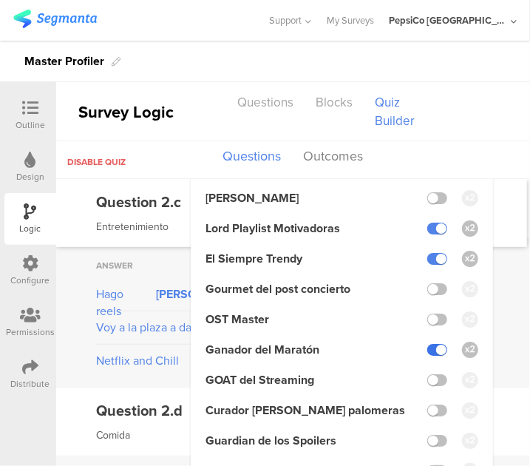
click at [427, 348] on label at bounding box center [437, 350] width 20 height 12
click at [0, 0] on input "checkbox" at bounding box center [0, 0] width 0 height 0
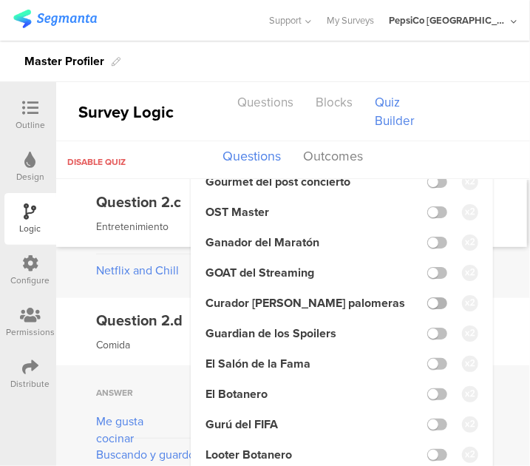
scroll to position [1624, 0]
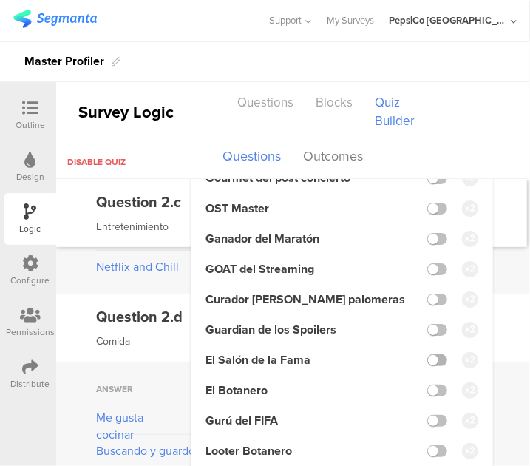
click at [434, 356] on label at bounding box center [437, 360] width 20 height 12
click at [0, 0] on input "checkbox" at bounding box center [0, 0] width 0 height 0
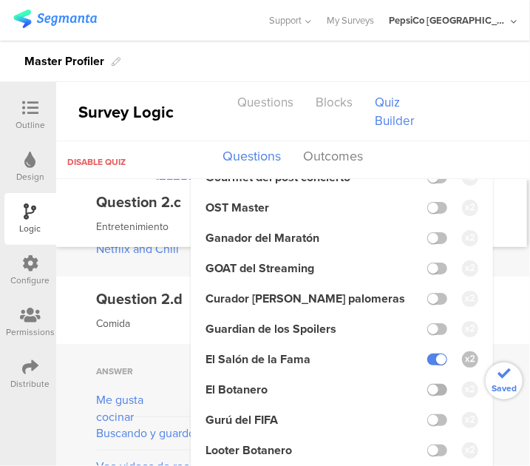
click at [430, 388] on label at bounding box center [437, 390] width 20 height 12
click at [0, 0] on input "checkbox" at bounding box center [0, 0] width 0 height 0
click at [427, 419] on label at bounding box center [437, 420] width 20 height 12
click at [0, 0] on input "checkbox" at bounding box center [0, 0] width 0 height 0
click at [180, 347] on div "Answer Outcomes Me gusta cocinar Leyenda Karaoke / Lord Playlist Motivadoras / …" at bounding box center [293, 419] width 474 height 150
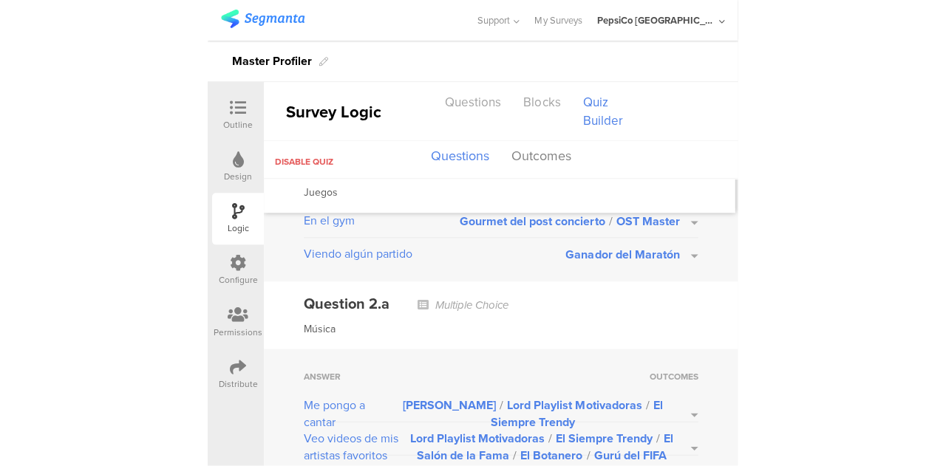
scroll to position [0, 0]
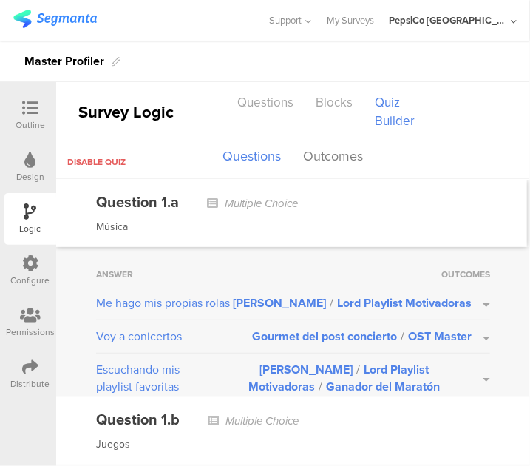
click at [27, 115] on icon at bounding box center [30, 108] width 16 height 16
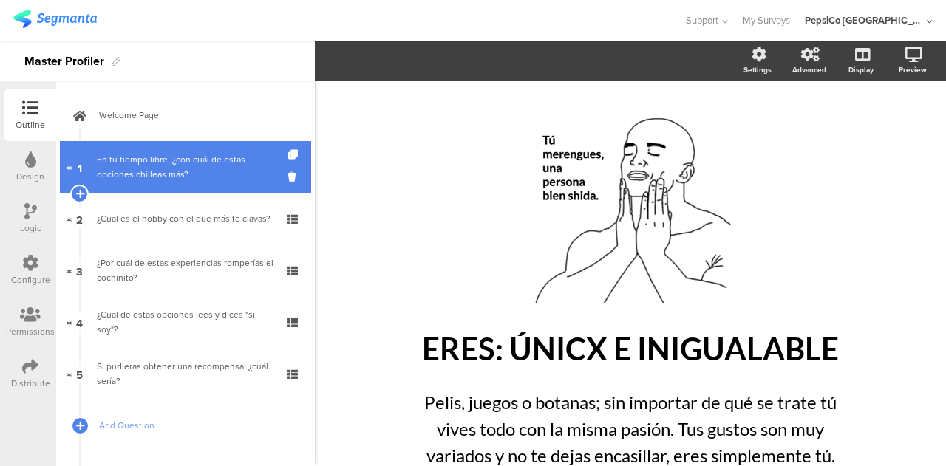
click at [194, 155] on div "En tu tiempo libre, ¿con cuál de estas opciones chilleas más?" at bounding box center [185, 167] width 177 height 30
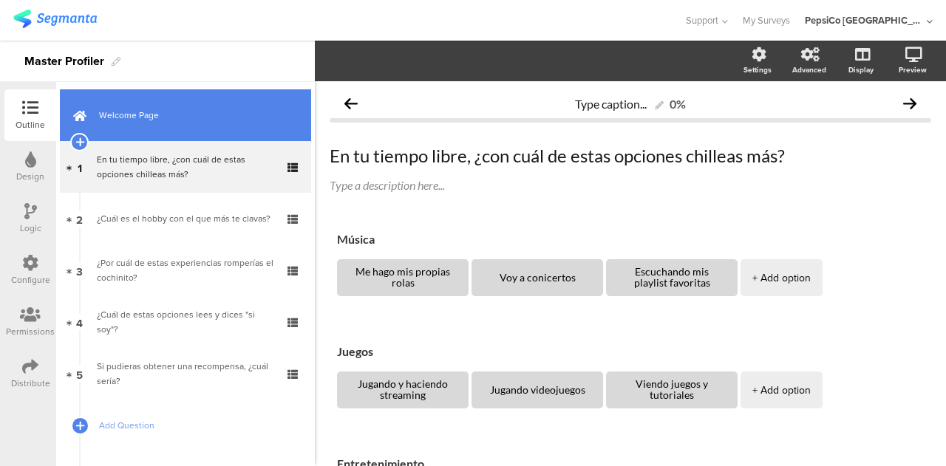
click at [177, 129] on link "Welcome Page" at bounding box center [185, 115] width 251 height 52
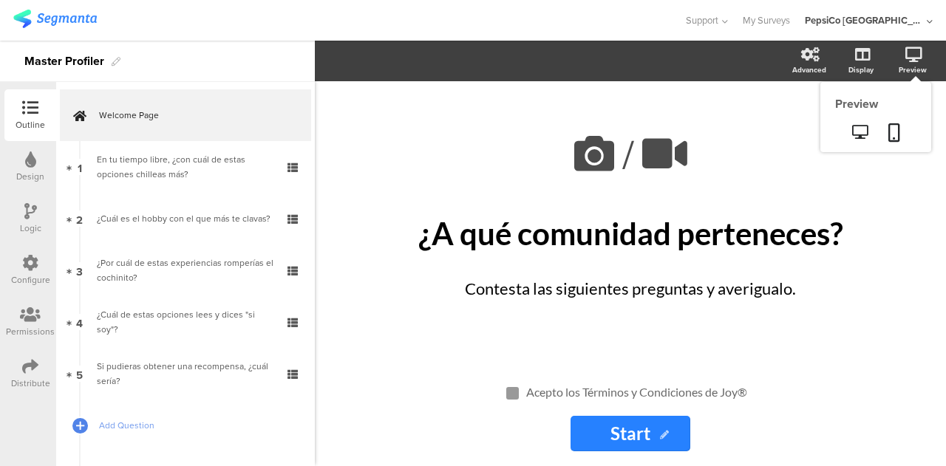
click at [917, 60] on icon at bounding box center [914, 54] width 17 height 15
click at [861, 127] on icon at bounding box center [860, 132] width 16 height 14
click at [41, 214] on div "Logic" at bounding box center [30, 219] width 52 height 52
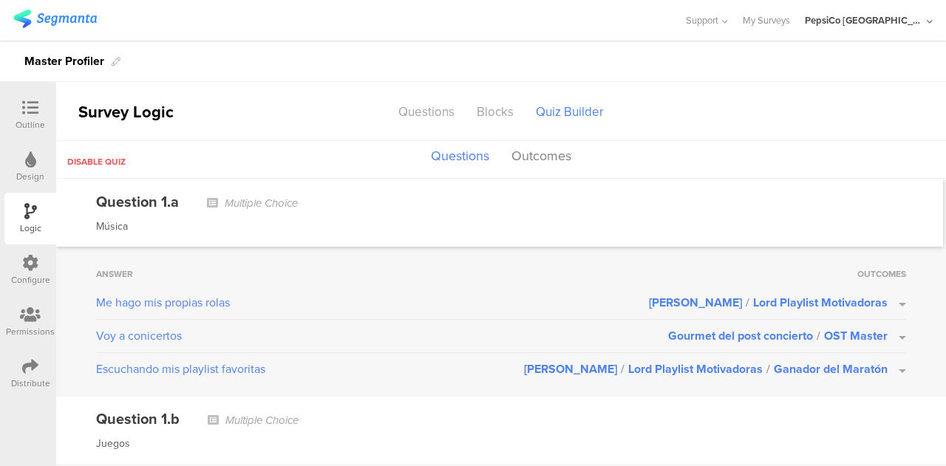
click at [27, 117] on div at bounding box center [31, 109] width 30 height 18
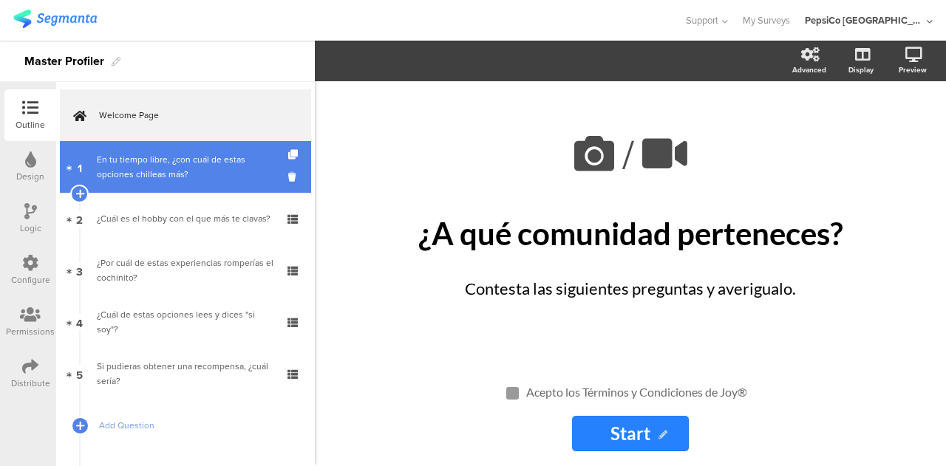
click at [198, 165] on div "En tu tiempo libre, ¿con cuál de estas opciones chilleas más?" at bounding box center [185, 167] width 177 height 30
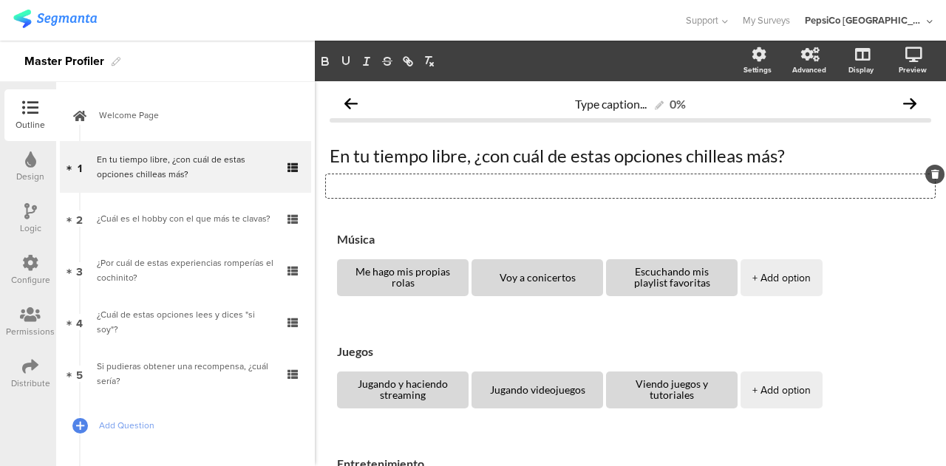
click at [464, 187] on div "Type a description here..." at bounding box center [630, 186] width 609 height 24
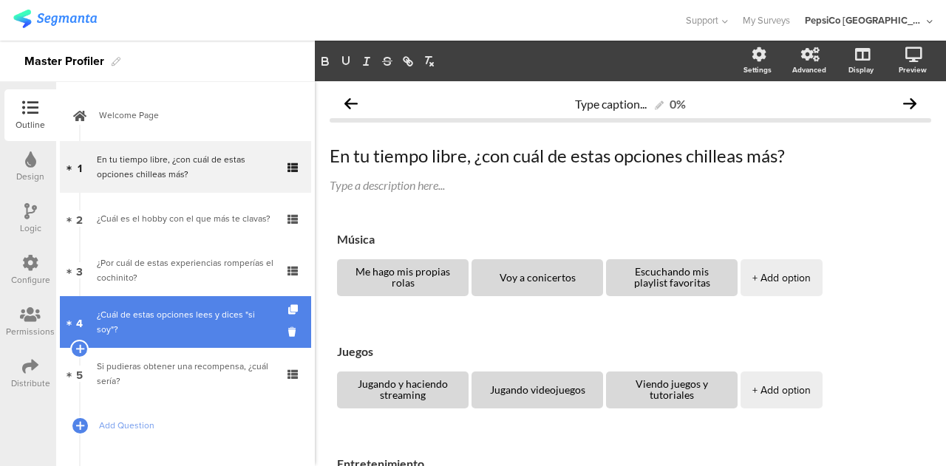
click at [144, 336] on div "¿Cuál de estas opciones lees y dices "si soy"?" at bounding box center [185, 323] width 177 height 30
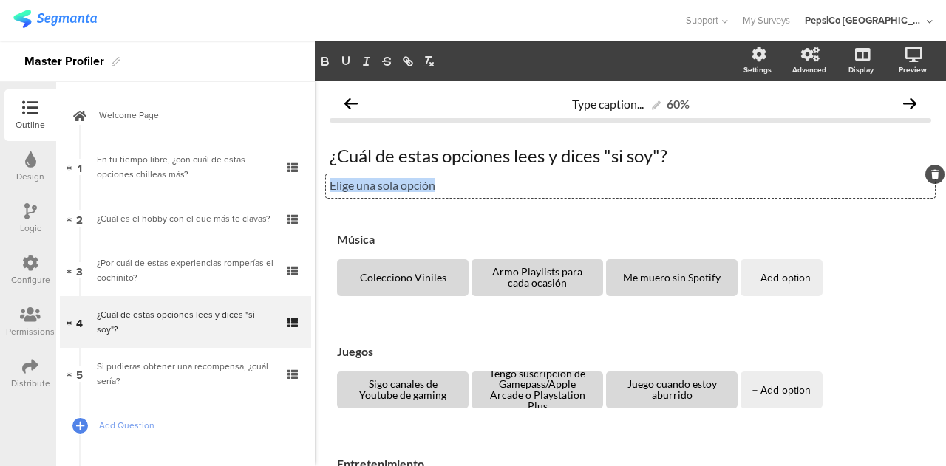
drag, startPoint x: 455, startPoint y: 184, endPoint x: 313, endPoint y: 185, distance: 141.9
click at [313, 185] on div "Outline Design Logic Configure Permissions Distribute New question Import quest…" at bounding box center [473, 254] width 946 height 426
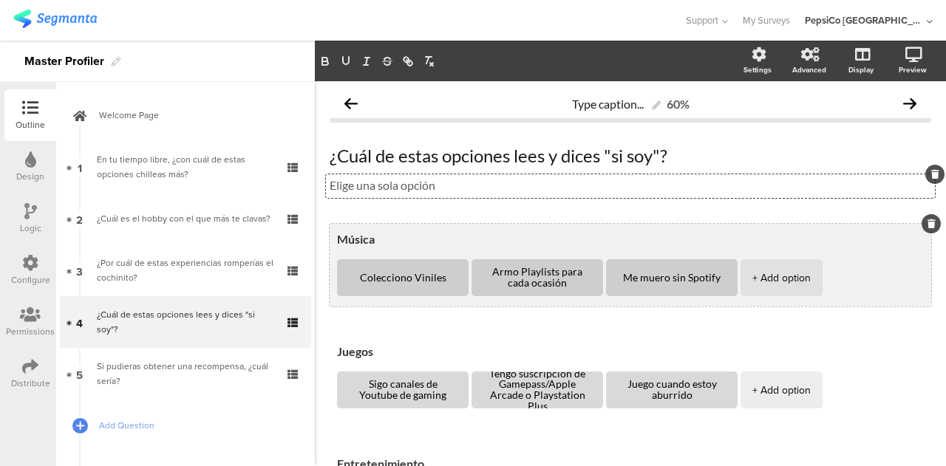
click at [448, 233] on textarea "Música" at bounding box center [630, 239] width 587 height 14
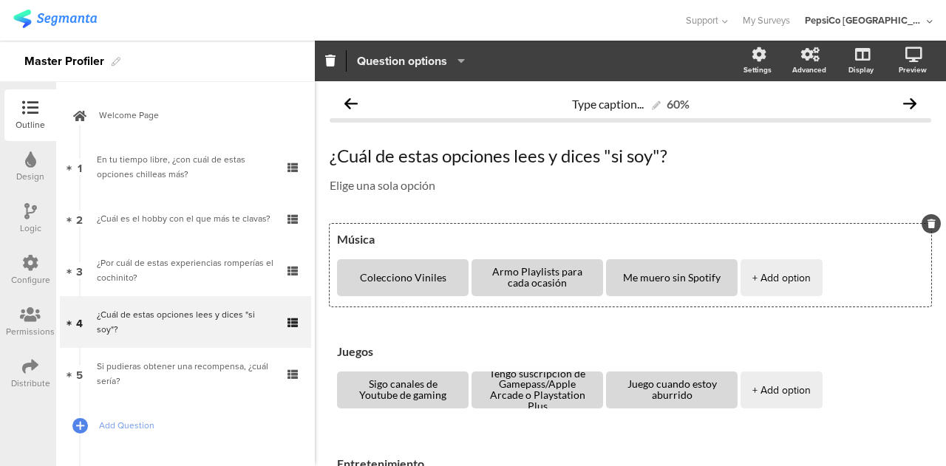
click at [441, 58] on span "Question options" at bounding box center [402, 60] width 90 height 17
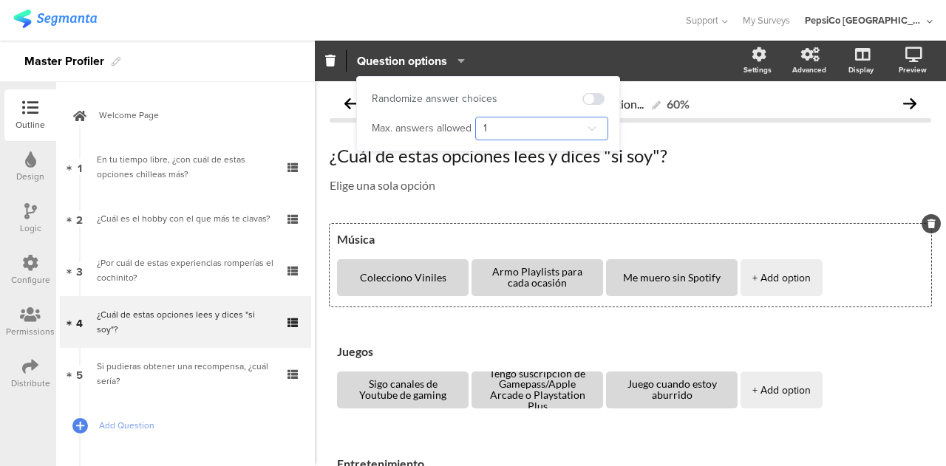
click at [538, 130] on input "1" at bounding box center [541, 129] width 133 height 24
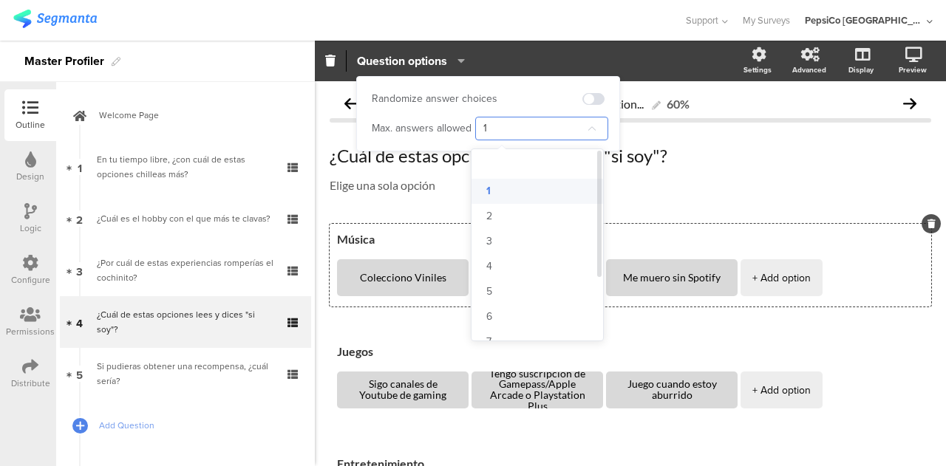
click at [509, 191] on li "1" at bounding box center [543, 191] width 143 height 25
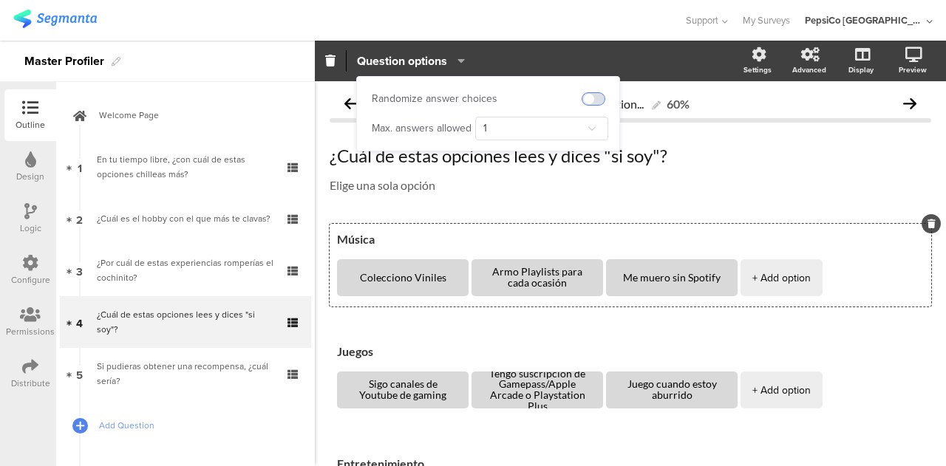
click at [593, 97] on span at bounding box center [594, 99] width 22 height 12
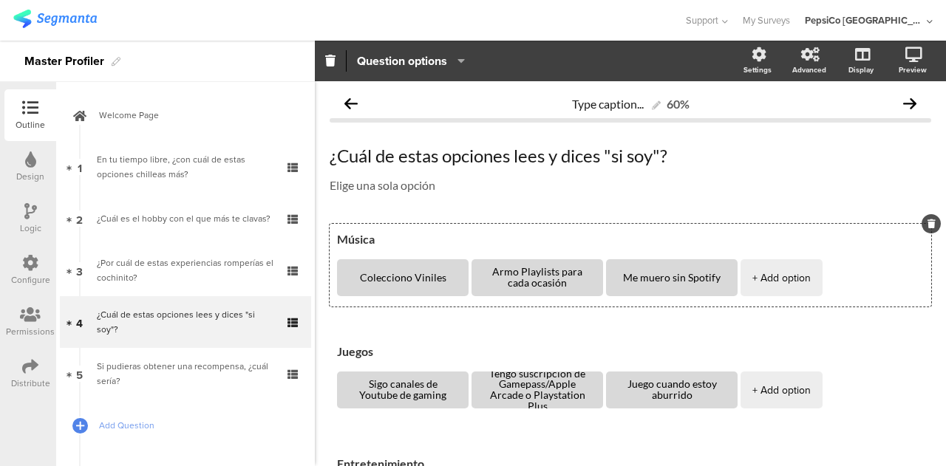
click at [710, 199] on div "¿Cuál de estas opciones lees y dices "si soy"? ¿Cuál de estas opciones lees y d…" at bounding box center [631, 169] width 602 height 79
click at [719, 16] on span "Support" at bounding box center [702, 20] width 33 height 14
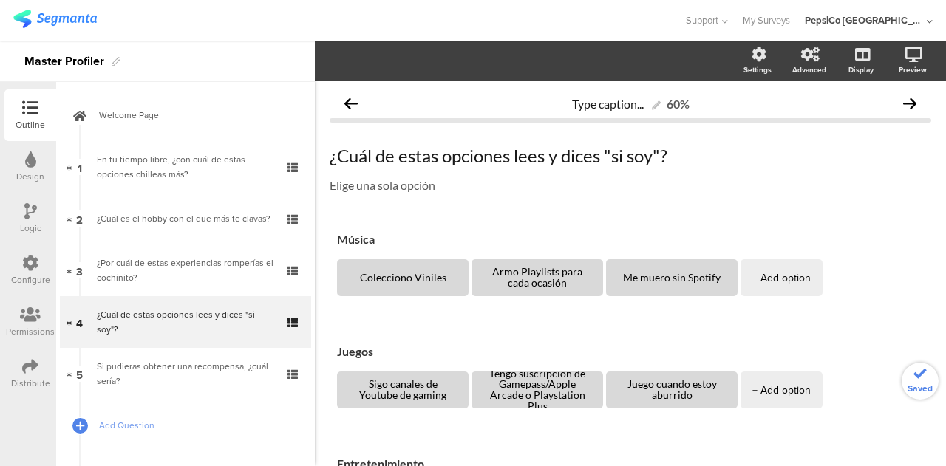
click at [200, 366] on div "Si pudieras obtener una recompensa, ¿cuál sería?" at bounding box center [185, 374] width 177 height 30
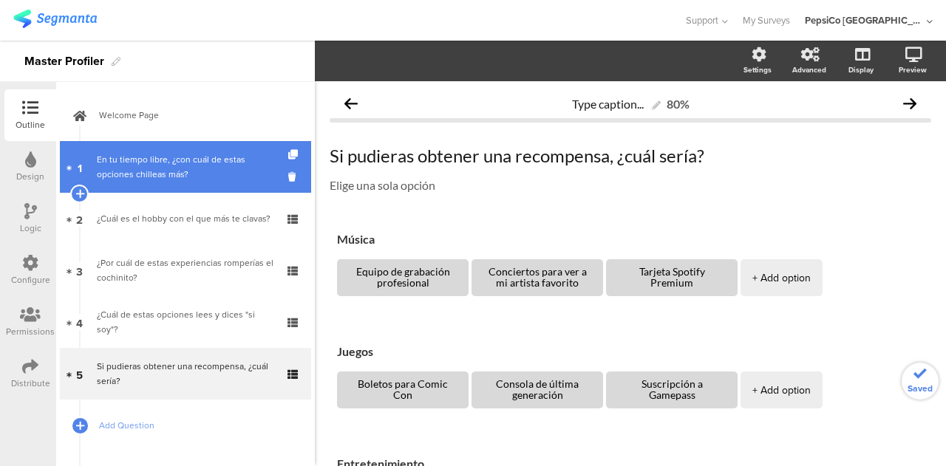
click at [169, 168] on div "En tu tiempo libre, ¿con cuál de estas opciones chilleas más?" at bounding box center [185, 167] width 177 height 30
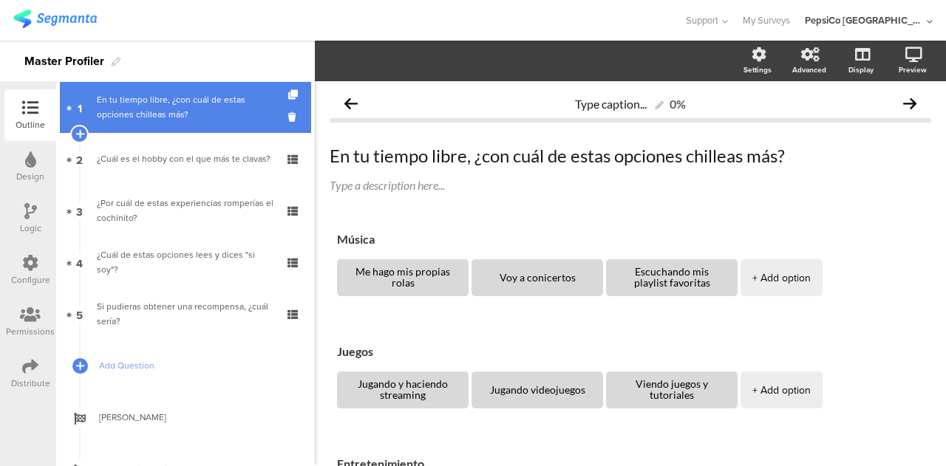
scroll to position [61, 0]
